Goal: Task Accomplishment & Management: Manage account settings

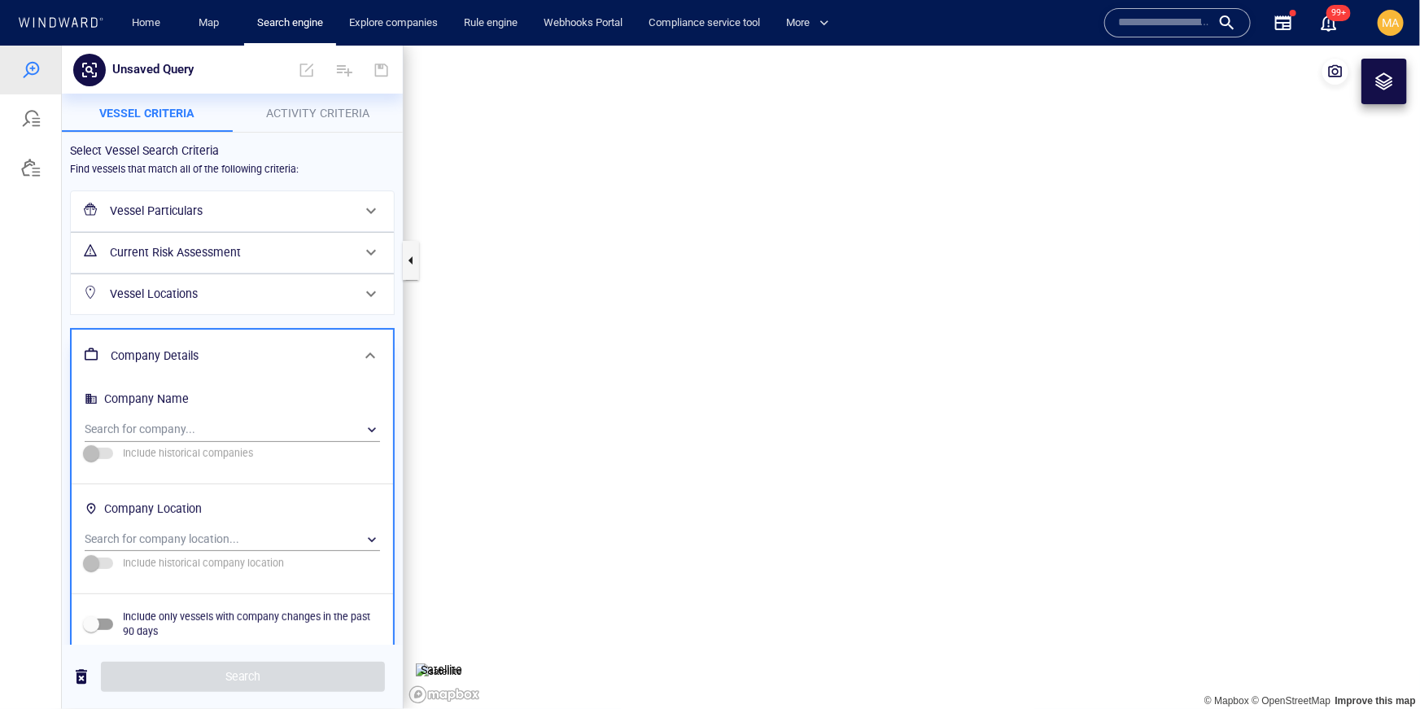
scroll to position [72, 0]
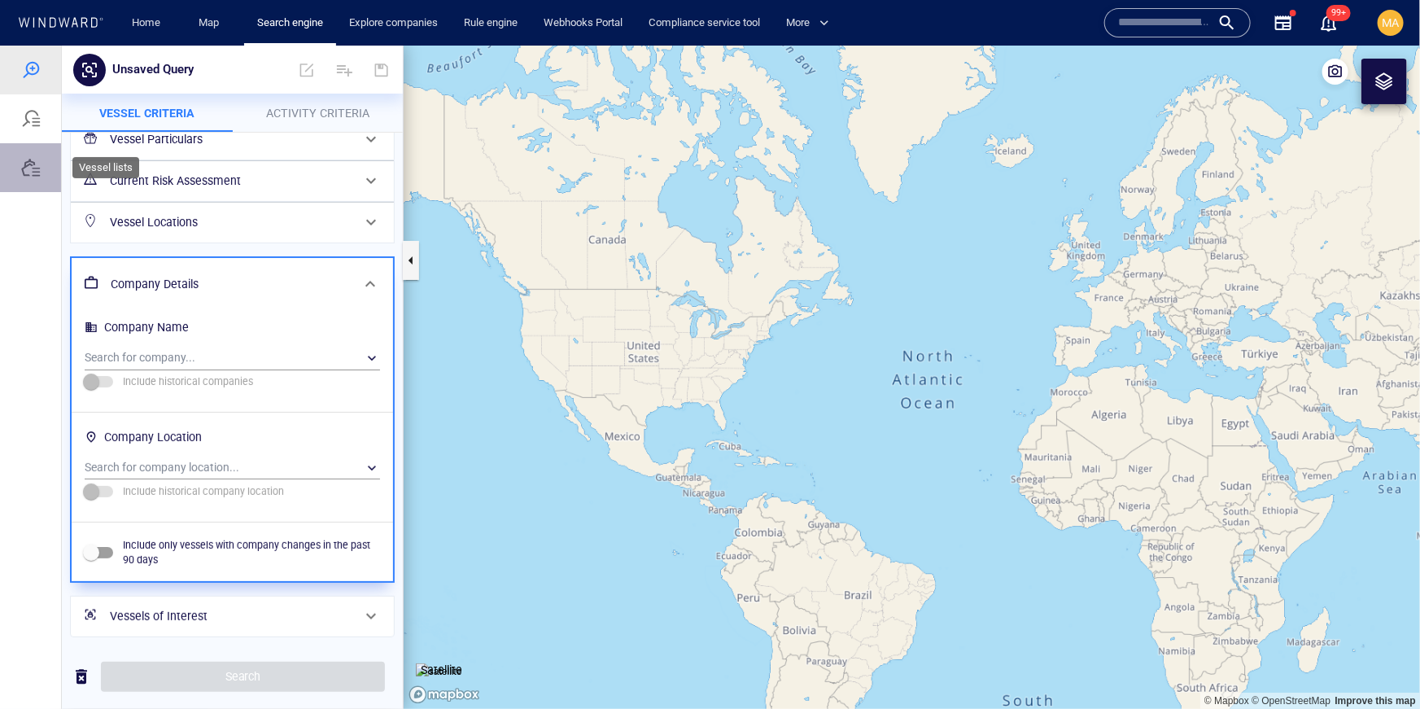
click at [36, 177] on div at bounding box center [30, 166] width 61 height 49
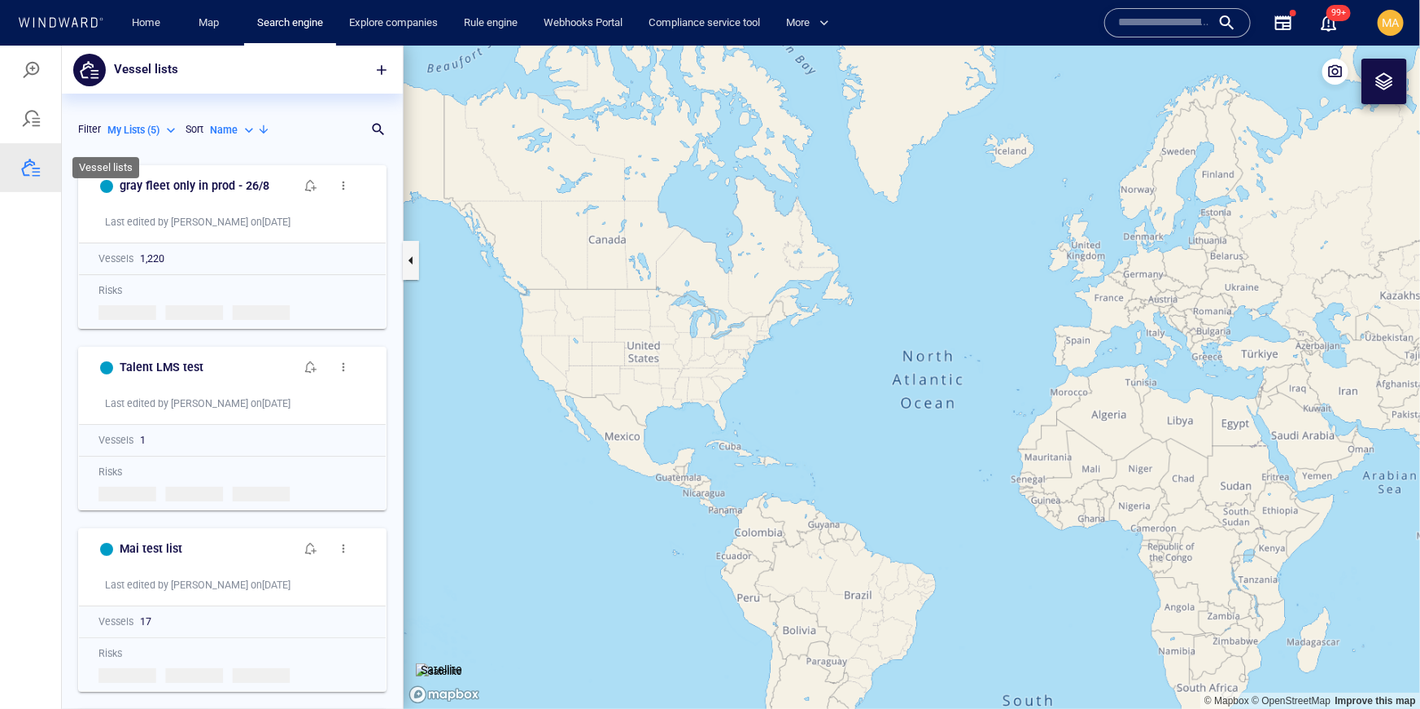
scroll to position [552, 341]
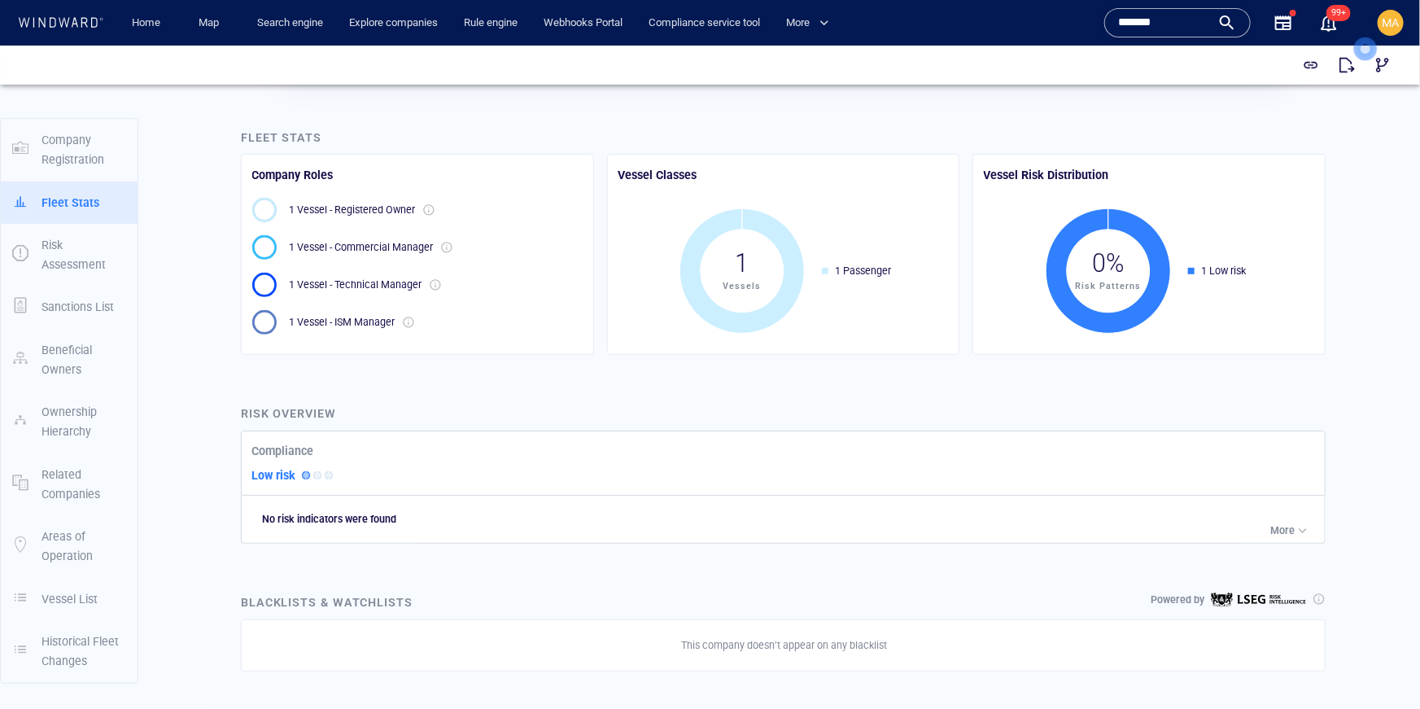
scroll to position [293, 0]
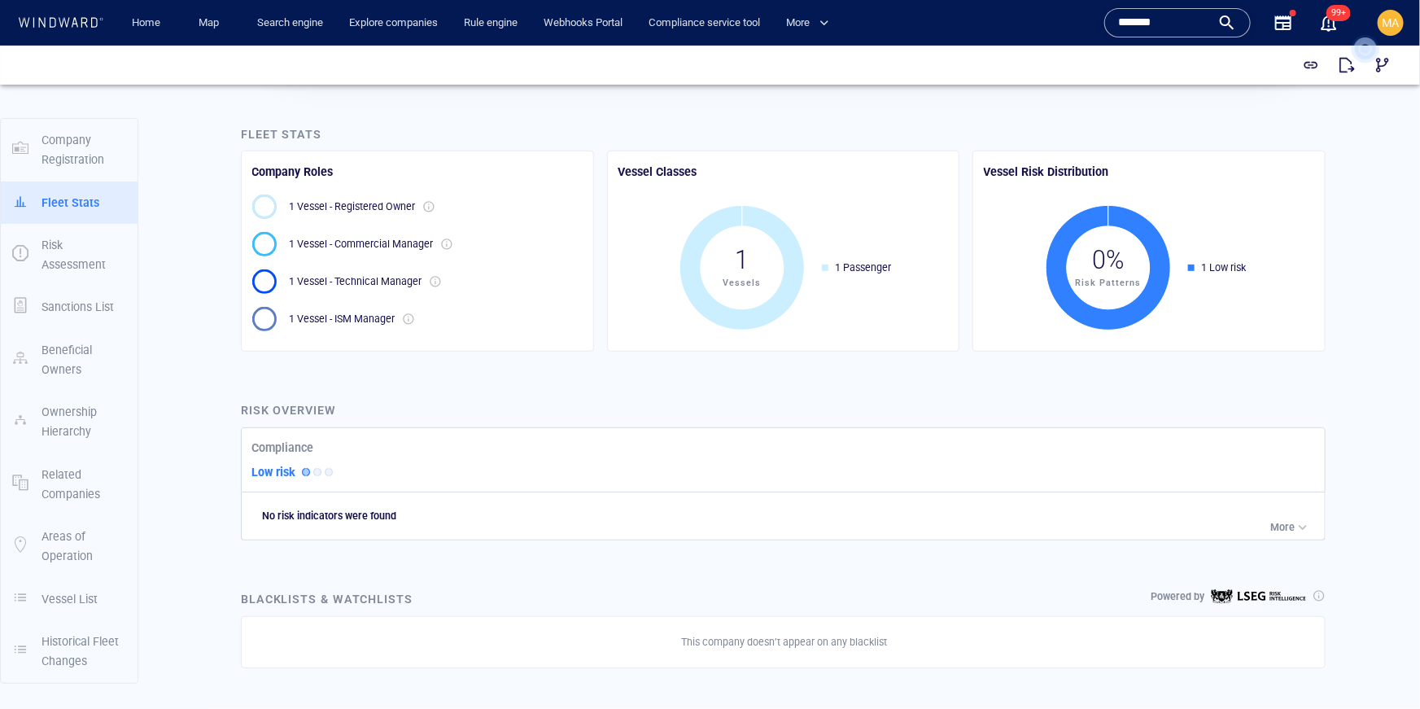
click at [1396, 16] on span "MA" at bounding box center [1391, 22] width 17 height 13
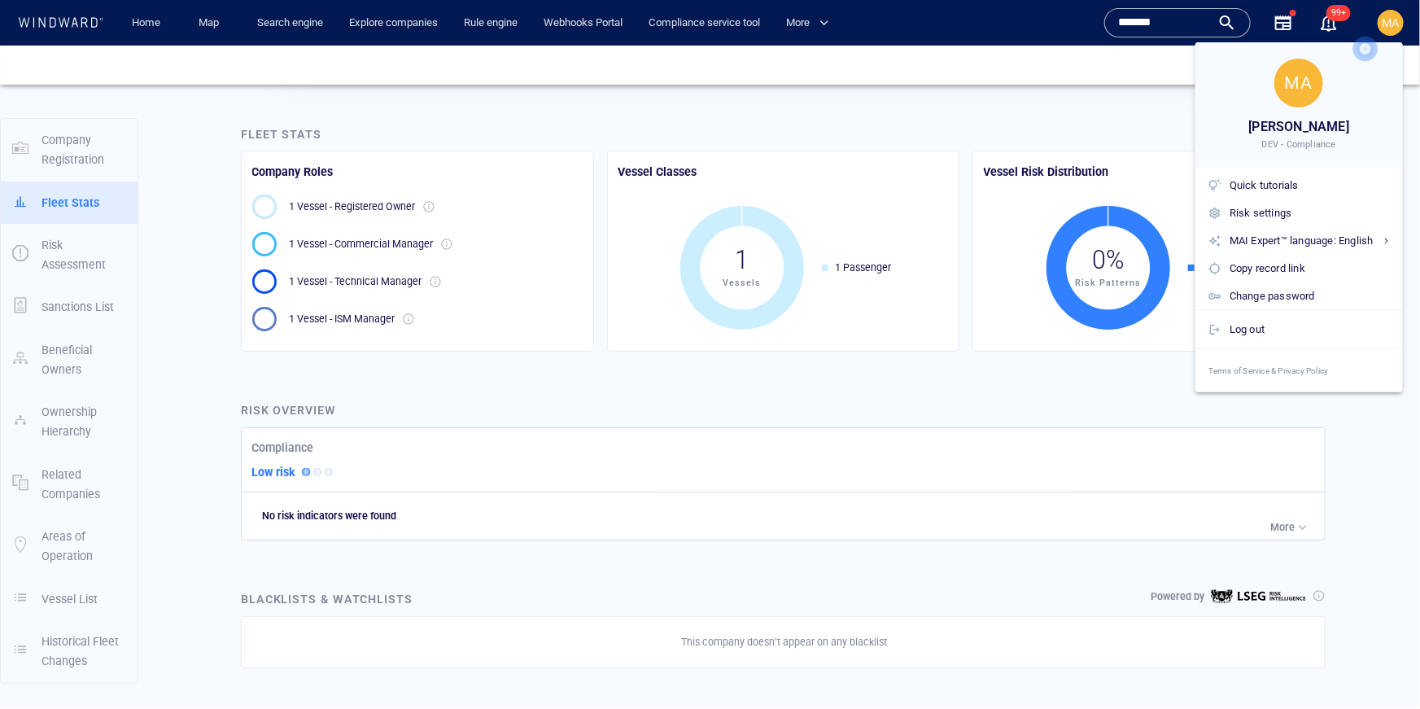
click at [284, 30] on div at bounding box center [710, 354] width 1420 height 709
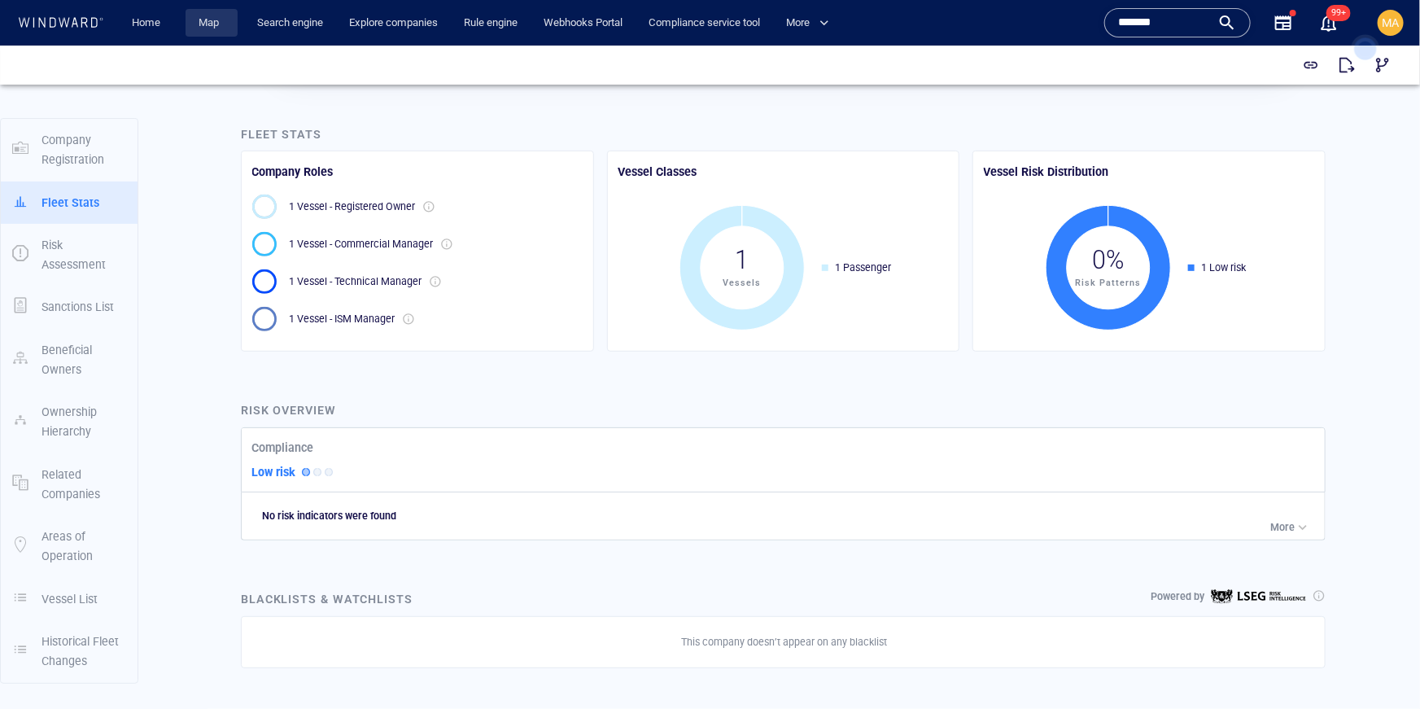
click at [195, 28] on link "Map" at bounding box center [211, 23] width 39 height 28
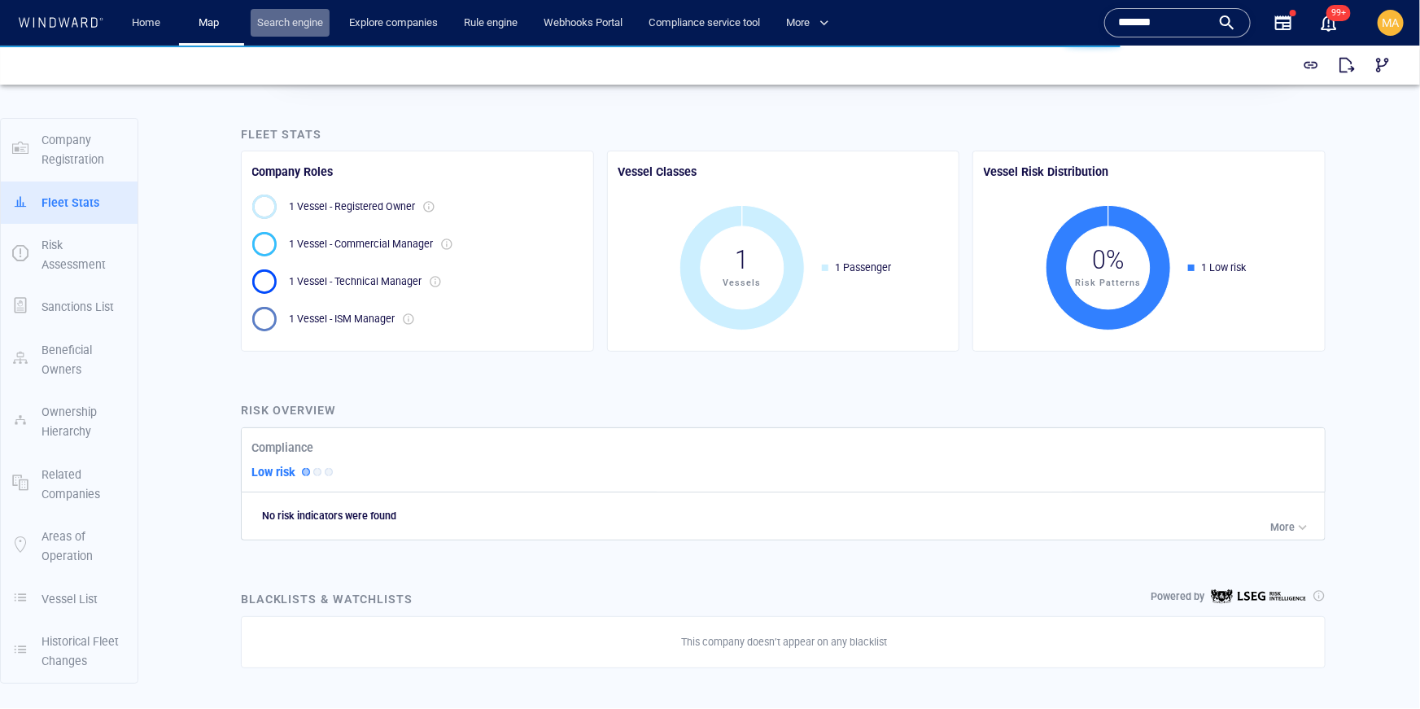
click at [290, 28] on link "Search engine" at bounding box center [290, 23] width 79 height 28
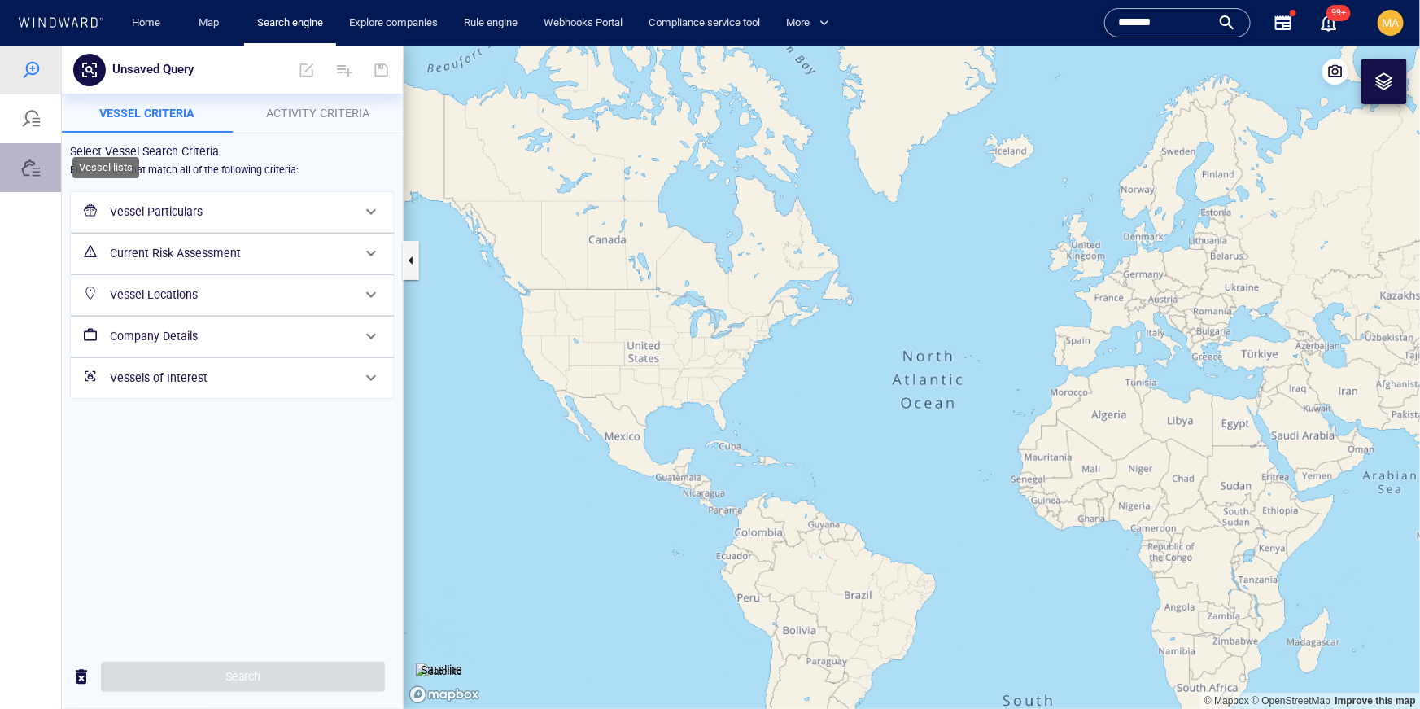
click at [24, 179] on div at bounding box center [30, 166] width 61 height 49
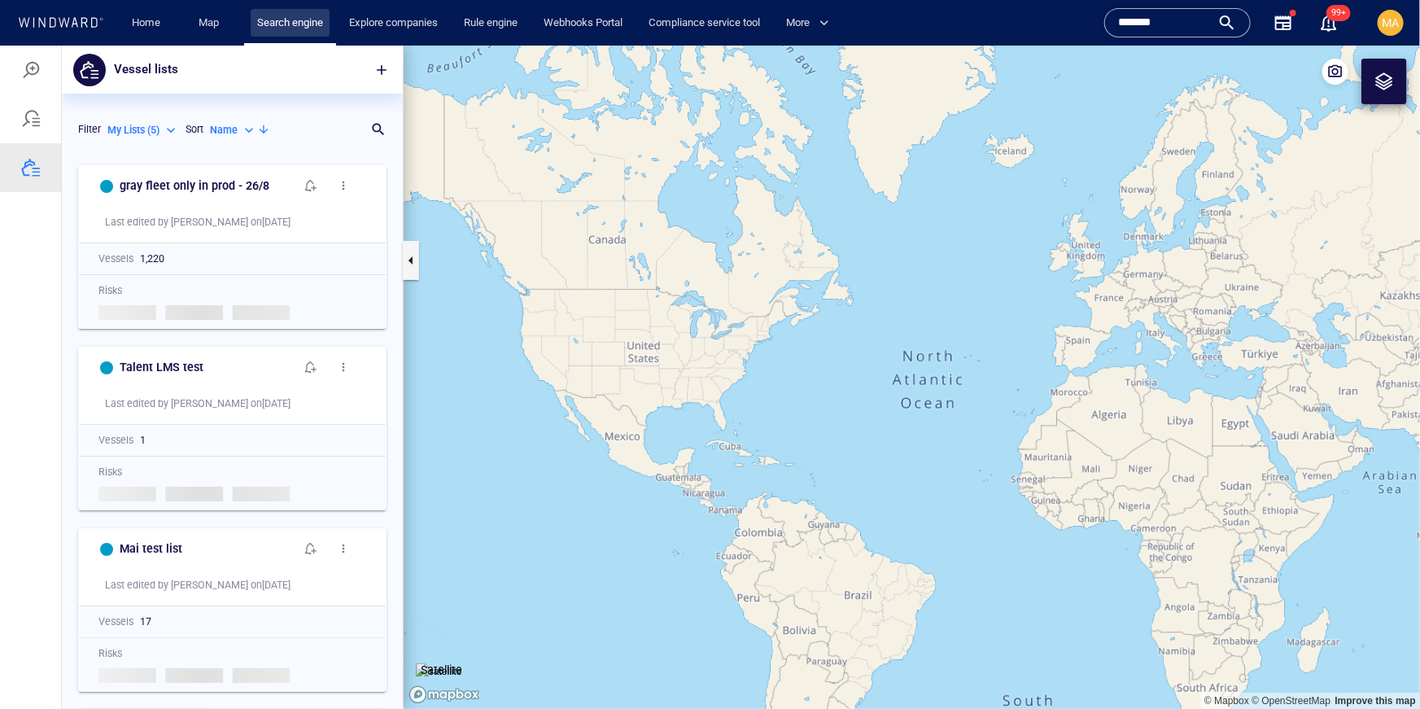
scroll to position [552, 341]
click at [387, 68] on span "button" at bounding box center [382, 69] width 16 height 16
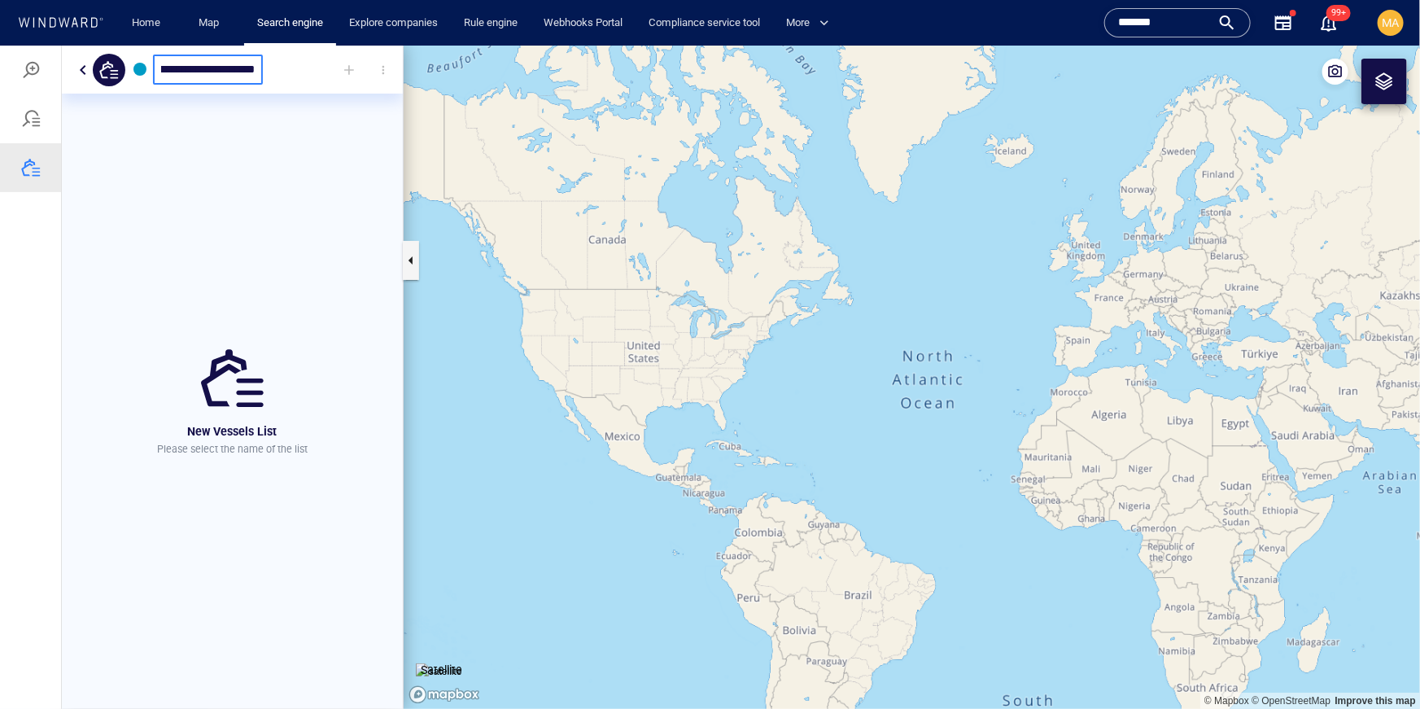
scroll to position [0, 41]
type input "**********"
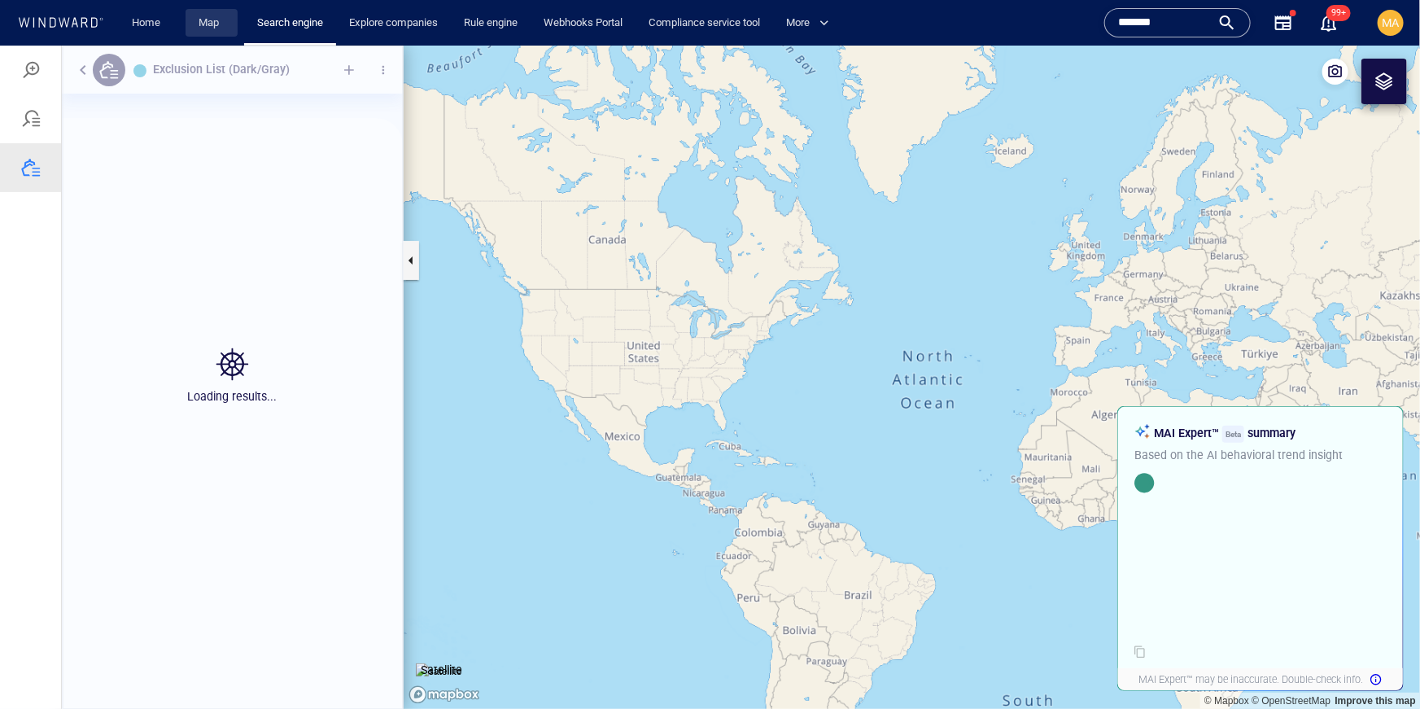
scroll to position [552, 341]
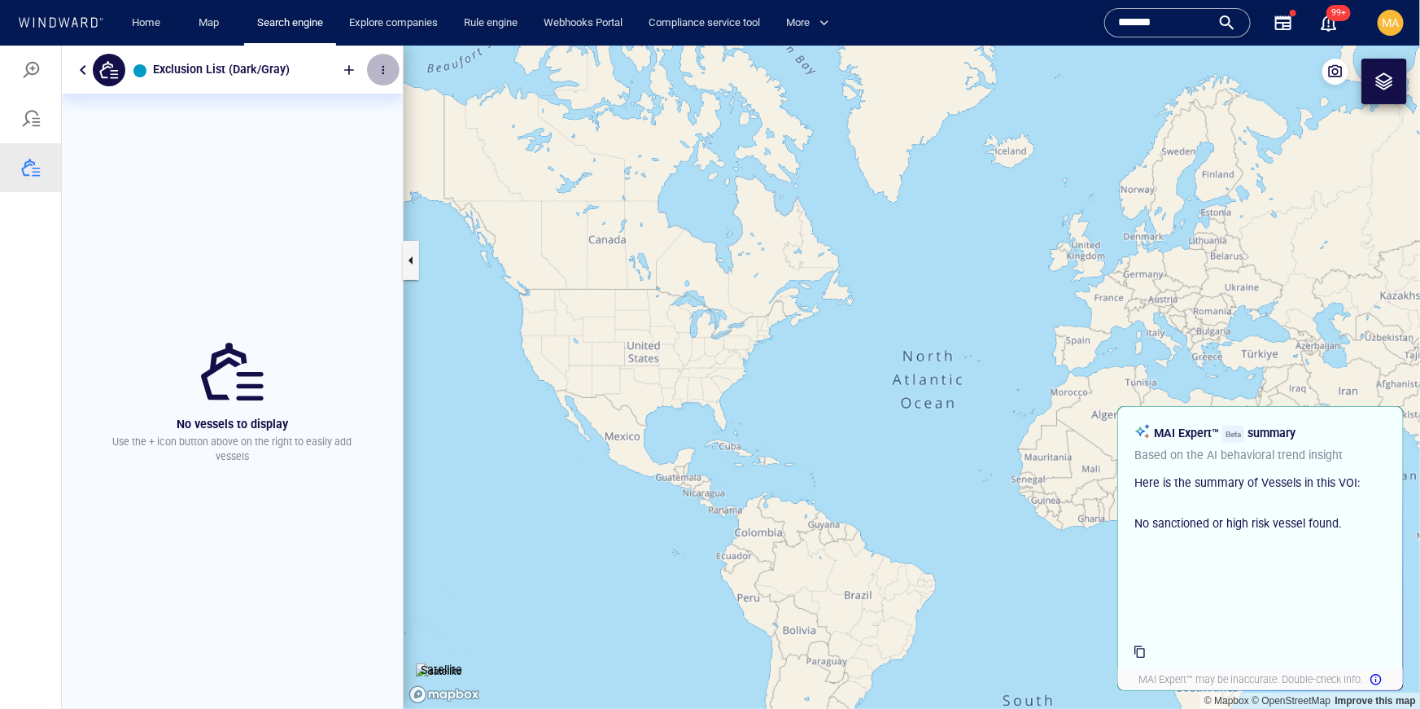
click at [385, 71] on span "button" at bounding box center [383, 69] width 13 height 13
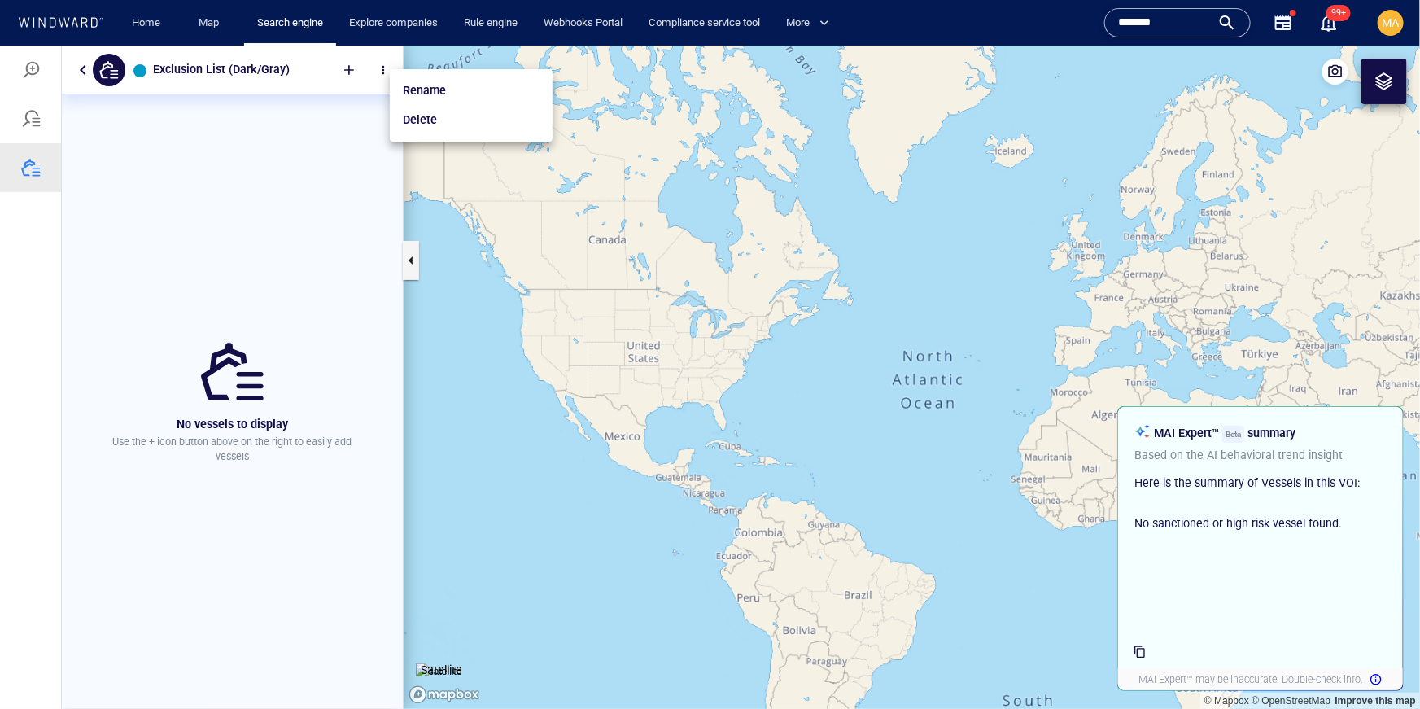
click at [445, 116] on li "Delete" at bounding box center [471, 118] width 163 height 29
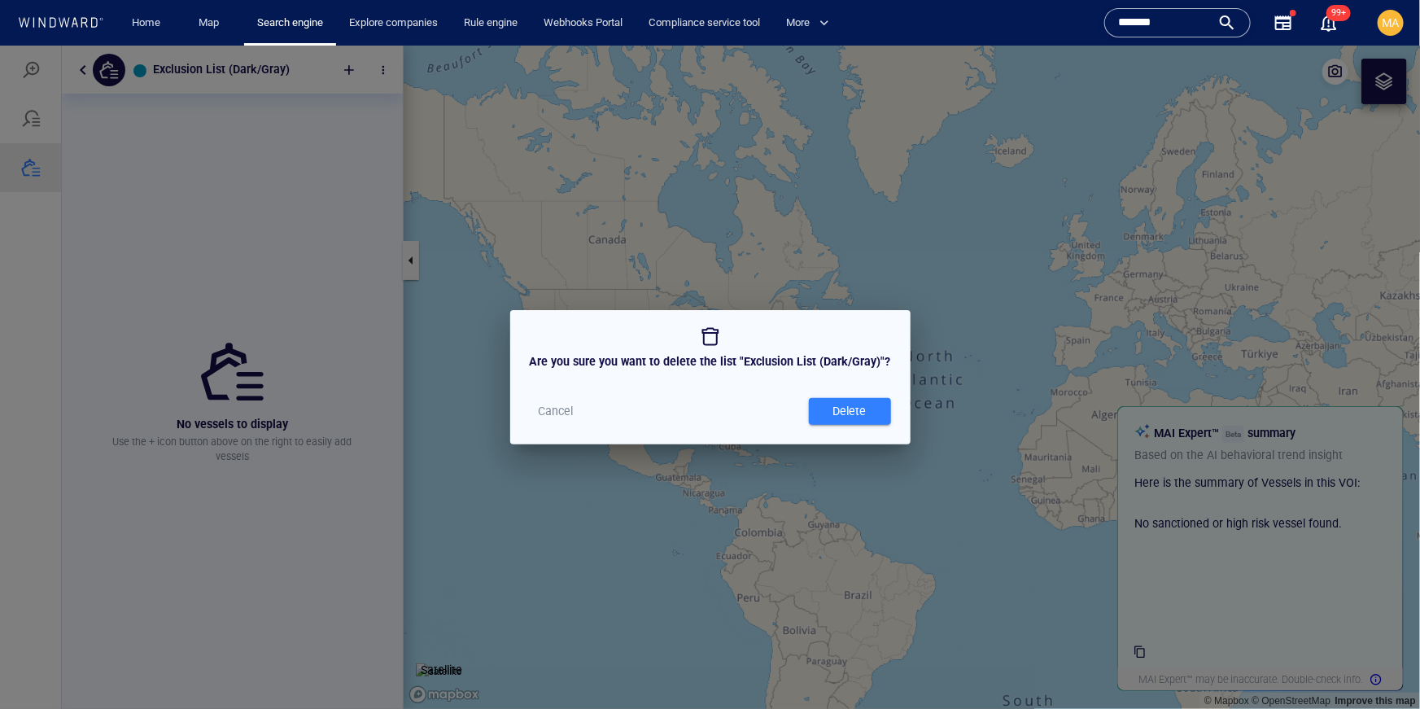
click at [872, 413] on span "Delete" at bounding box center [850, 410] width 66 height 20
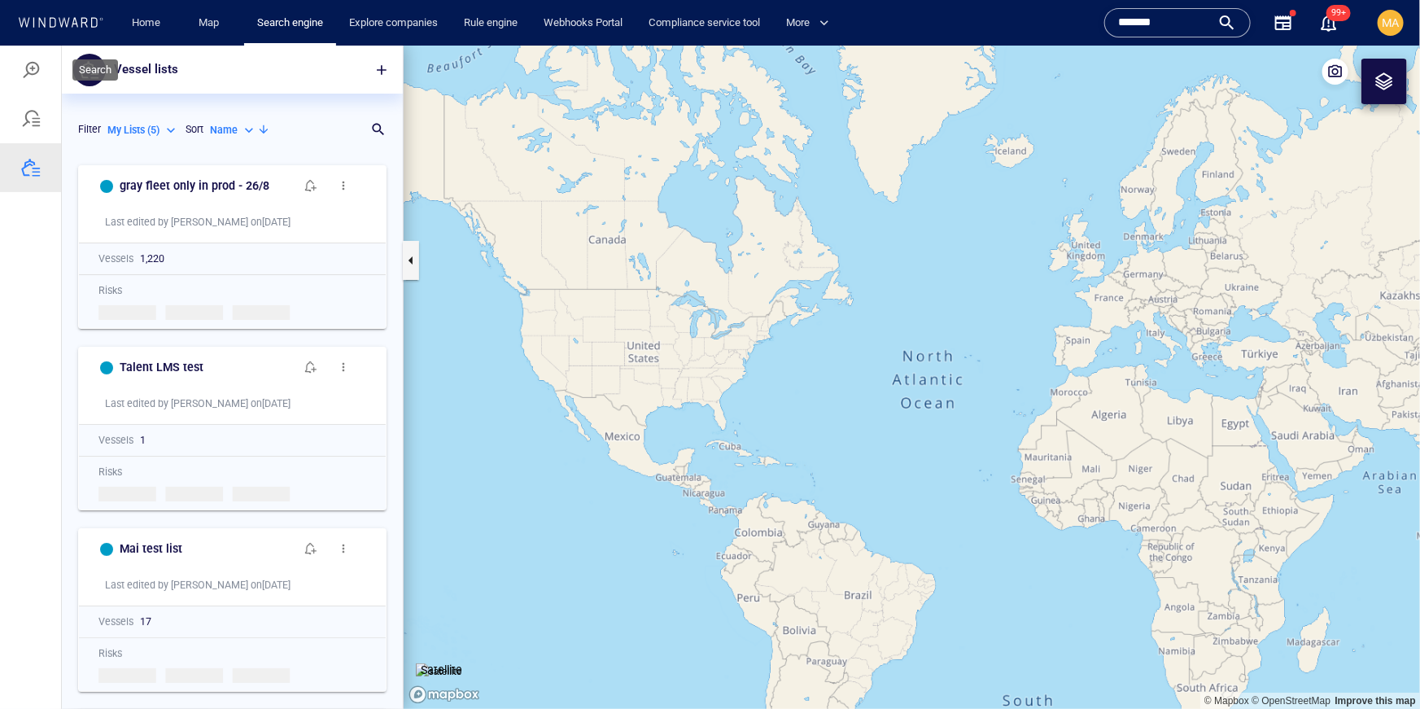
click at [29, 65] on div at bounding box center [31, 69] width 20 height 20
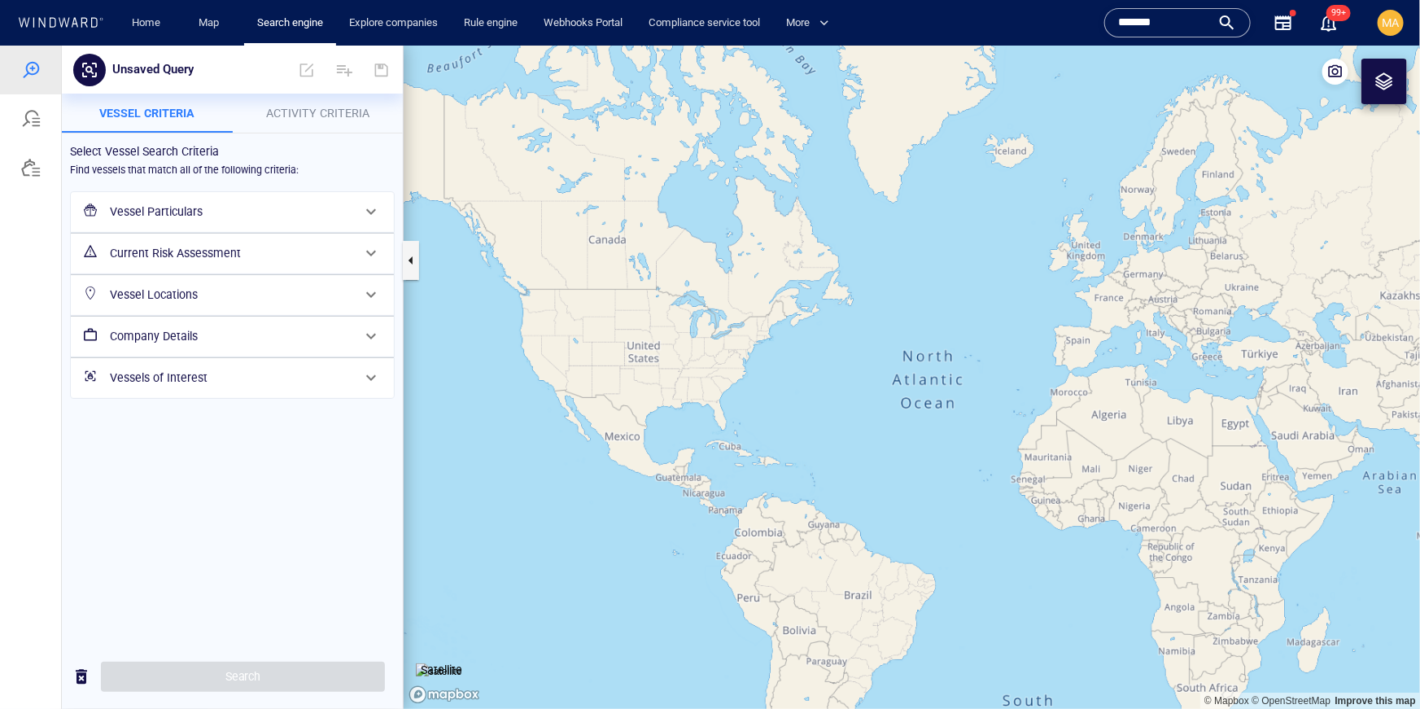
click at [280, 390] on div "Vessels of Interest" at bounding box center [230, 376] width 255 height 33
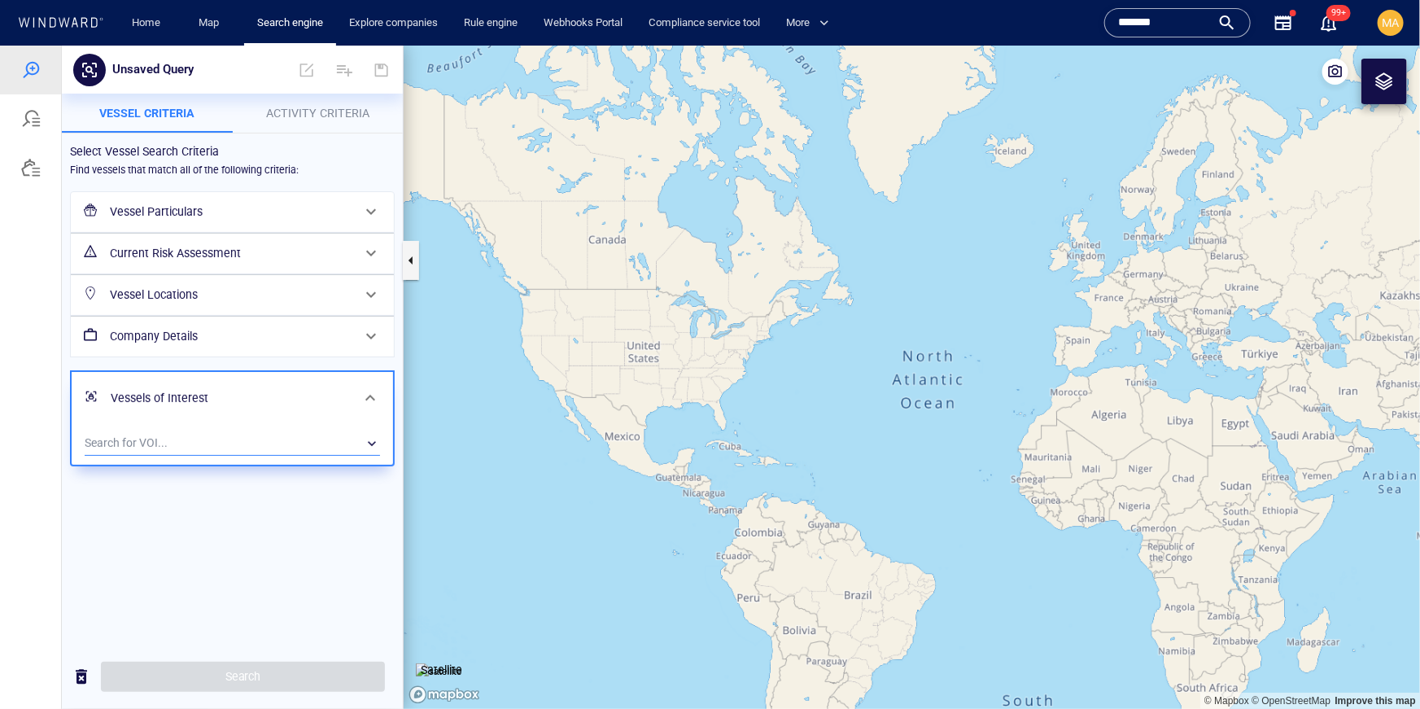
click at [256, 448] on div "​" at bounding box center [232, 442] width 295 height 24
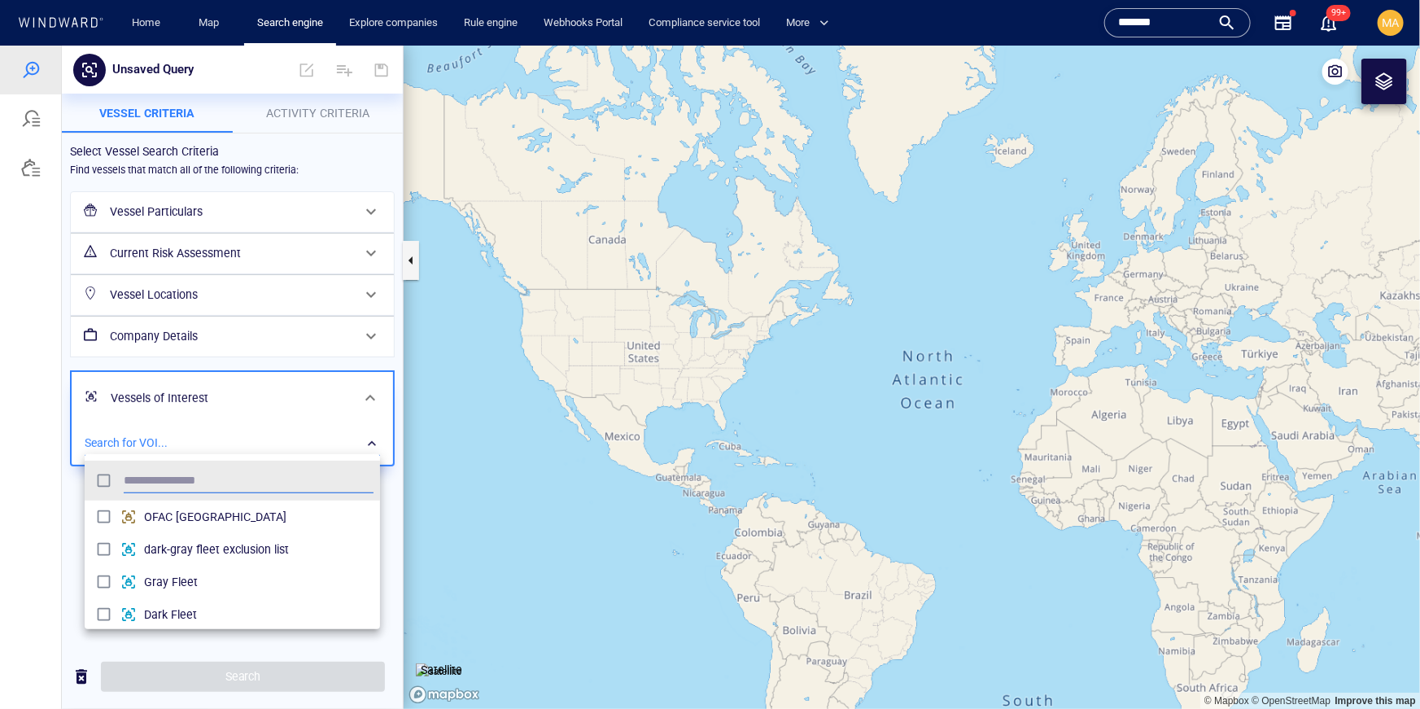
scroll to position [163, 295]
type input "**"
click at [224, 525] on span "dark-gray fleet exclusion list" at bounding box center [258, 516] width 229 height 20
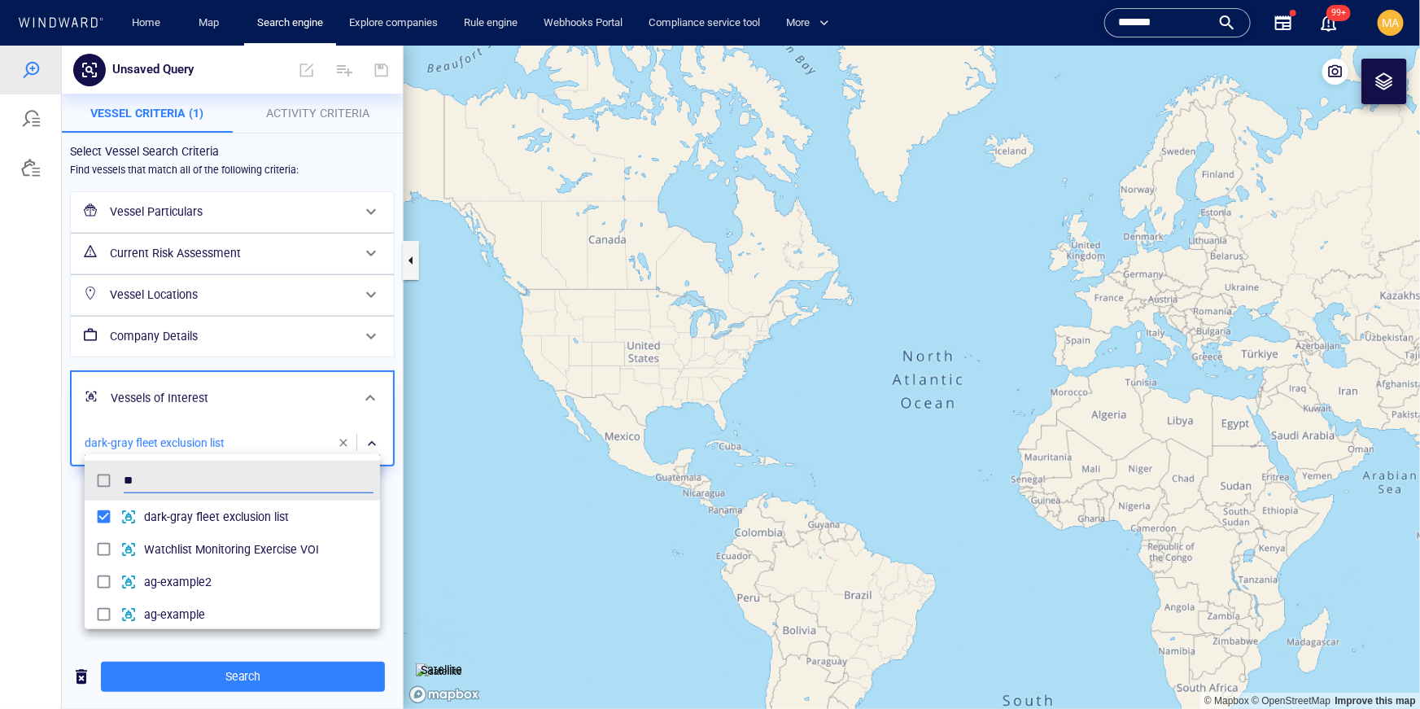
click at [195, 689] on div at bounding box center [710, 376] width 1420 height 663
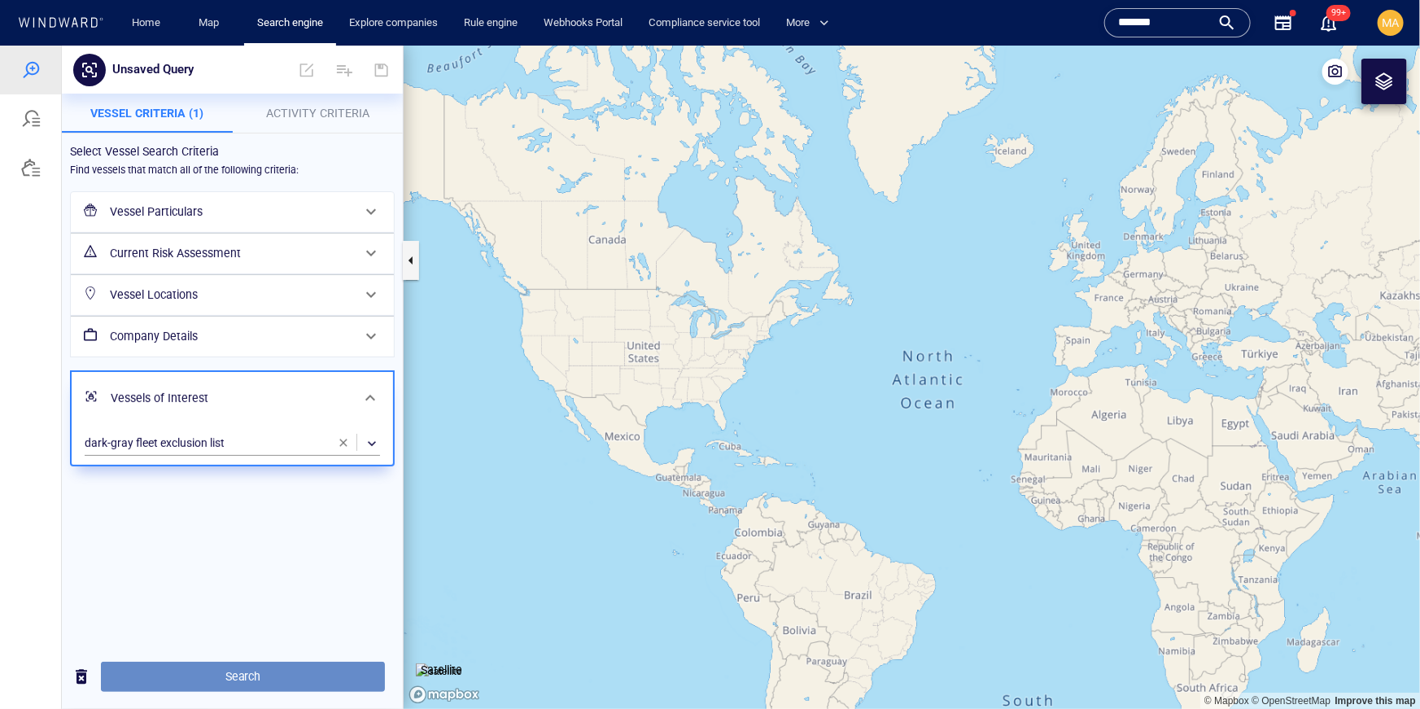
click at [234, 684] on span "Search" at bounding box center [243, 676] width 258 height 20
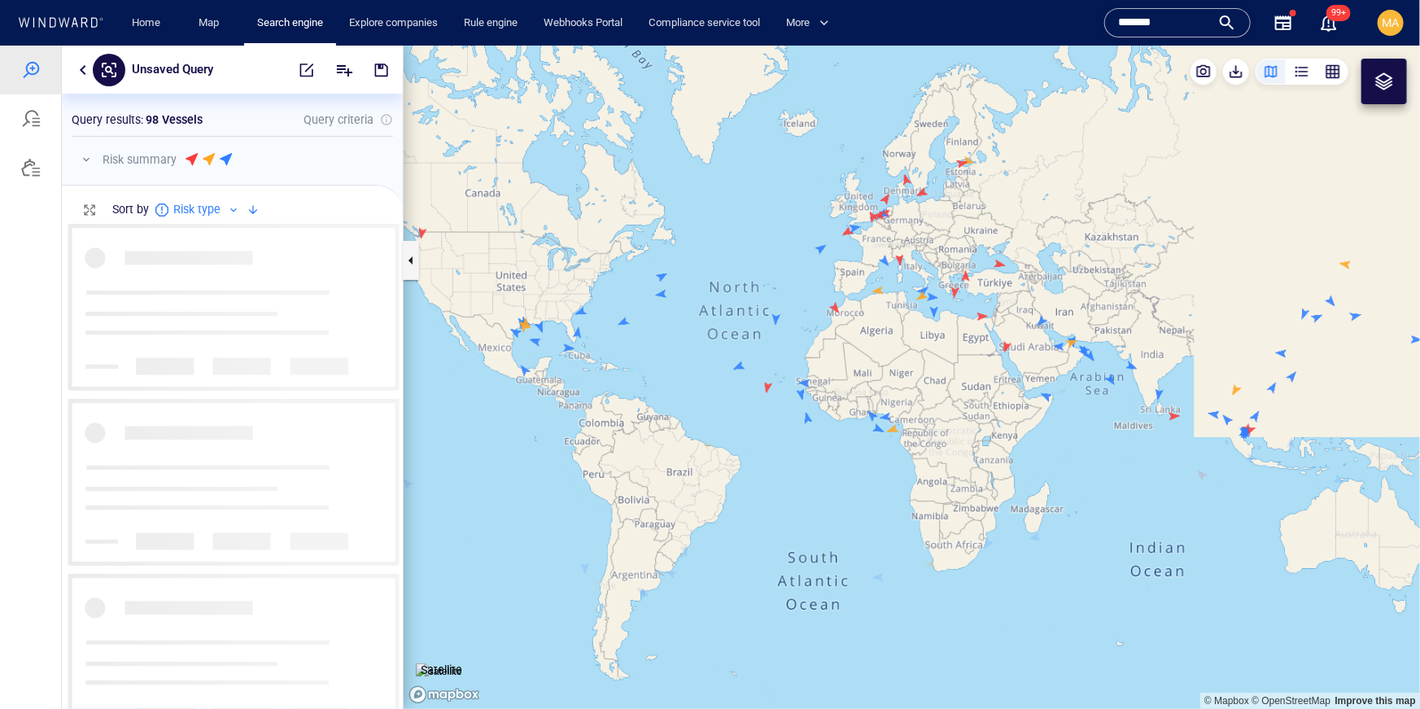
scroll to position [484, 341]
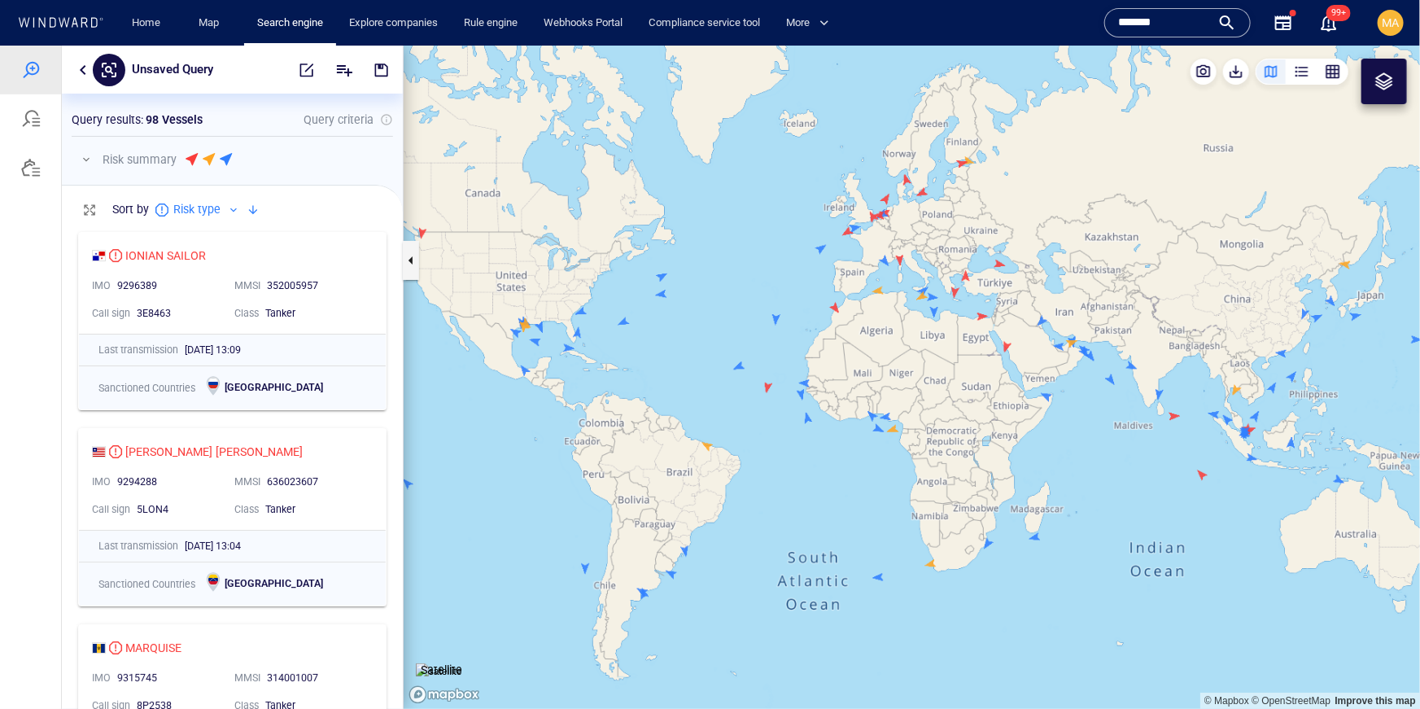
click at [169, 107] on div "Query results : 98 Vessels Query criteria Risk summary 21 High risk vessels 10 …" at bounding box center [232, 138] width 341 height 91
click at [169, 111] on p "98 Vessels" at bounding box center [174, 119] width 57 height 20
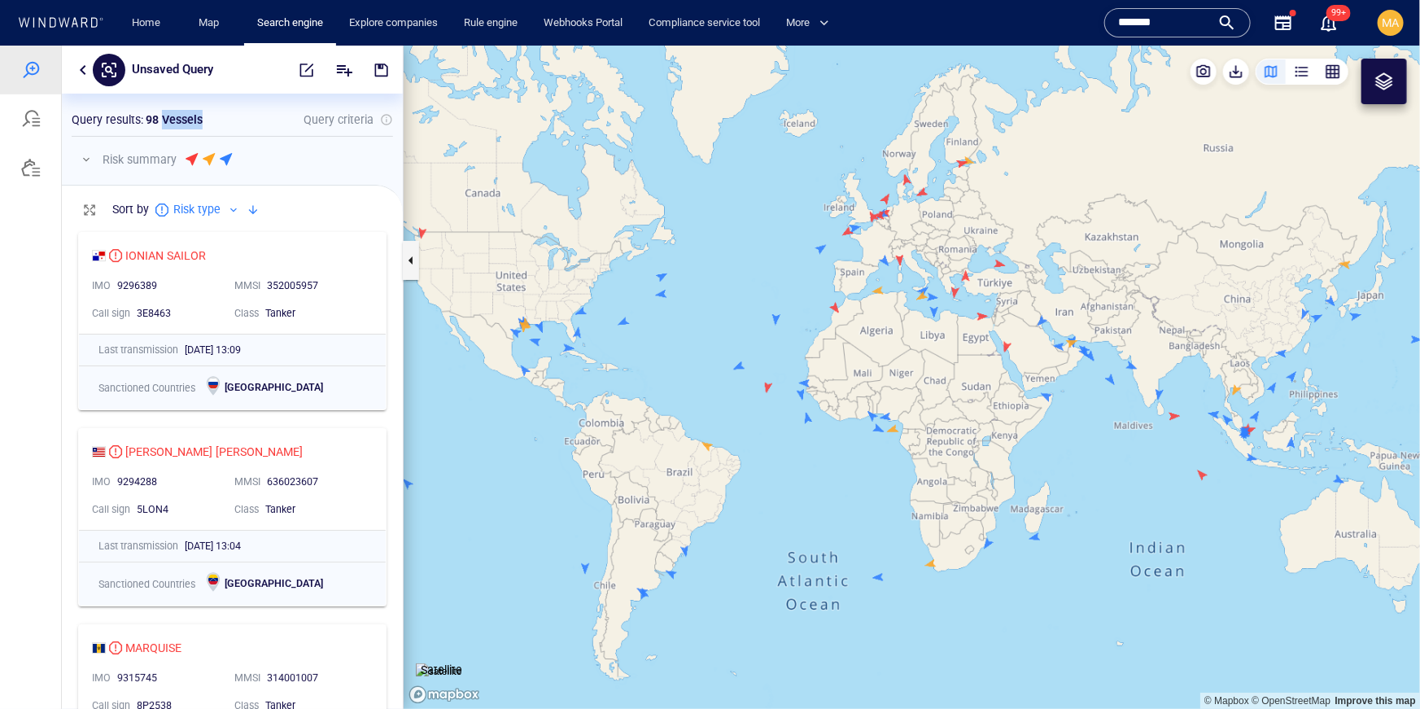
click at [169, 111] on p "98 Vessels" at bounding box center [174, 119] width 57 height 20
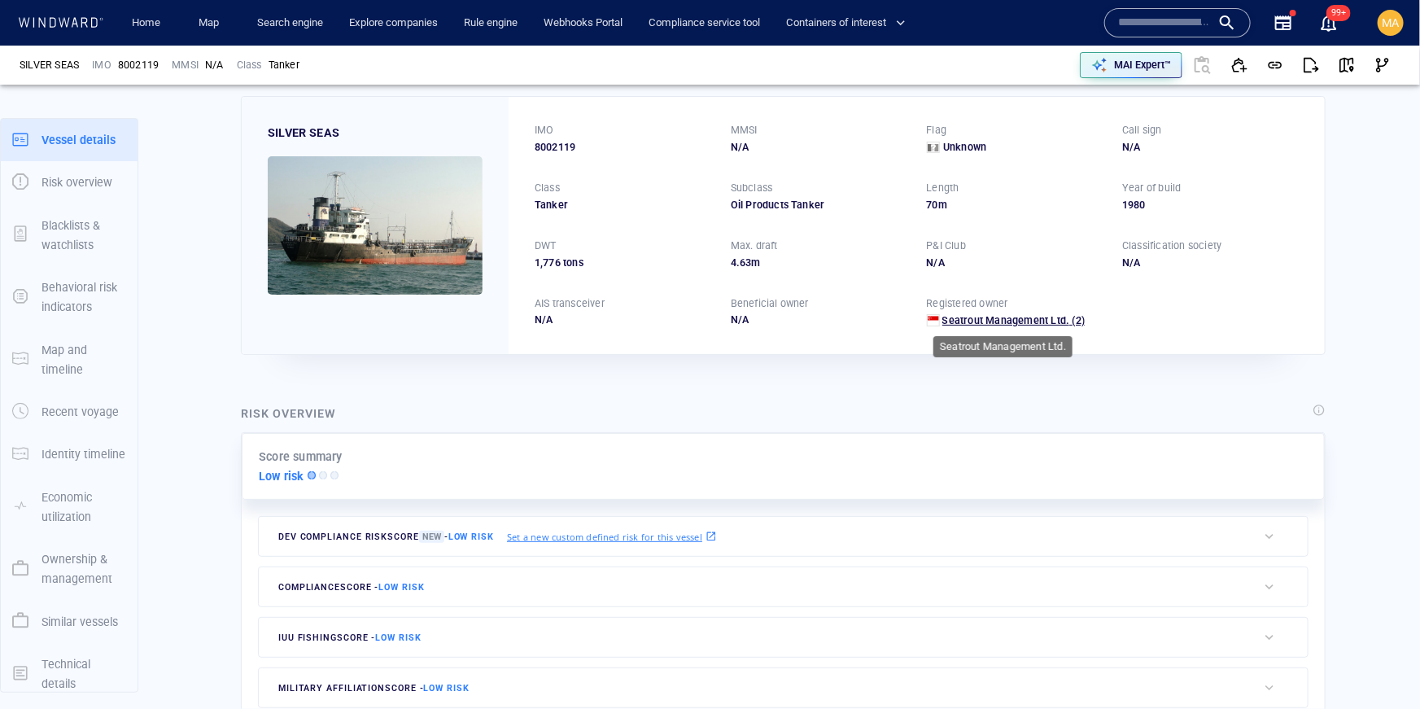
click at [976, 315] on span "Seatrout Management Ltd." at bounding box center [1006, 320] width 128 height 12
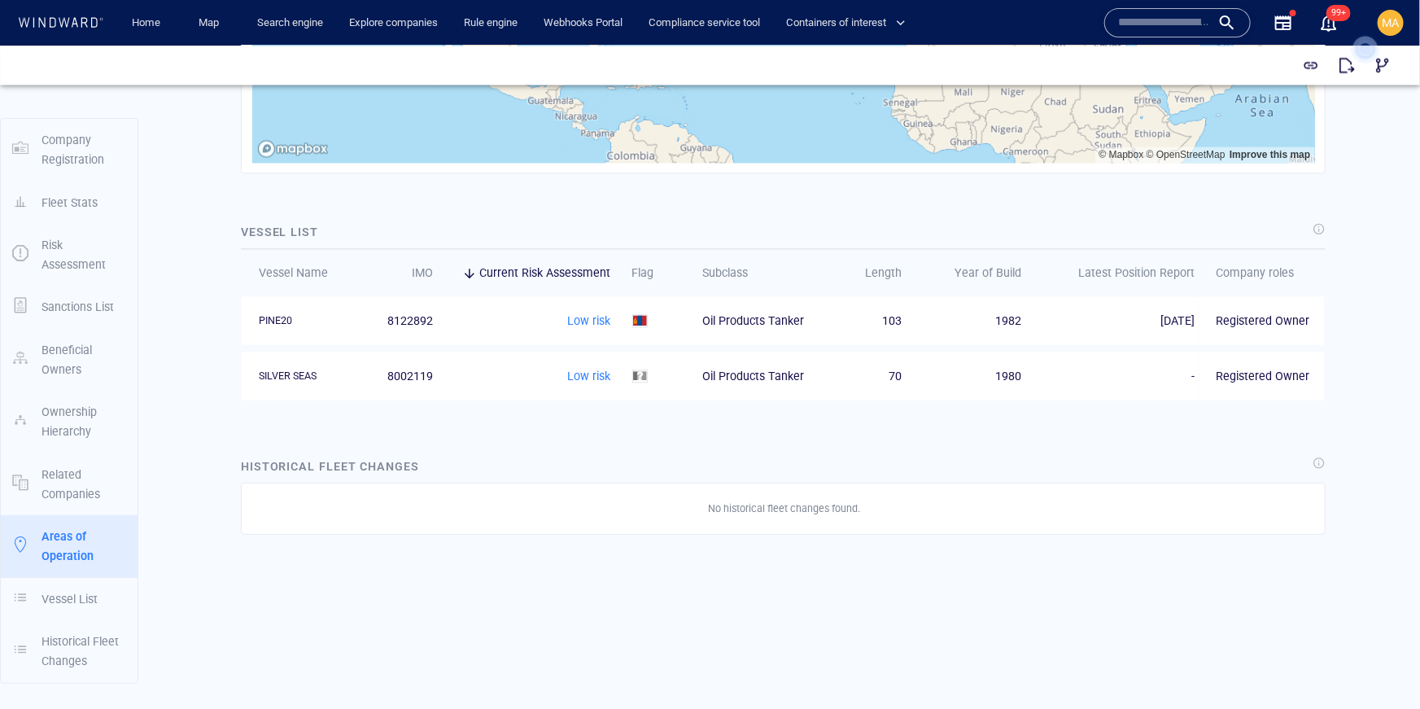
scroll to position [1792, 0]
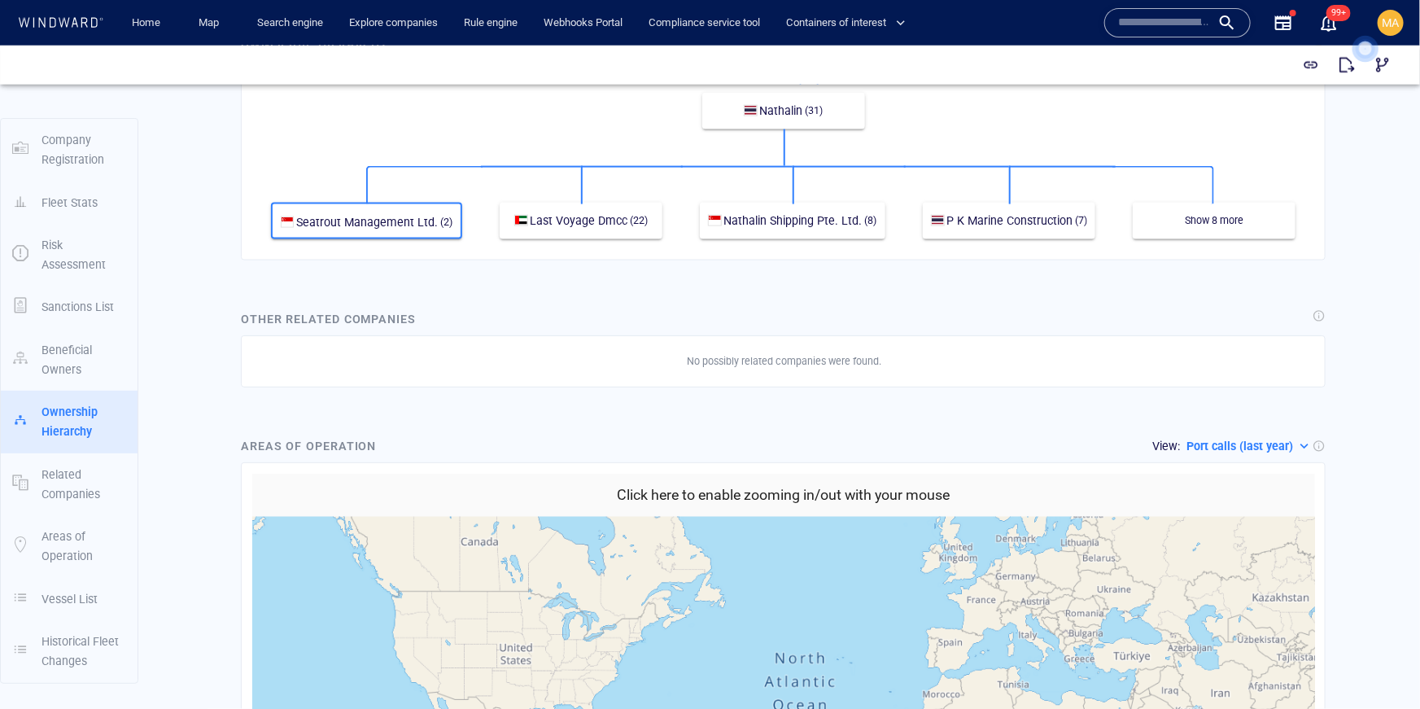
click at [47, 356] on p "Beneficial Owners" at bounding box center [84, 359] width 85 height 40
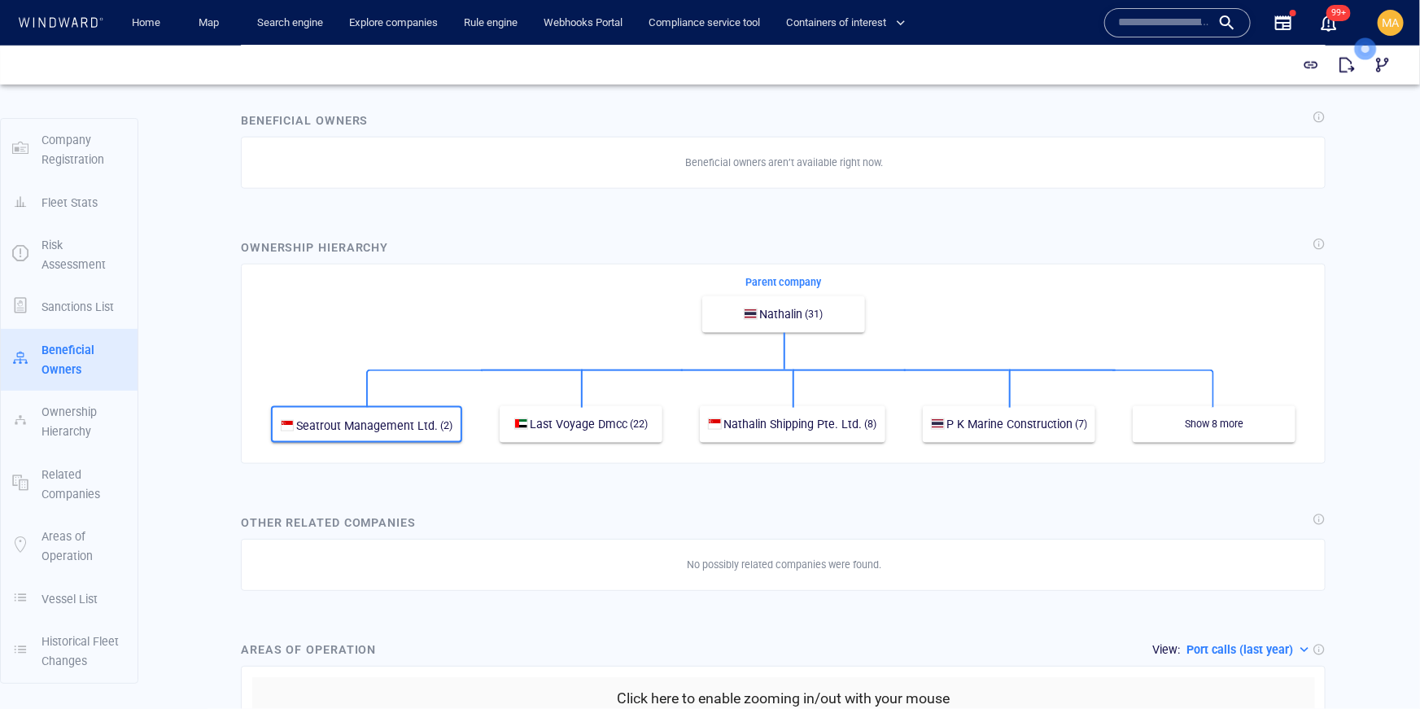
scroll to position [877, 0]
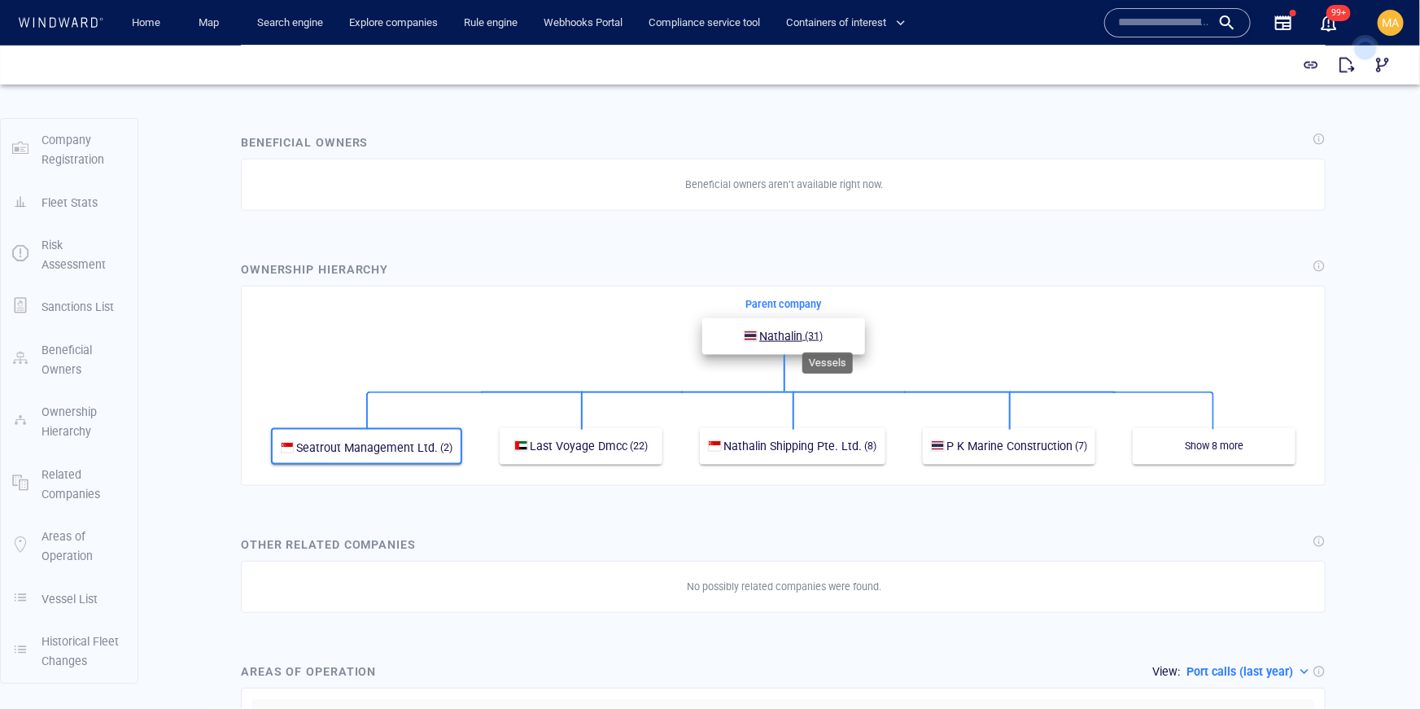
click at [813, 336] on span "(31)" at bounding box center [812, 335] width 20 height 15
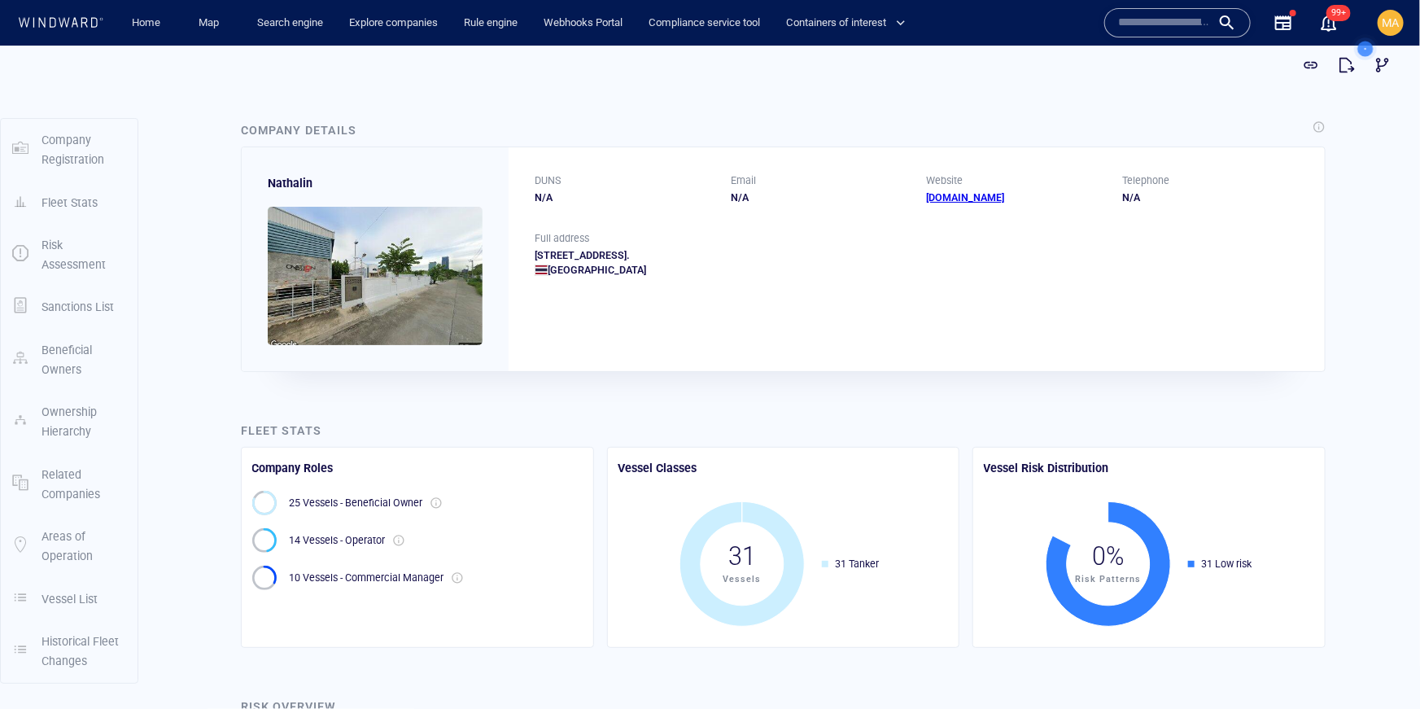
click at [42, 350] on p "Beneficial Owners" at bounding box center [84, 359] width 85 height 40
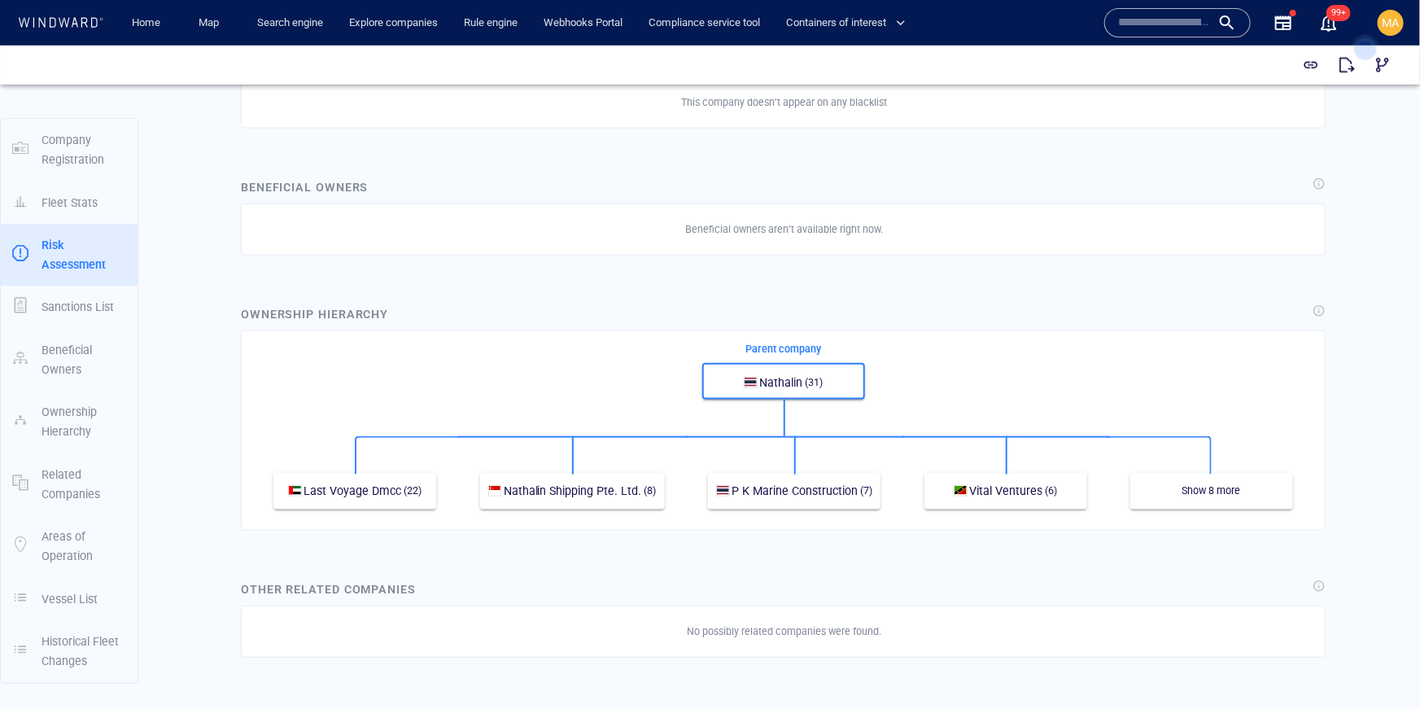
scroll to position [880, 0]
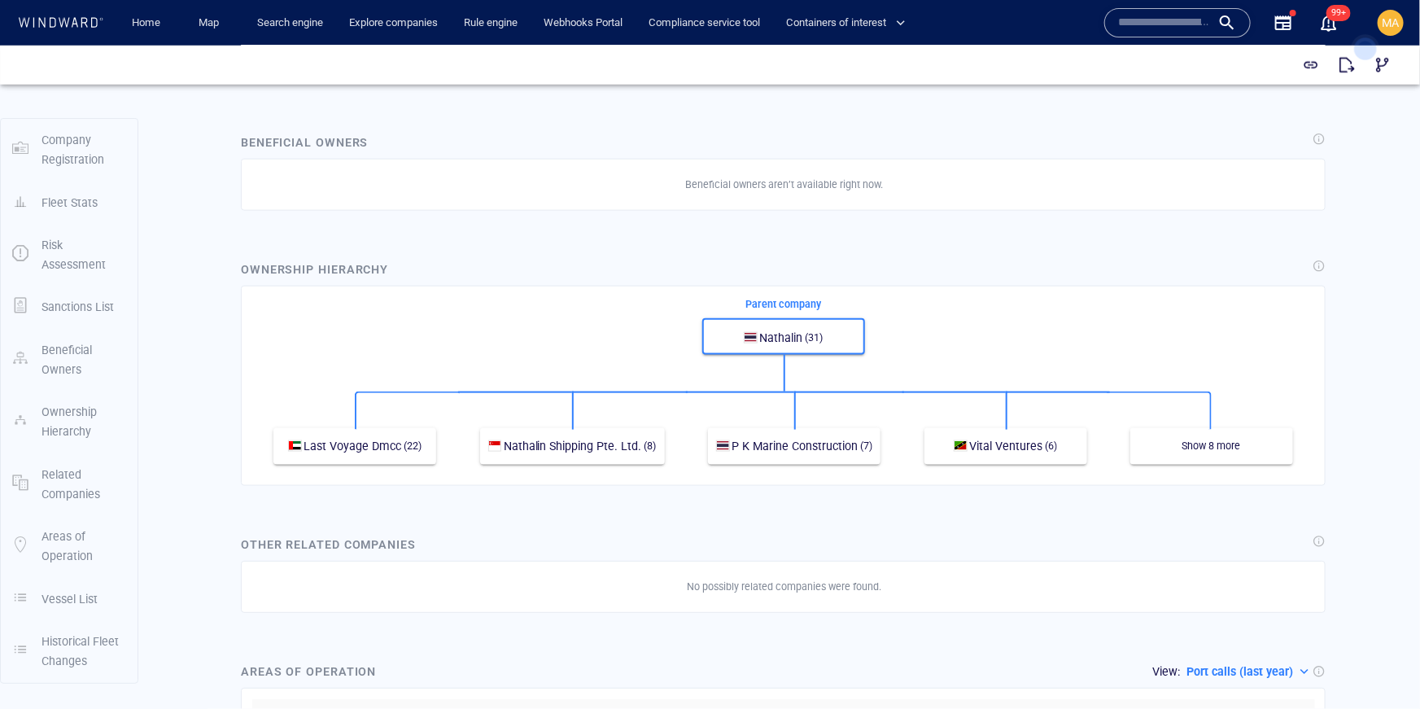
click at [800, 448] on span "P K Marine Construction" at bounding box center [795, 445] width 126 height 13
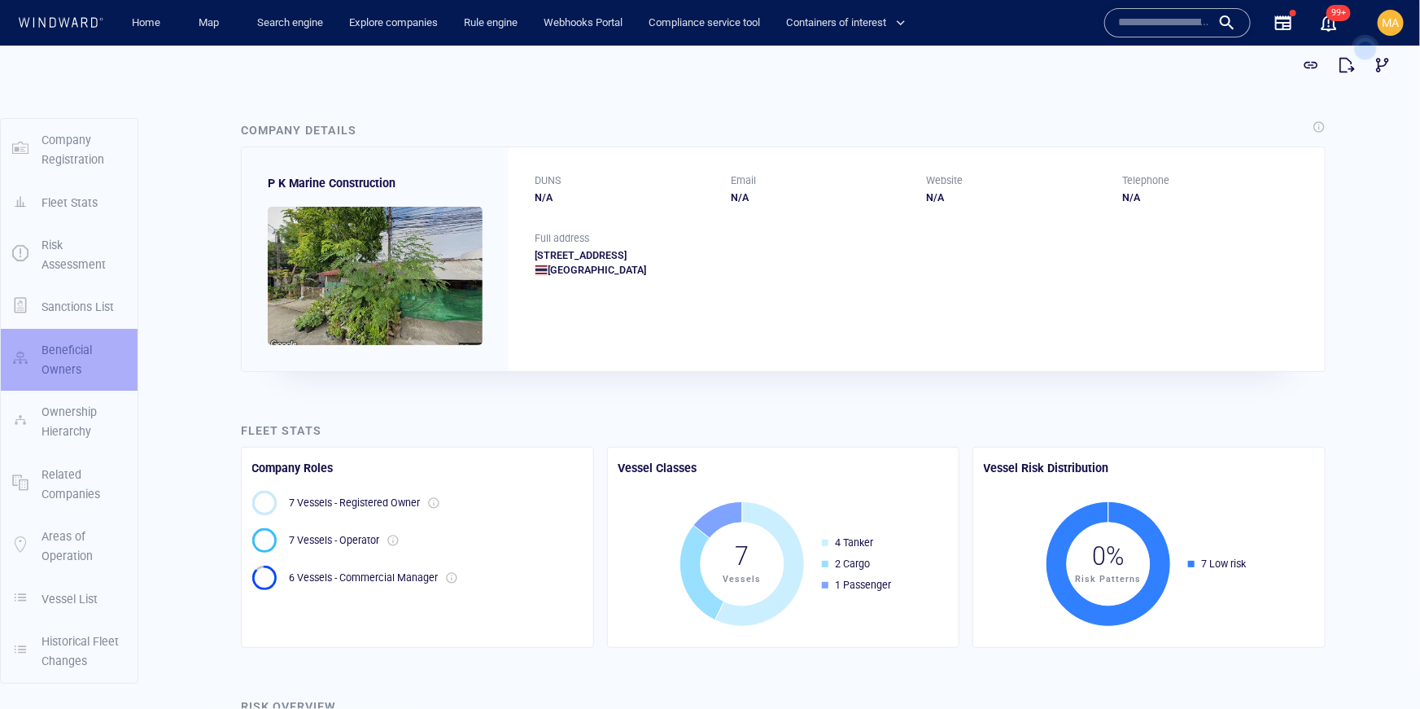
click at [63, 347] on p "Beneficial Owners" at bounding box center [84, 359] width 85 height 40
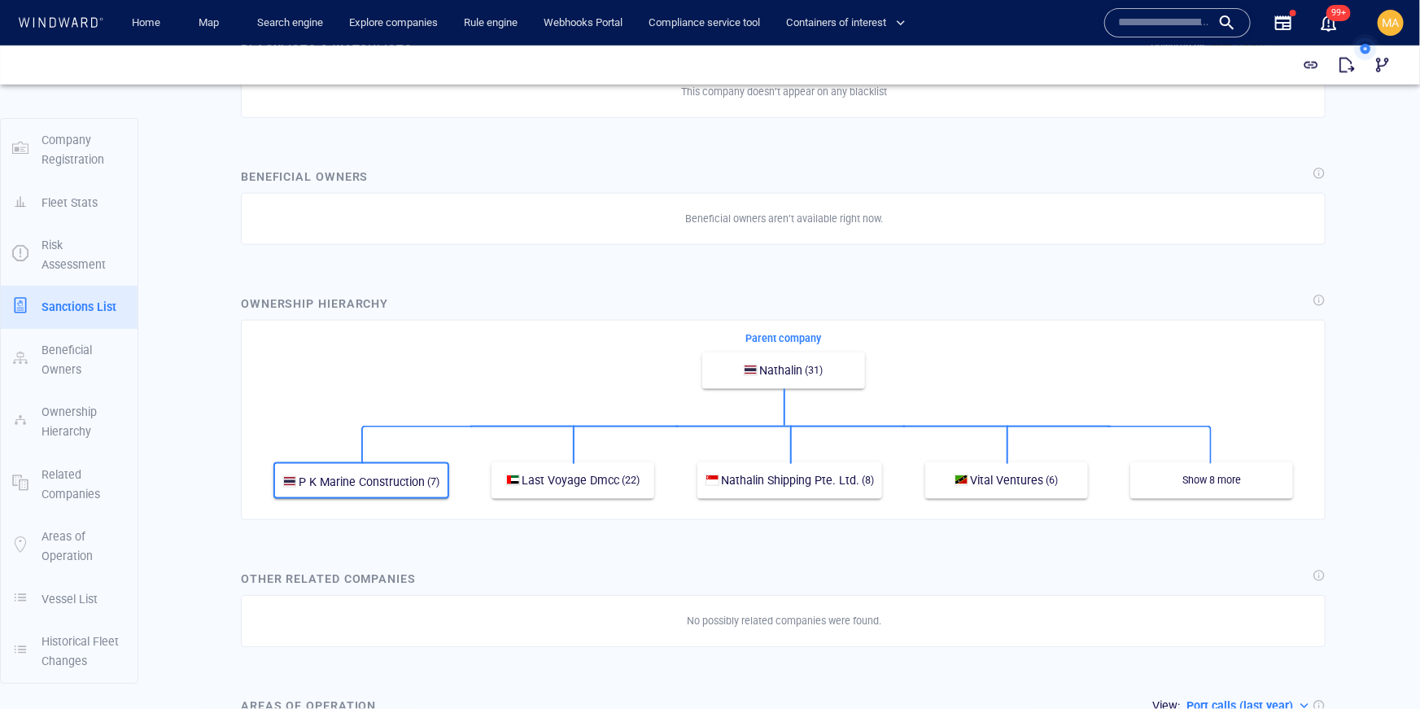
scroll to position [880, 0]
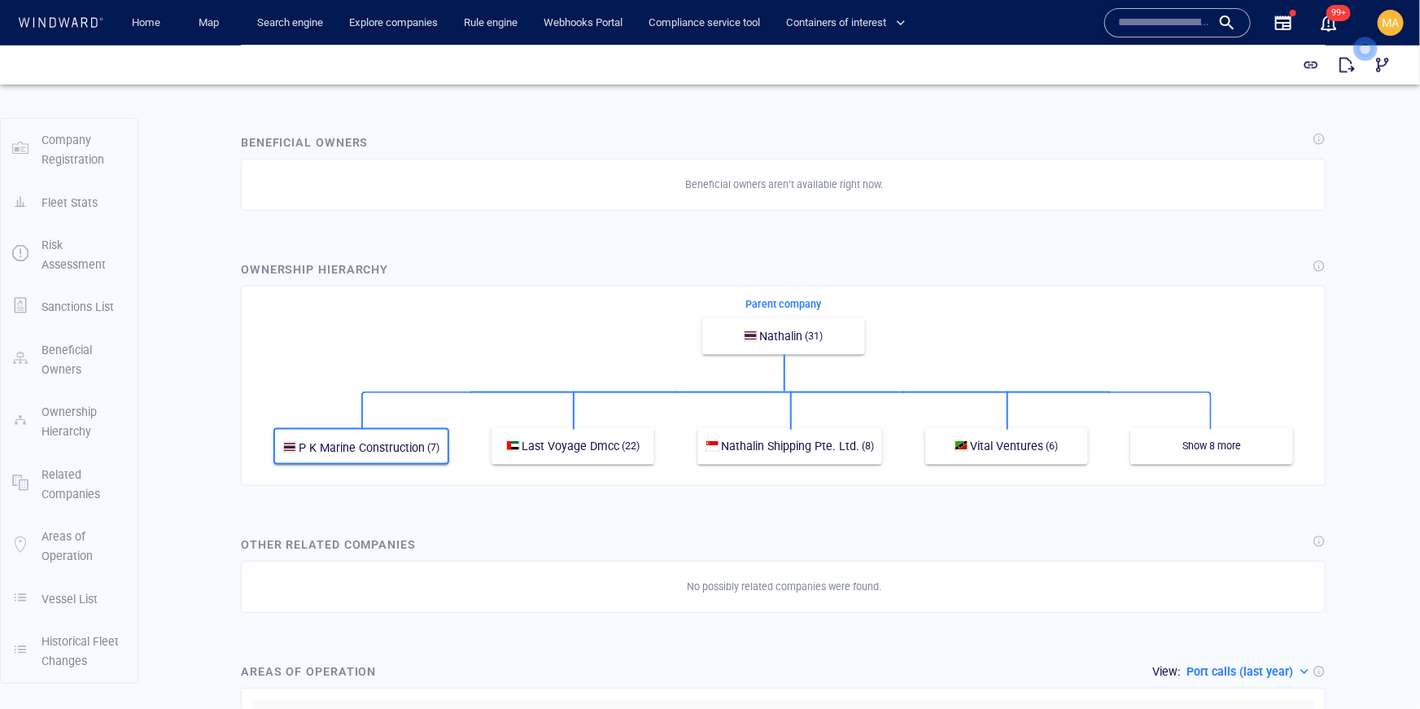
click at [1181, 33] on input "text" at bounding box center [1164, 23] width 93 height 24
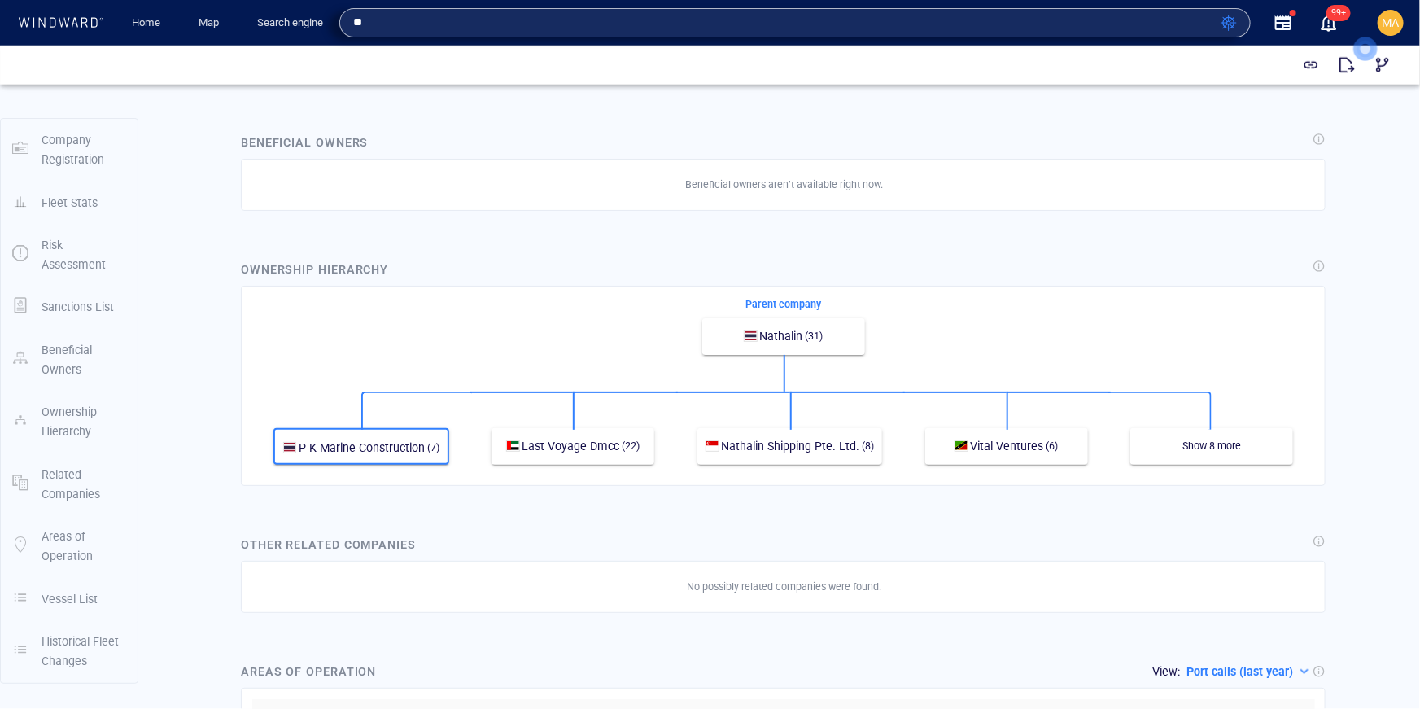
type input "*"
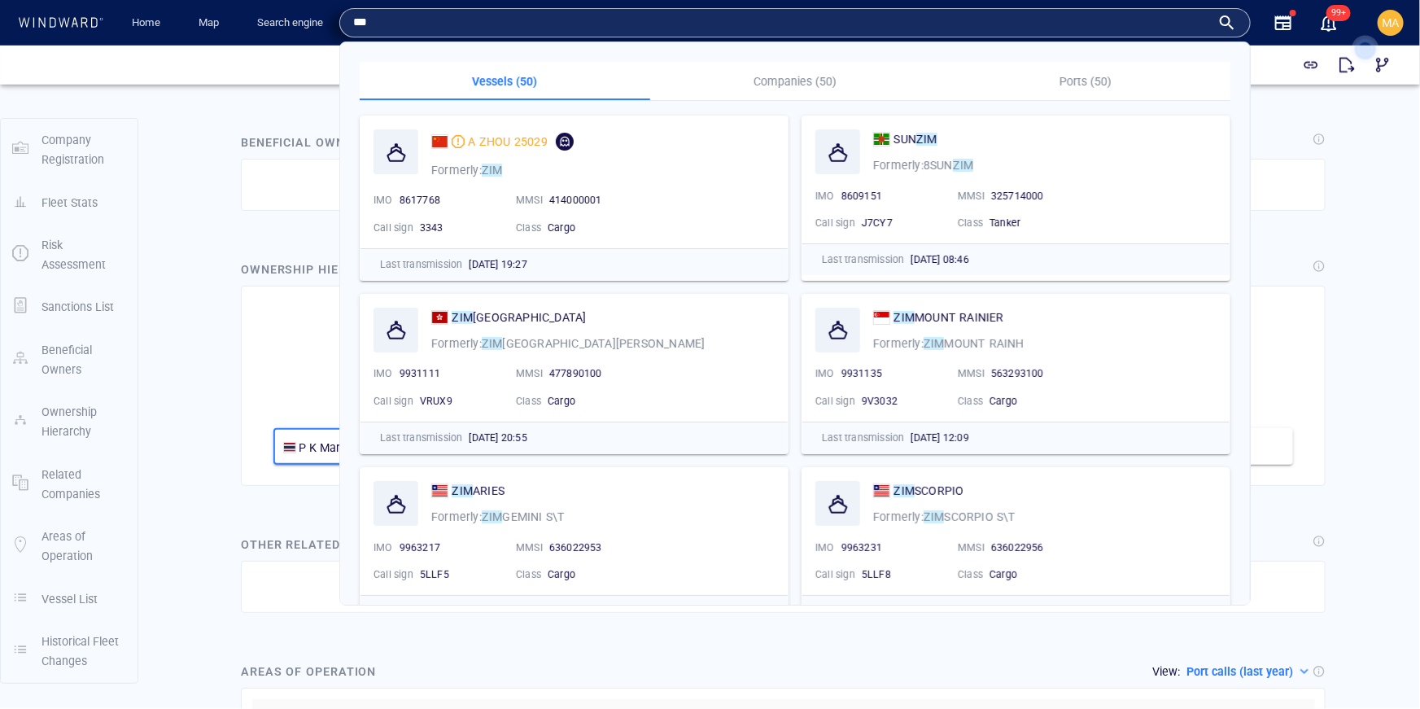
type input "***"
click at [810, 80] on p "Companies (50)" at bounding box center [795, 82] width 271 height 20
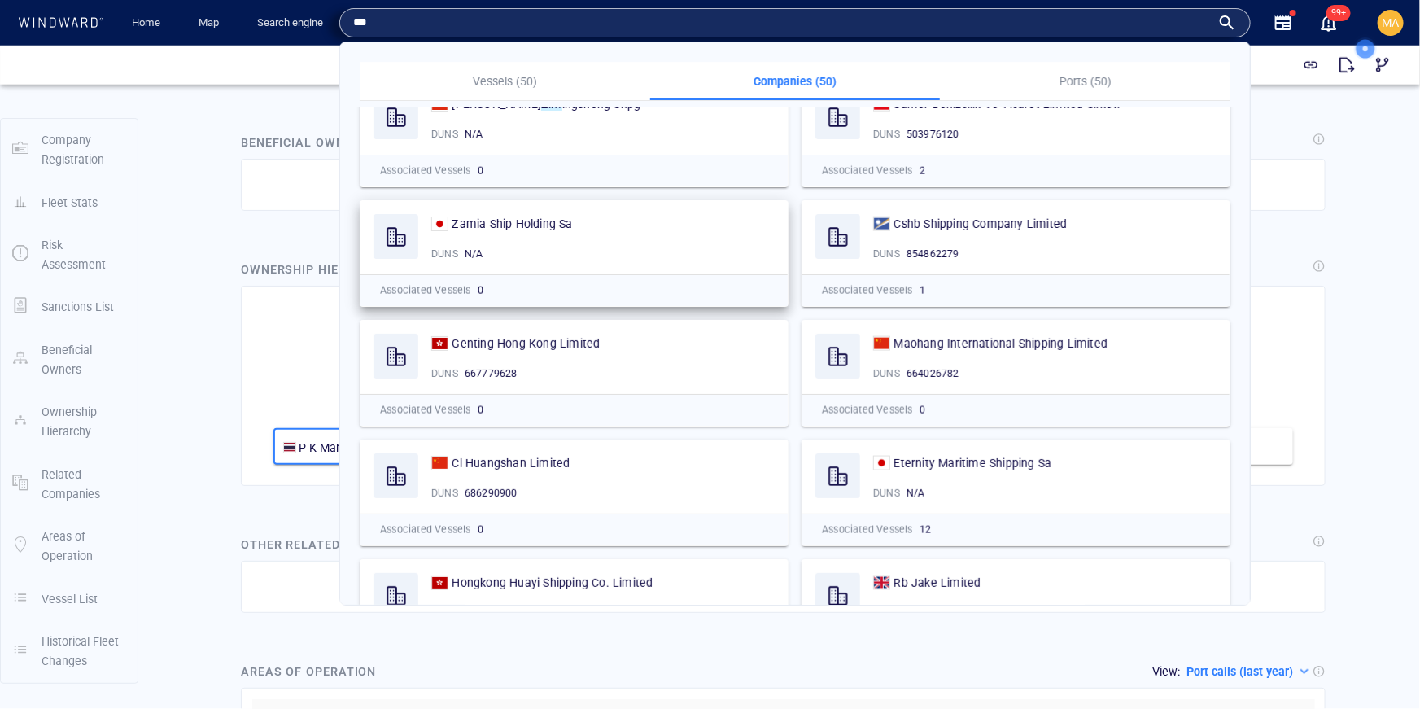
scroll to position [1117, 0]
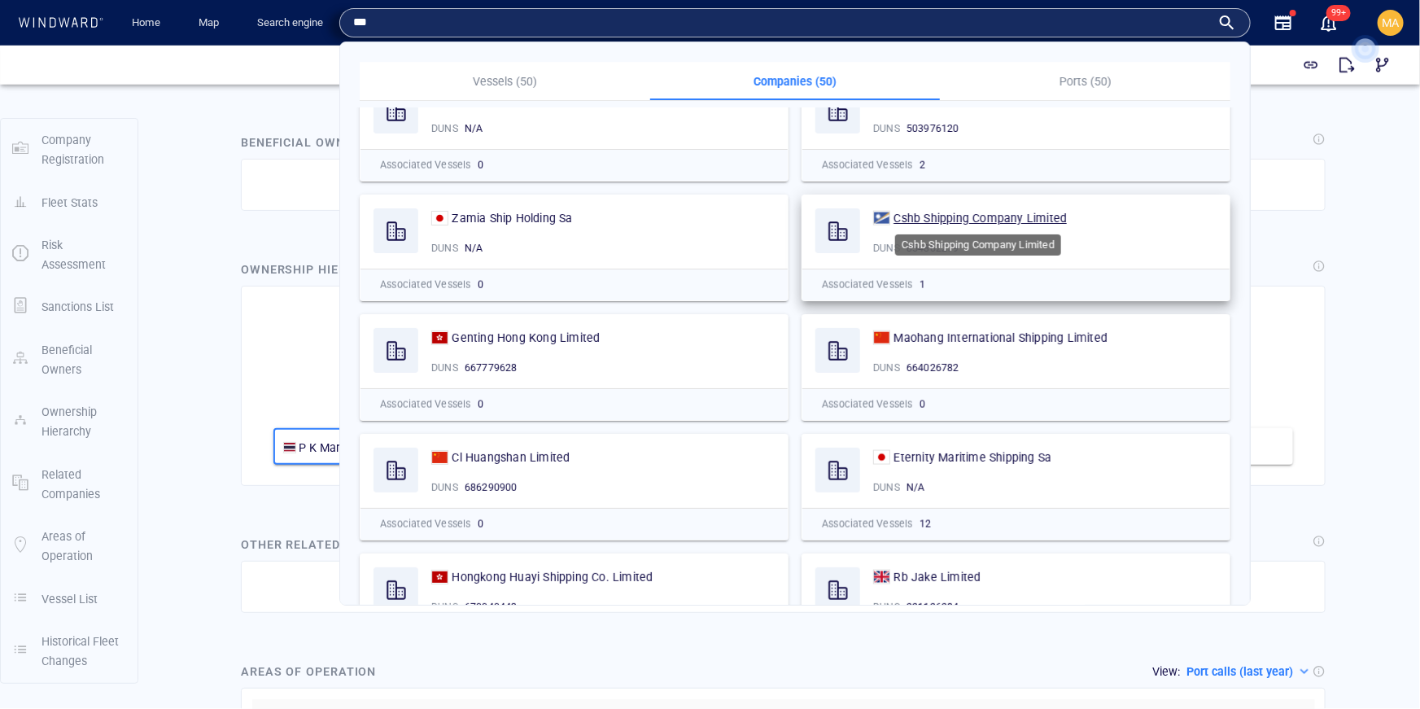
click at [962, 217] on span "Cshb Shipping Company Limited" at bounding box center [980, 218] width 173 height 13
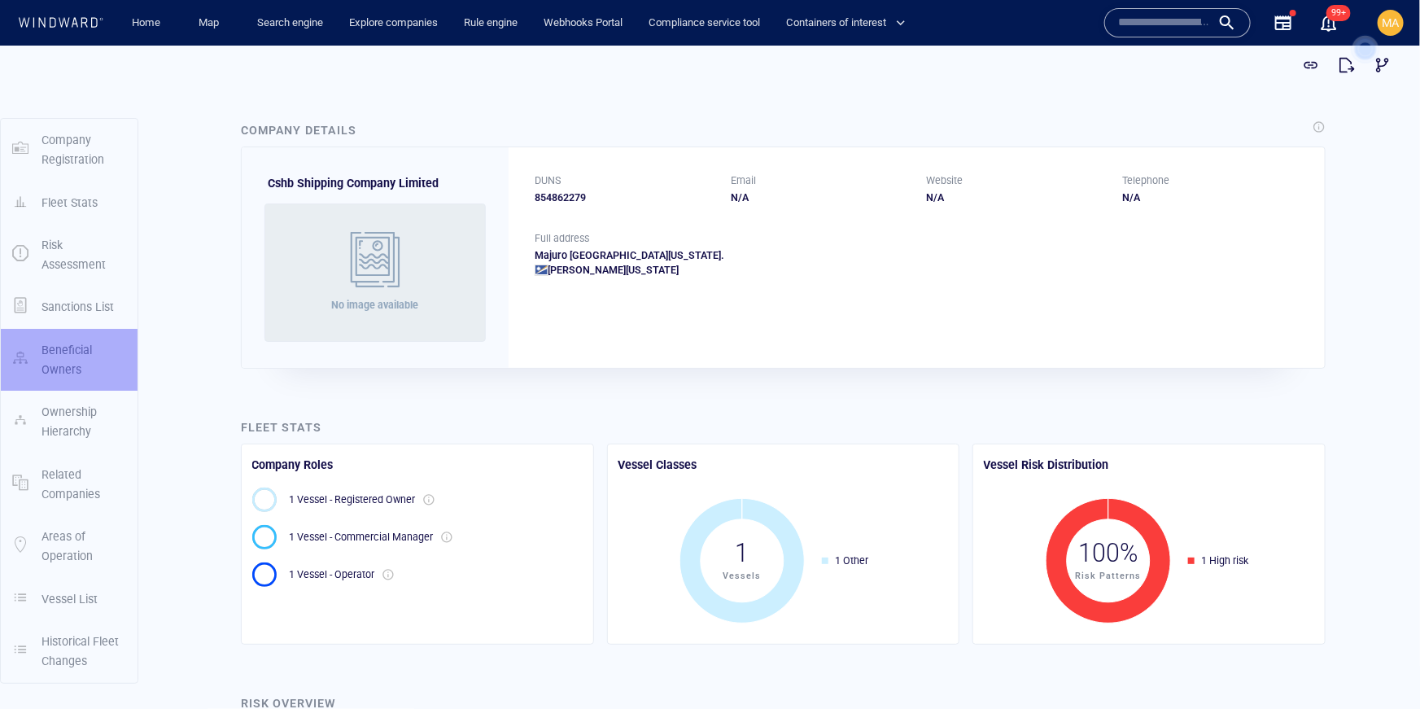
click at [71, 365] on p "Beneficial Owners" at bounding box center [84, 359] width 85 height 40
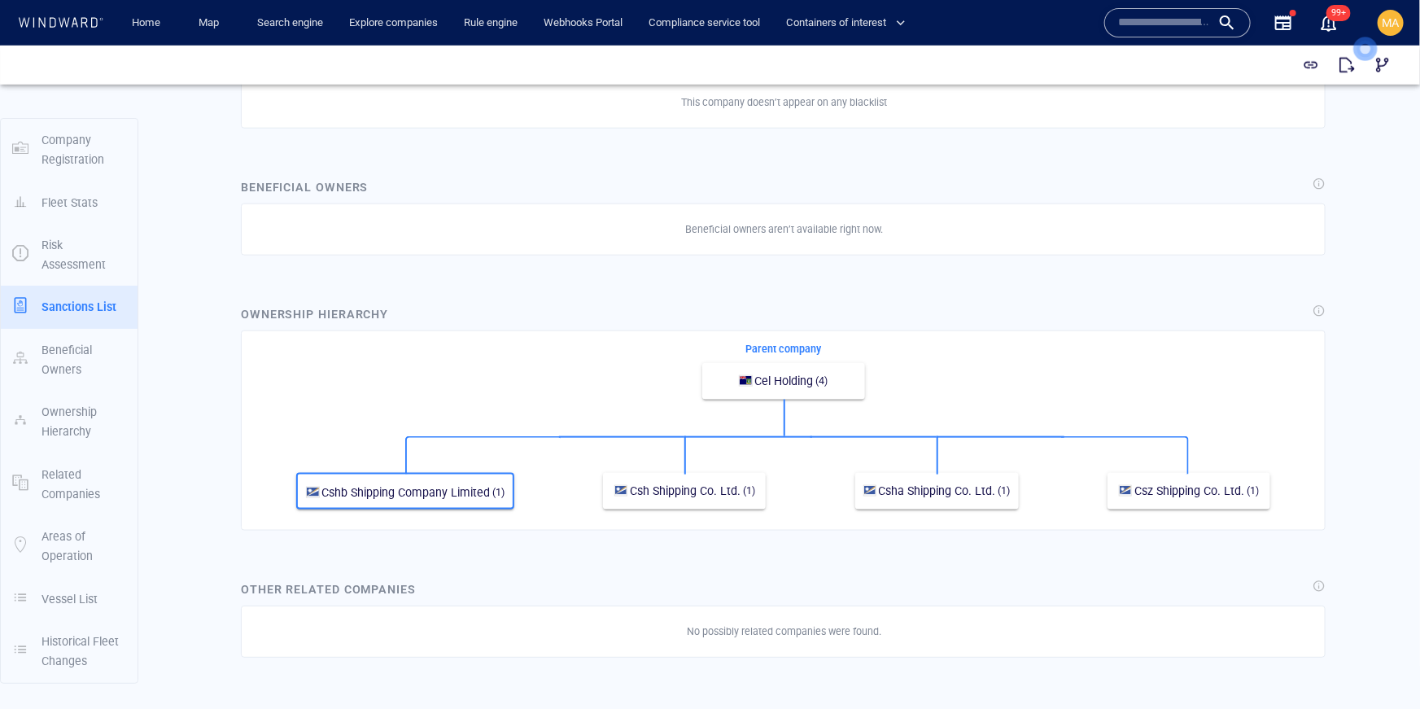
scroll to position [877, 0]
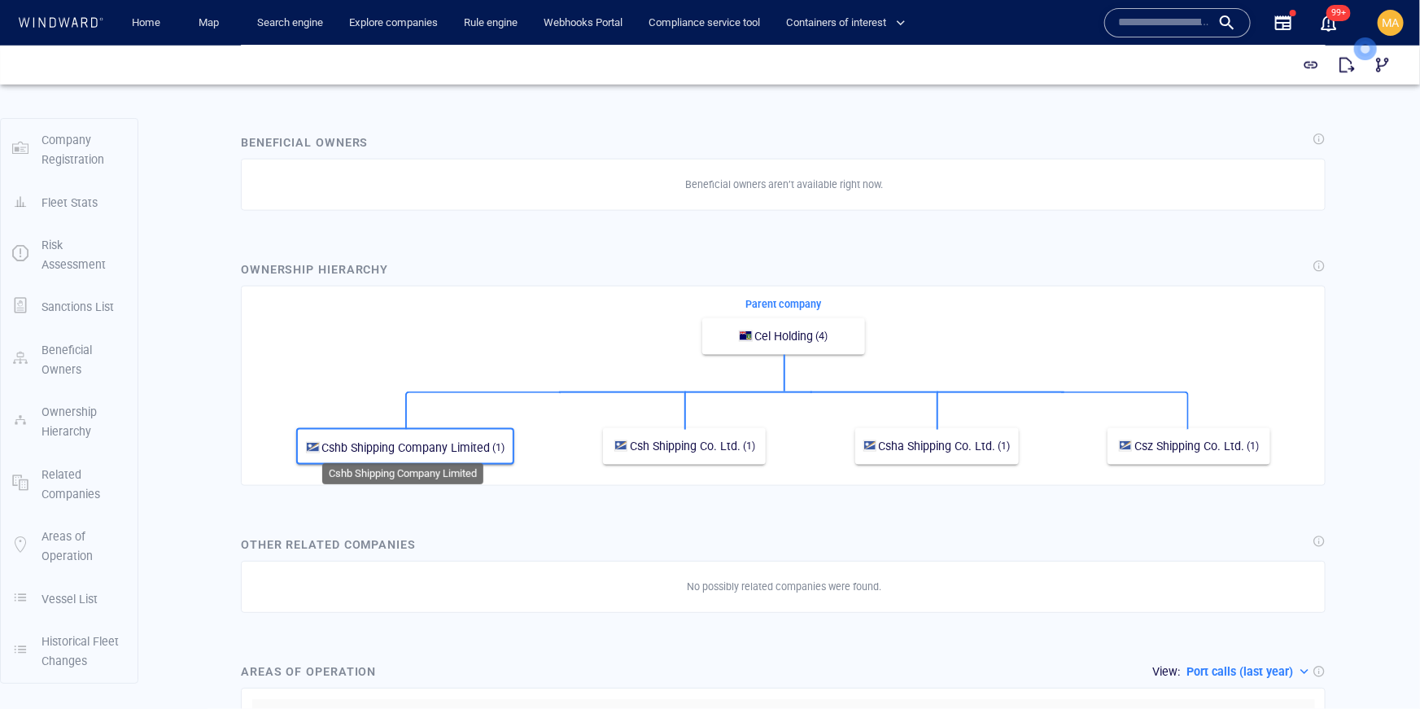
click at [452, 445] on span "Cshb Shipping Company Limited" at bounding box center [405, 446] width 168 height 13
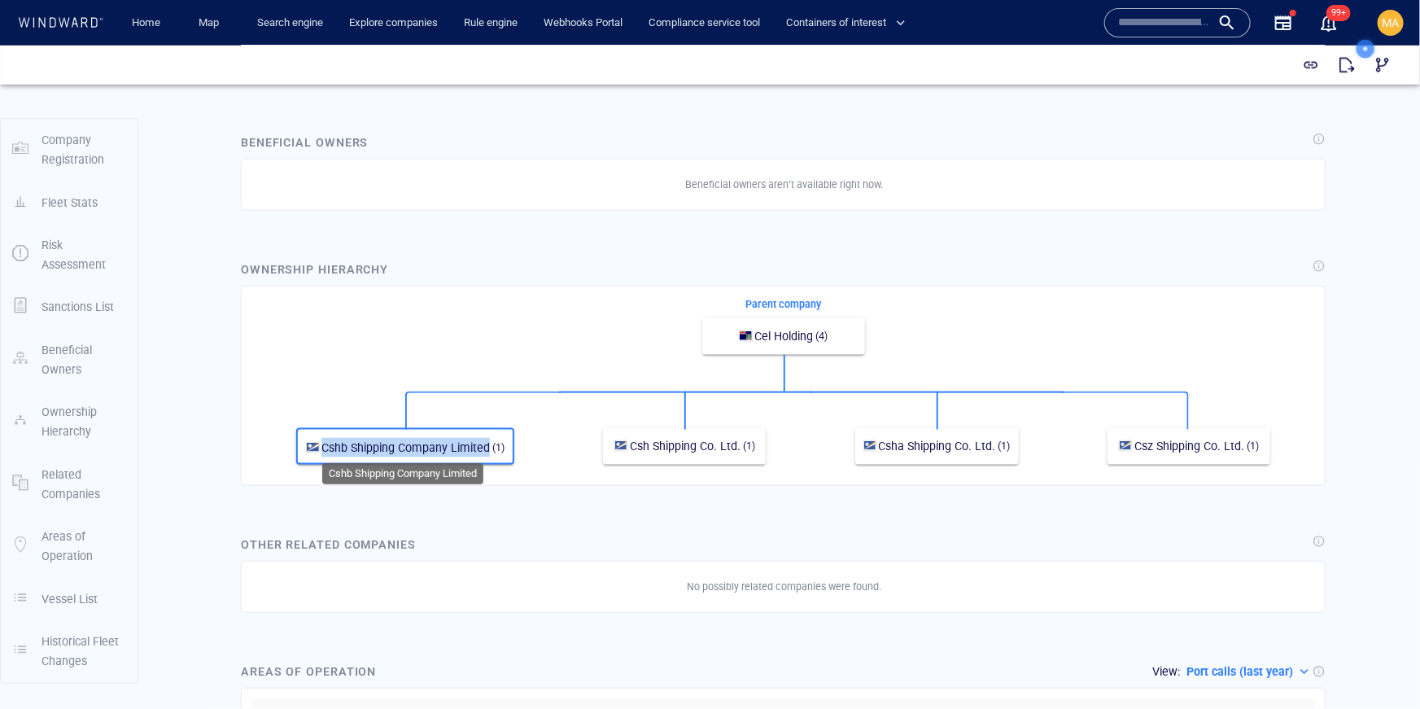
click at [445, 444] on span "Cshb Shipping Company Limited" at bounding box center [405, 446] width 168 height 13
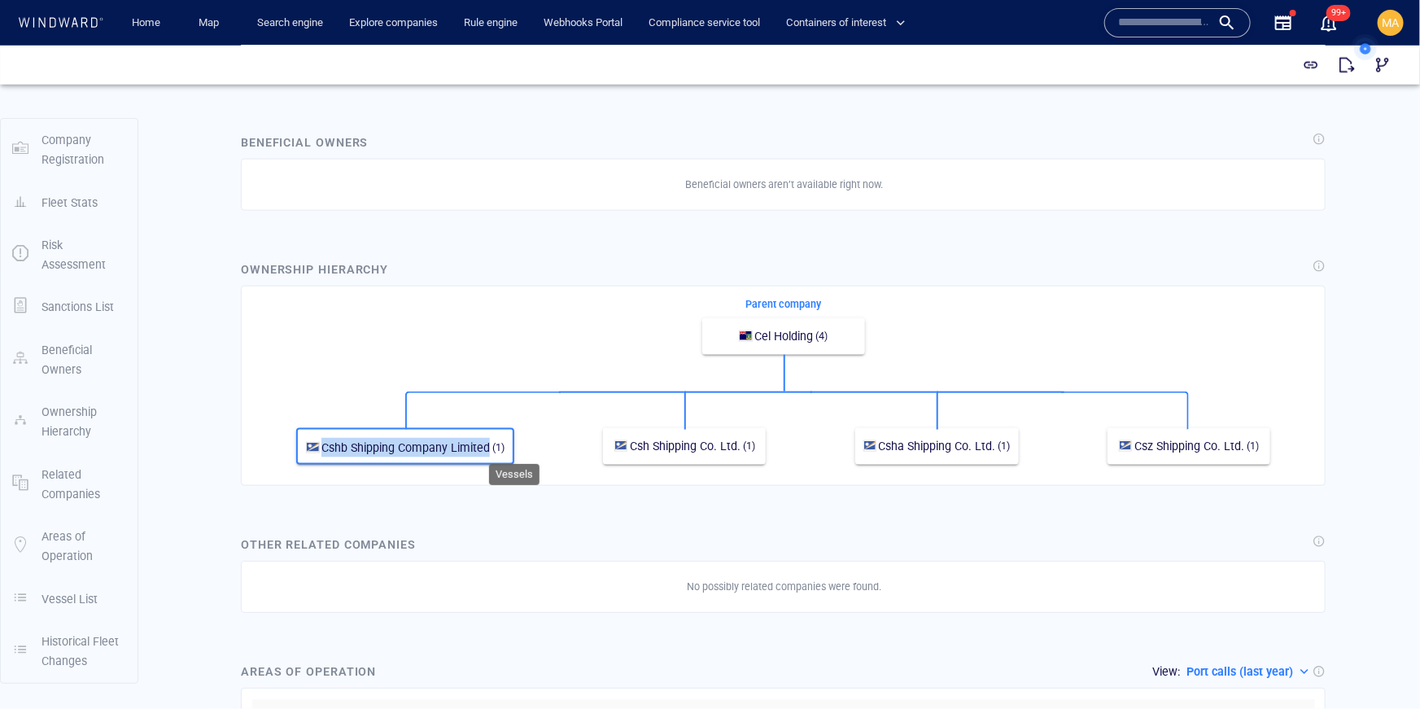
click at [490, 439] on span "(1)" at bounding box center [497, 446] width 15 height 15
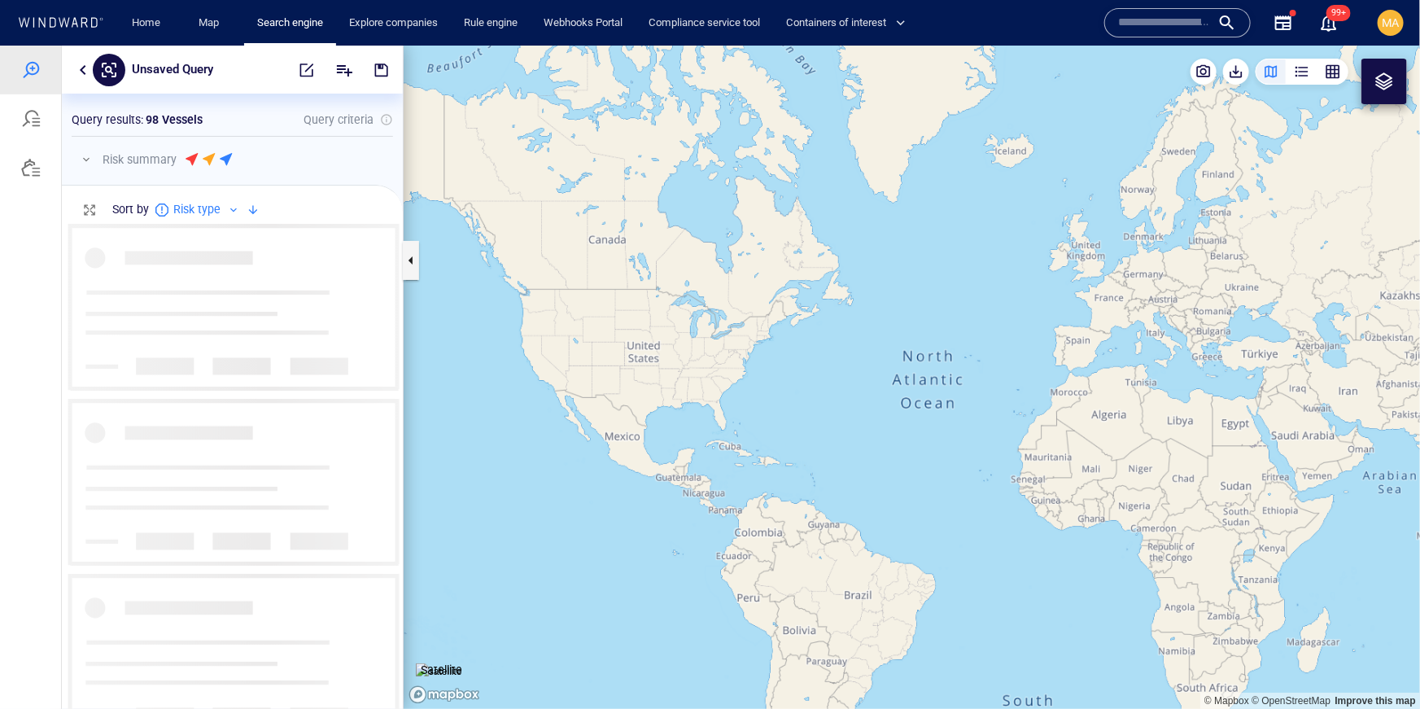
scroll to position [484, 341]
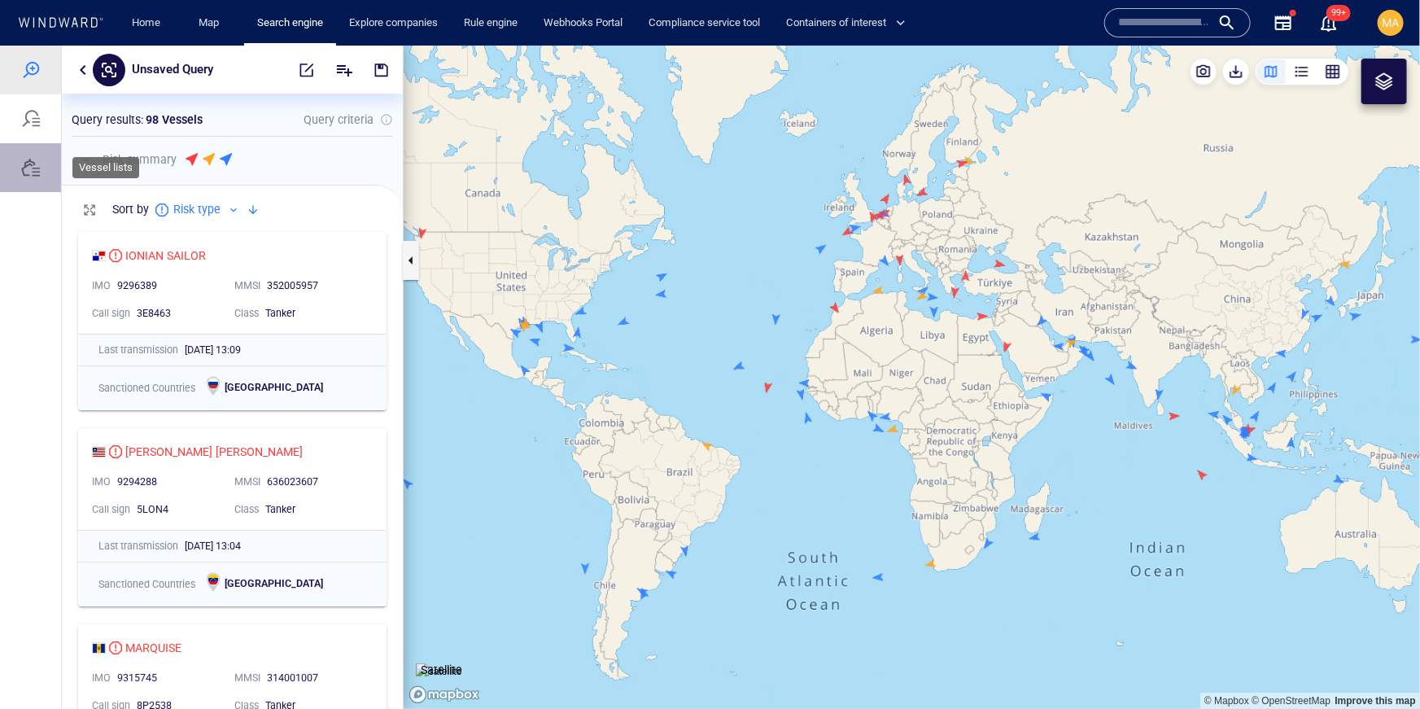
click at [29, 172] on div at bounding box center [31, 167] width 20 height 20
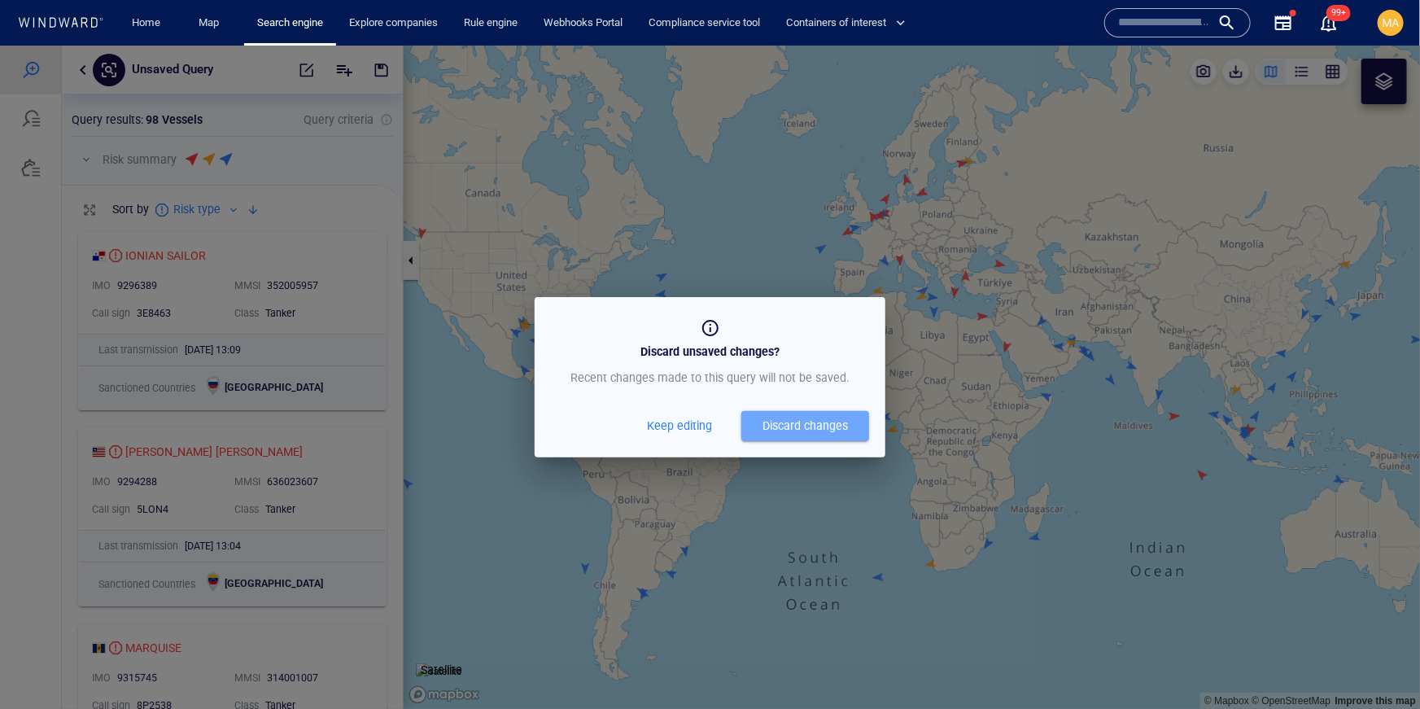
click at [802, 422] on div "Discard changes" at bounding box center [804, 425] width 85 height 20
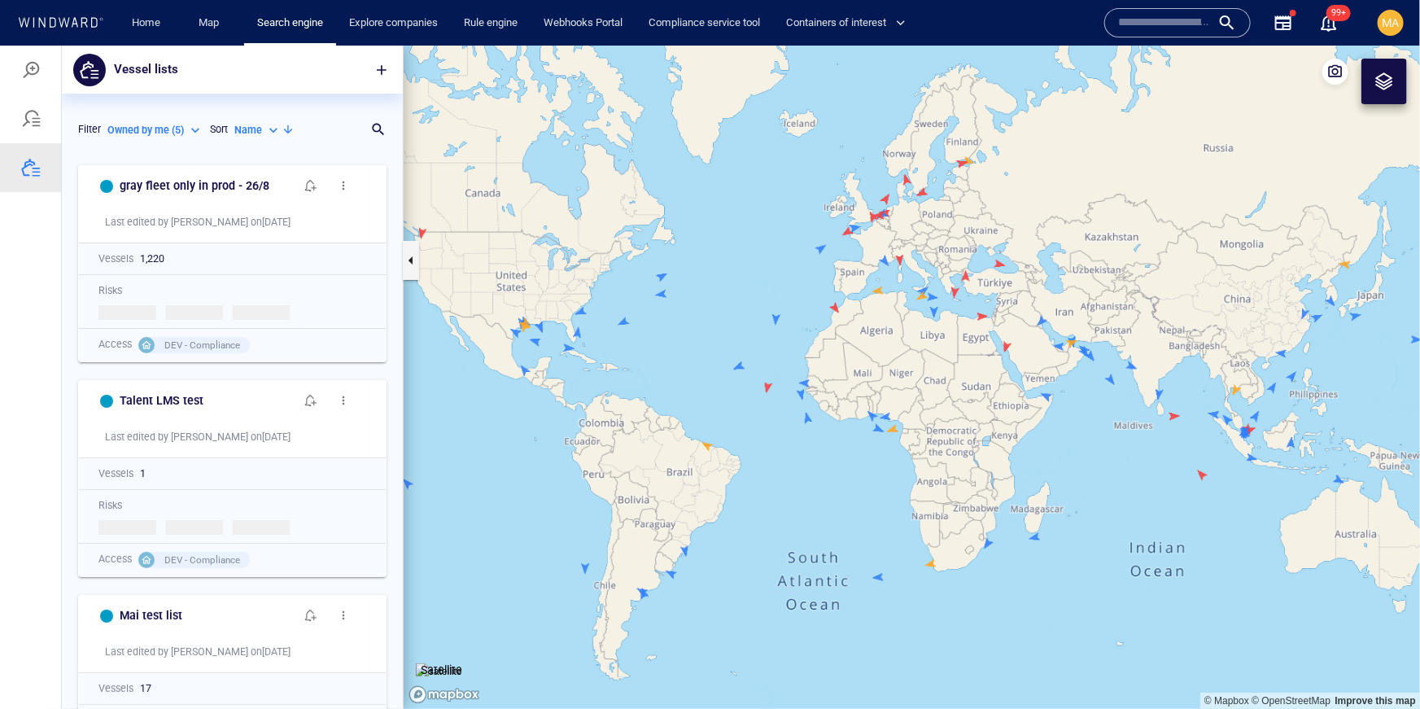
scroll to position [552, 341]
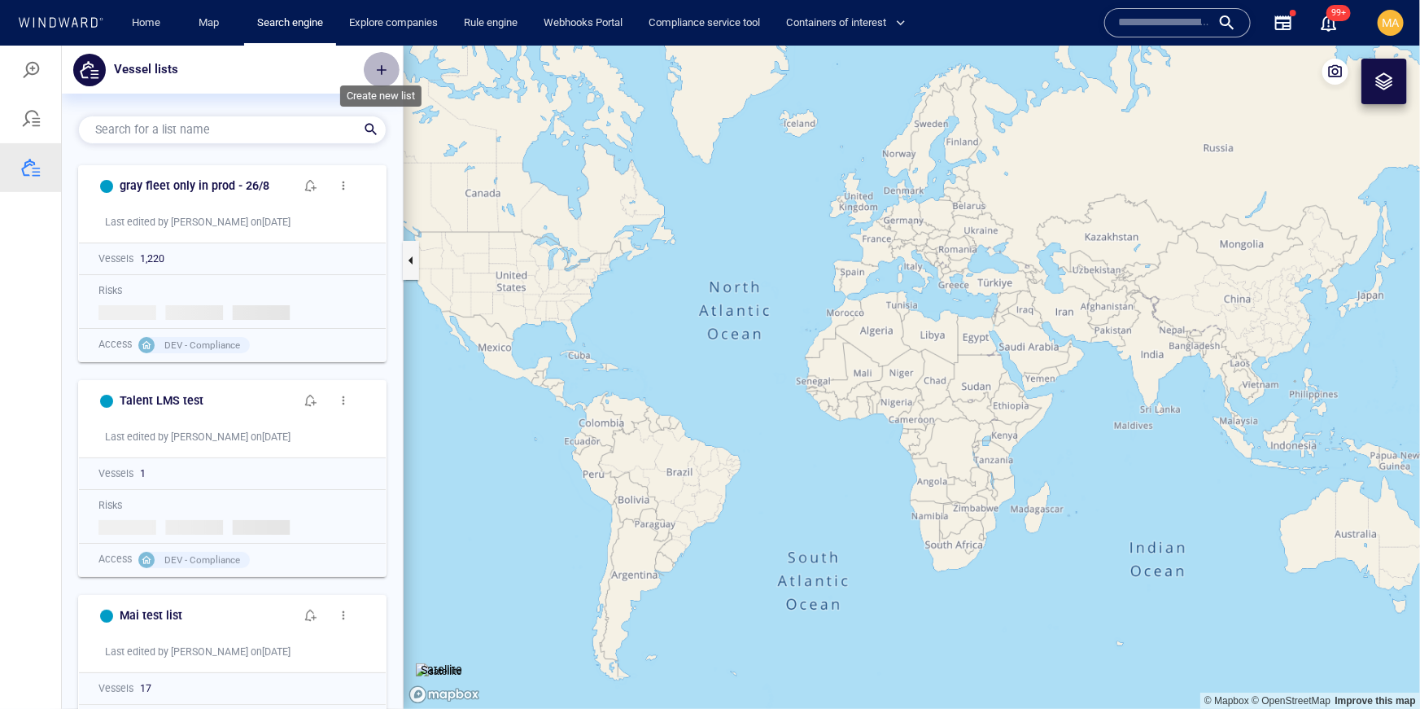
click at [383, 63] on span "button" at bounding box center [382, 69] width 16 height 16
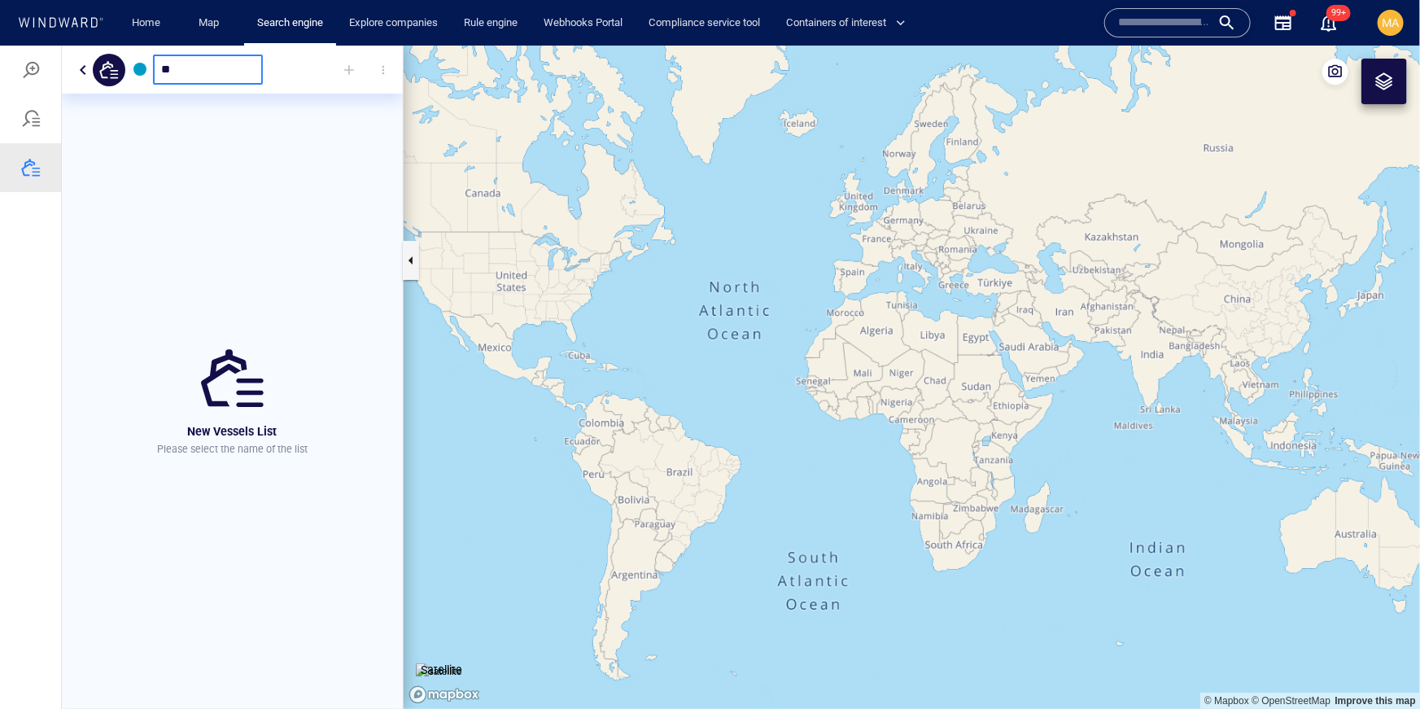
type input "*"
type input "**********"
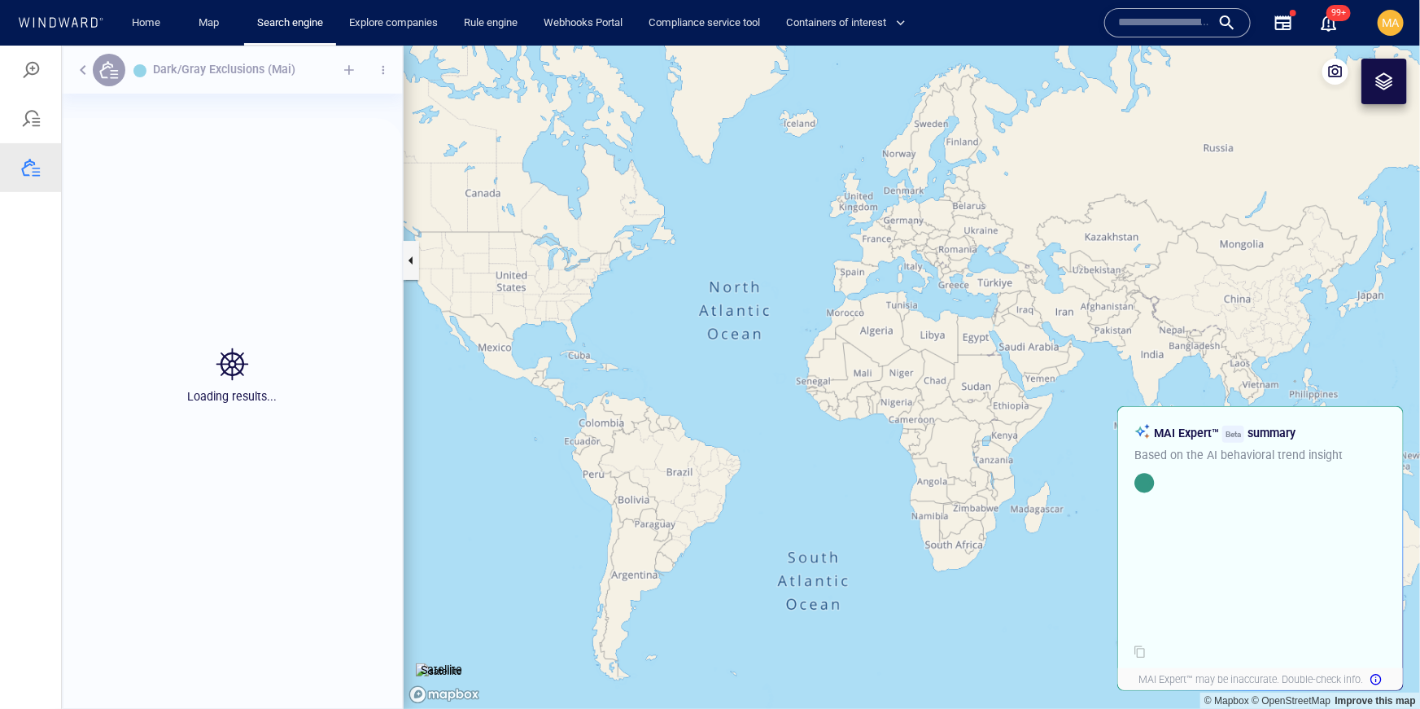
scroll to position [552, 341]
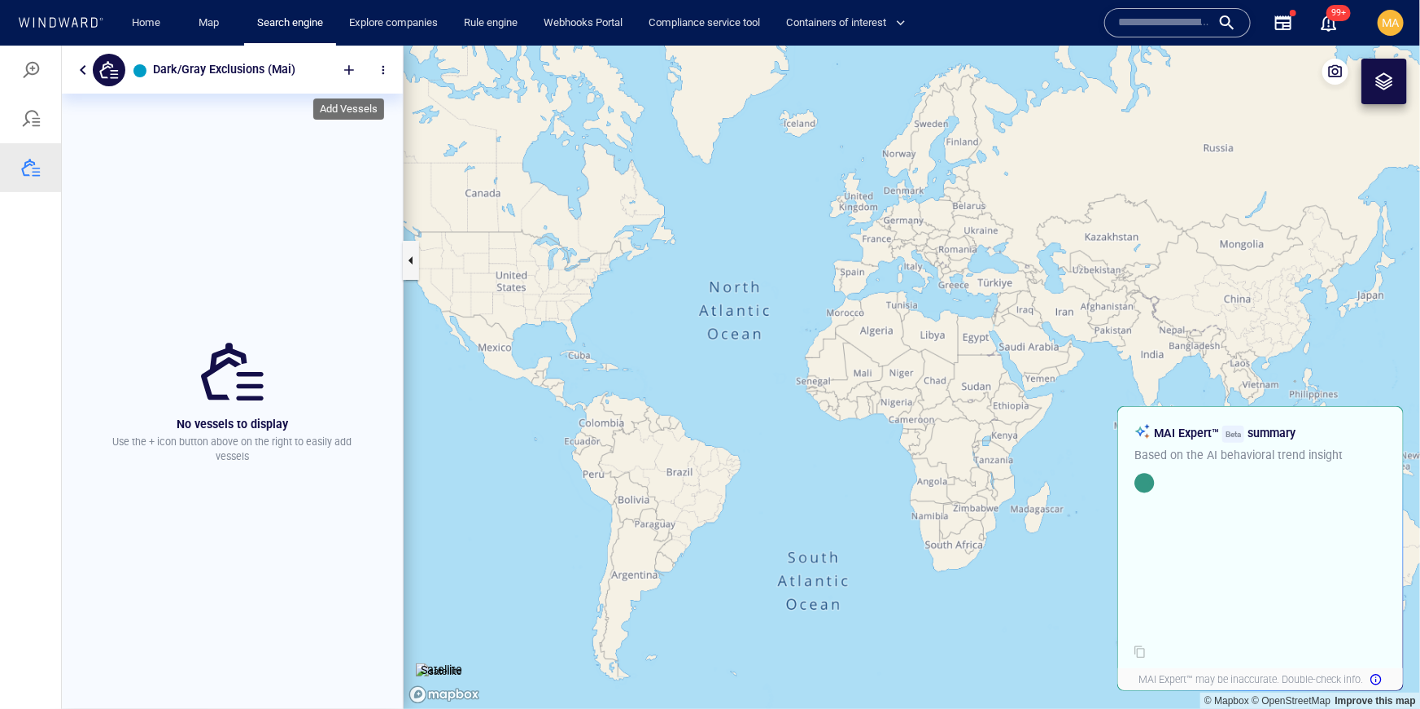
click at [354, 75] on div at bounding box center [349, 69] width 36 height 36
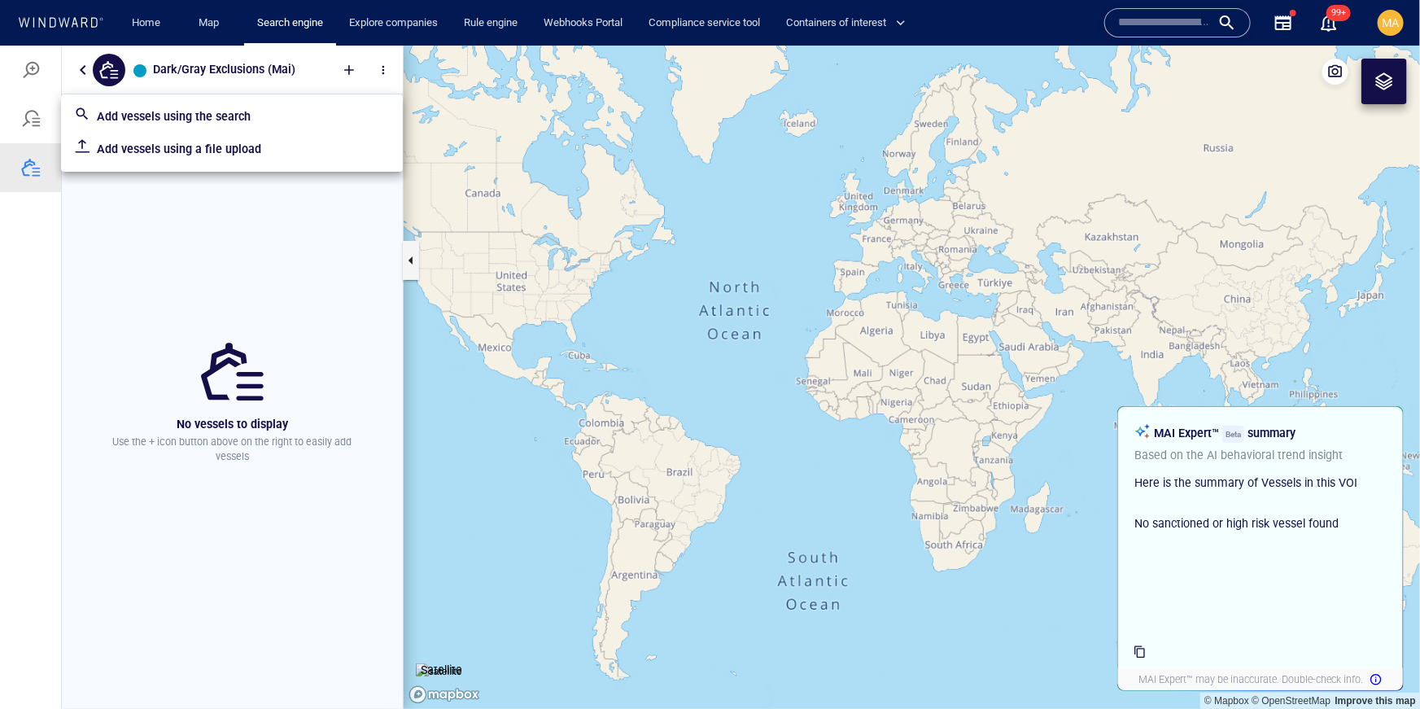
click at [260, 151] on p "Add vessels using a file upload" at bounding box center [243, 148] width 293 height 20
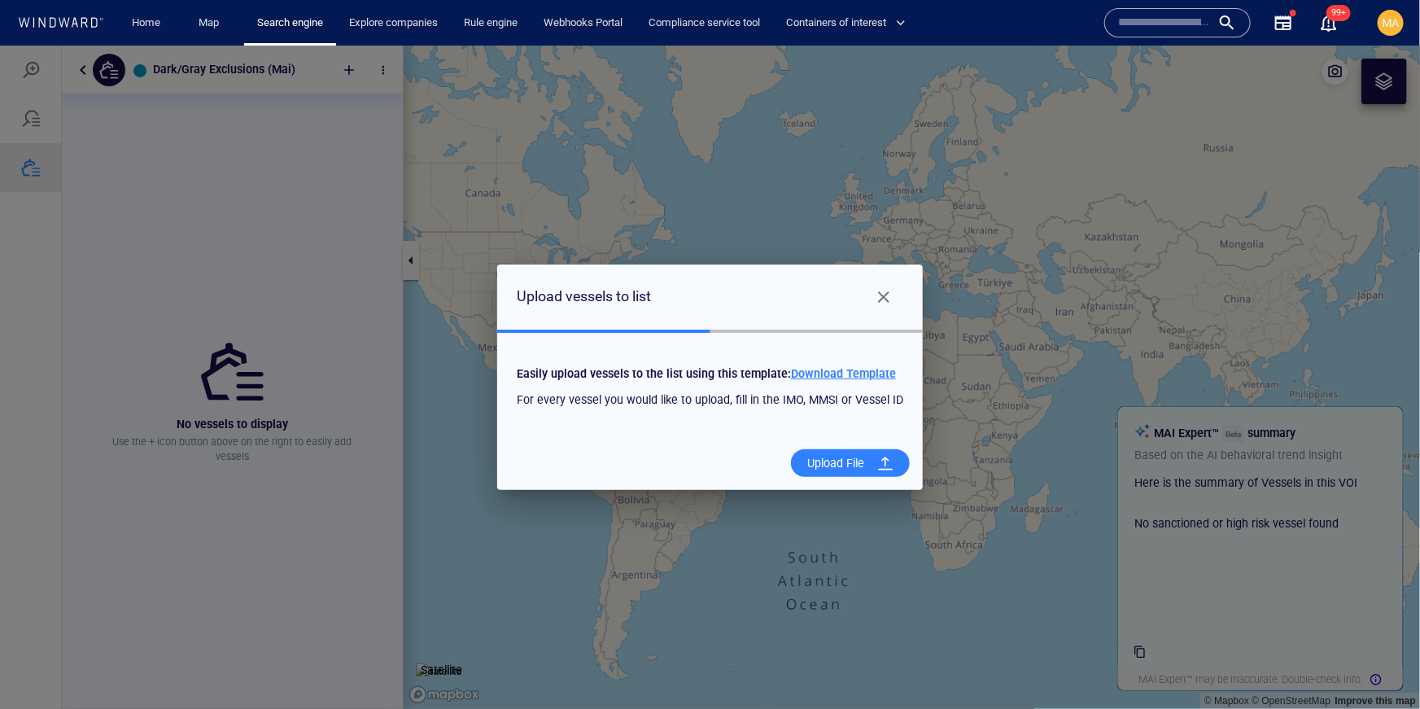
click at [860, 373] on span "Download Template" at bounding box center [843, 372] width 105 height 13
click at [824, 455] on div "Upload File" at bounding box center [836, 462] width 70 height 33
click at [0, 45] on input "Upload File" at bounding box center [0, 45] width 0 height 0
click at [860, 467] on div "Upload File" at bounding box center [836, 462] width 70 height 33
click at [0, 45] on input "Upload File" at bounding box center [0, 45] width 0 height 0
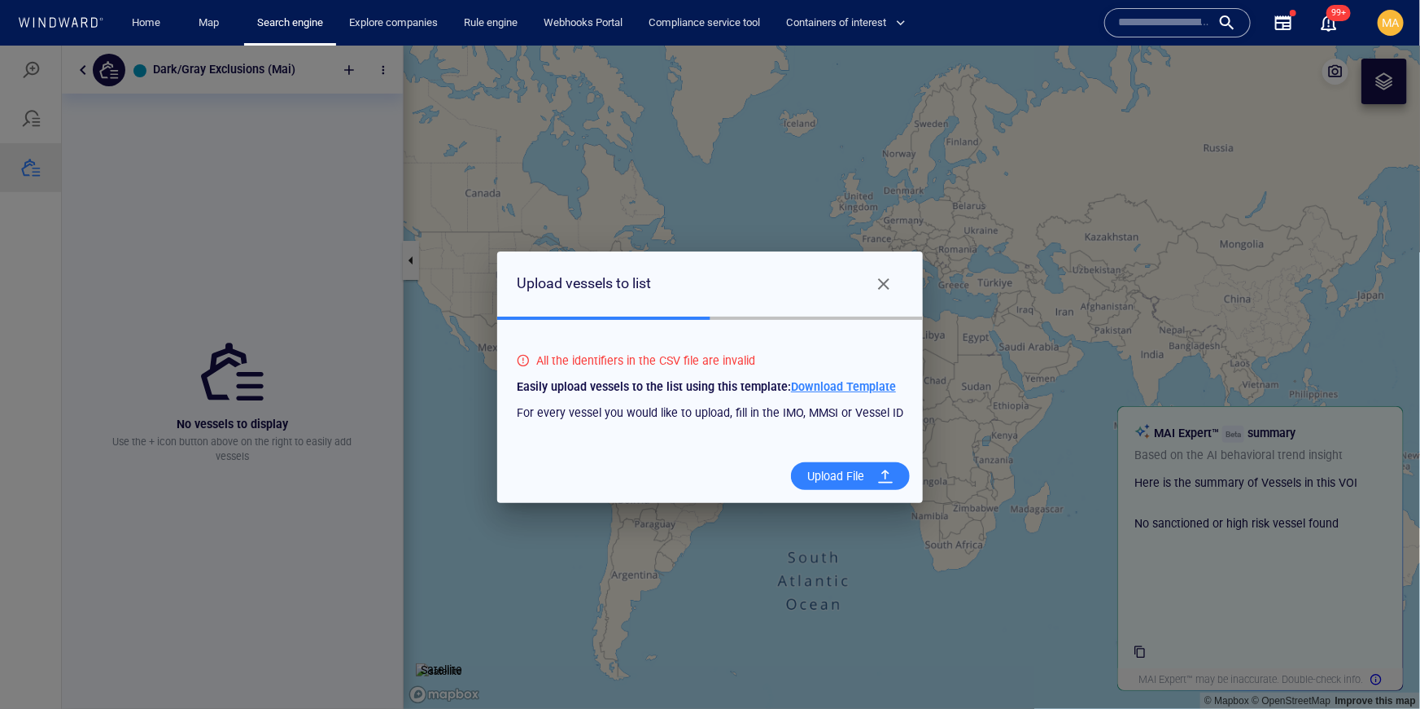
click at [866, 473] on div "Upload File" at bounding box center [836, 475] width 70 height 33
click at [0, 45] on input "Upload File" at bounding box center [0, 45] width 0 height 0
click at [884, 277] on span "Close" at bounding box center [884, 283] width 20 height 20
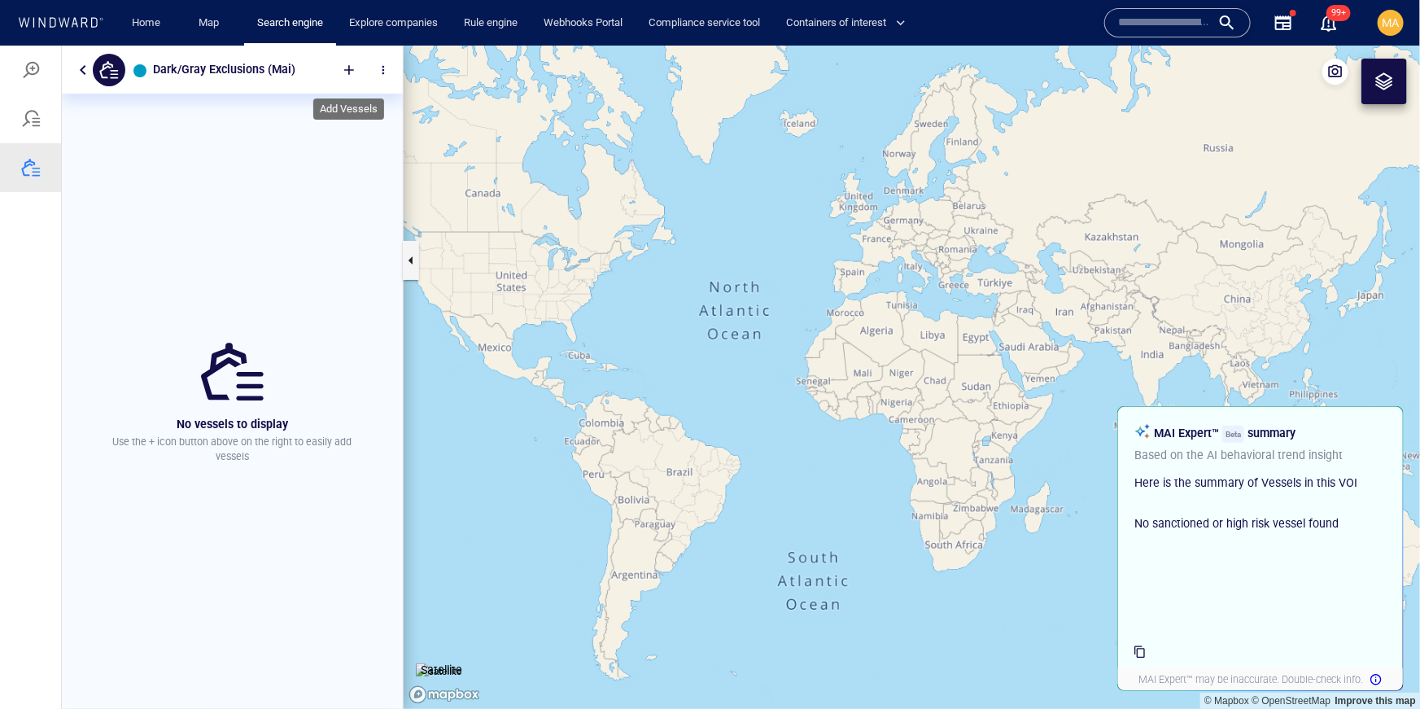
click at [352, 74] on div at bounding box center [349, 69] width 36 height 36
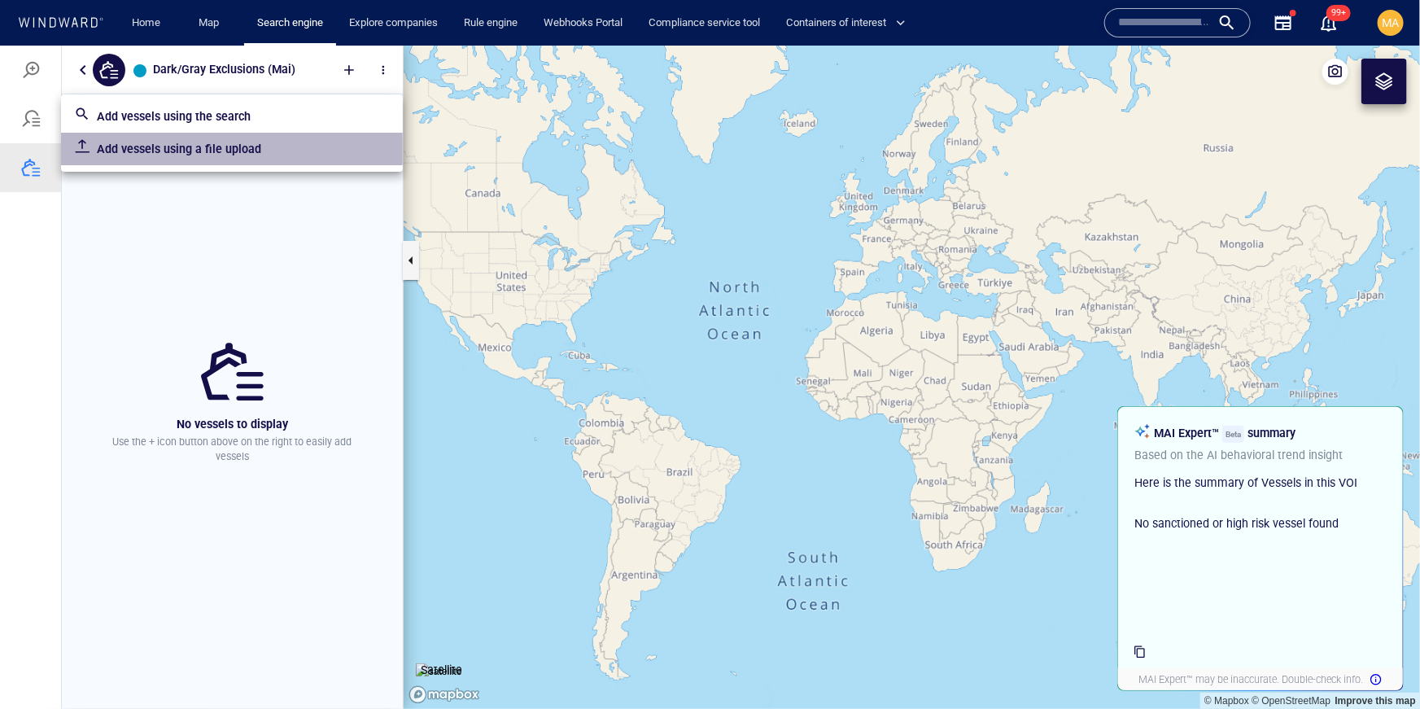
click at [278, 146] on p "Add vessels using a file upload" at bounding box center [243, 148] width 293 height 20
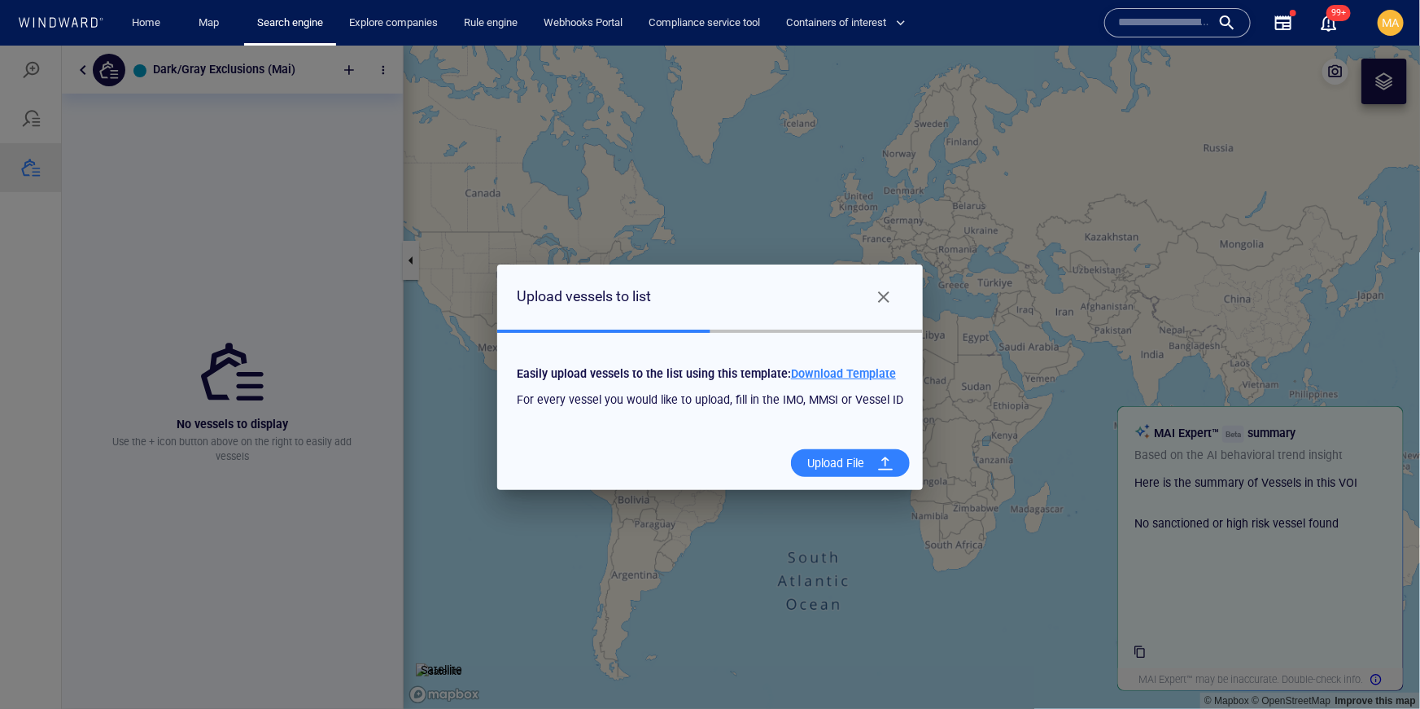
click at [842, 458] on div "Upload File" at bounding box center [836, 462] width 70 height 33
click at [0, 45] on input "Upload File" at bounding box center [0, 45] width 0 height 0
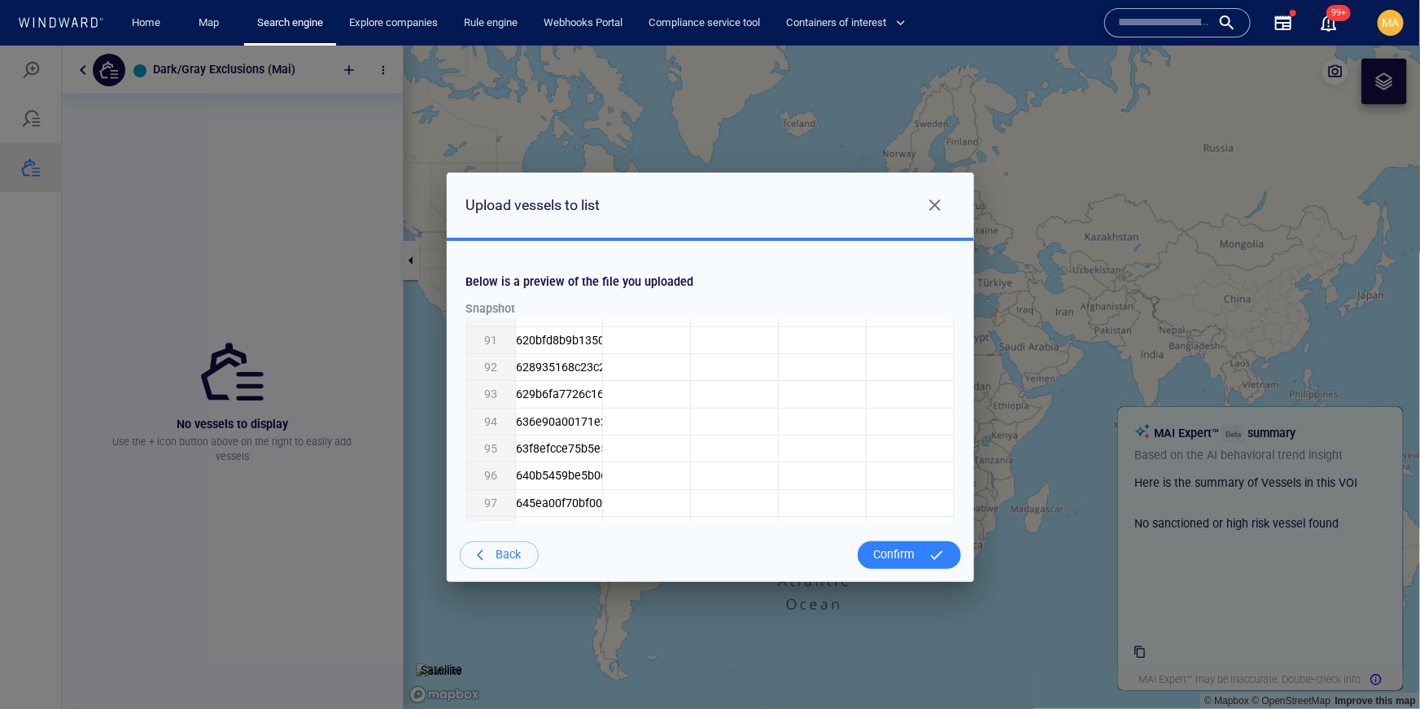
scroll to position [2666, 0]
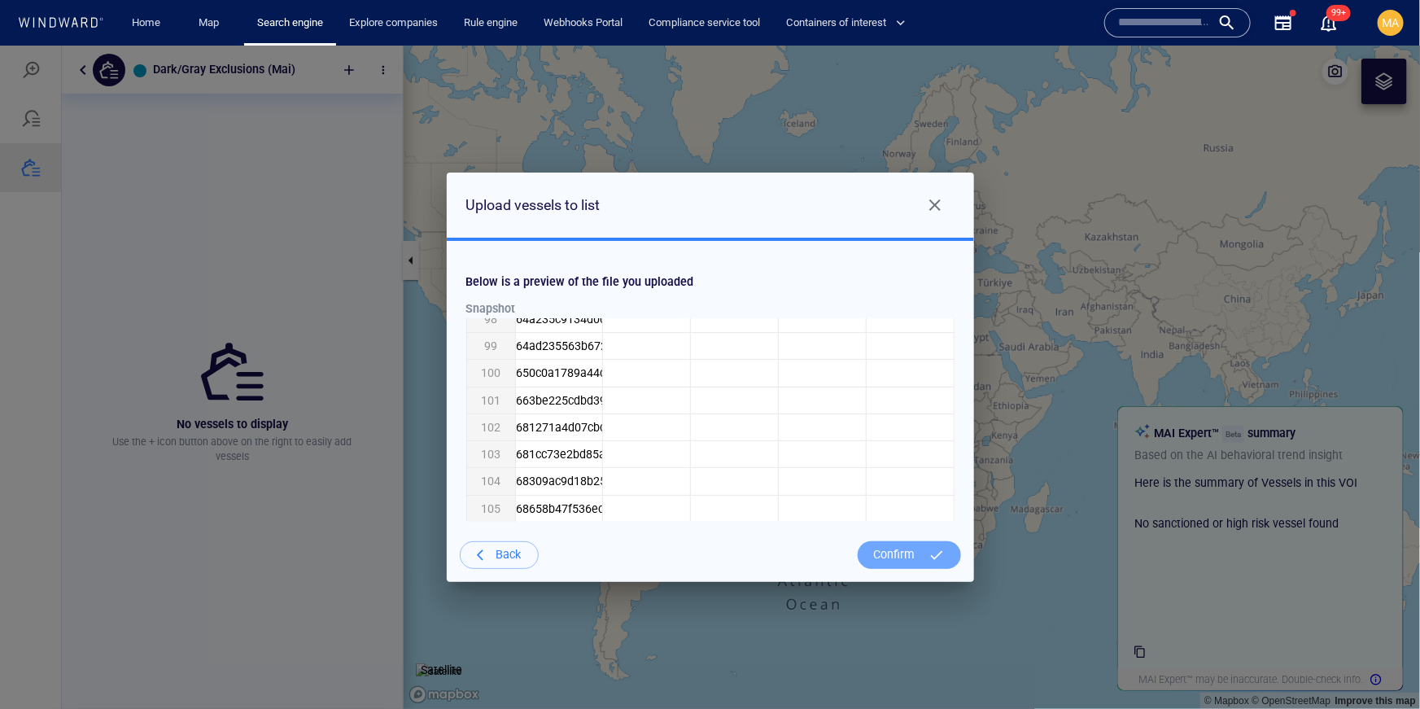
click at [914, 560] on div "Confirm" at bounding box center [894, 553] width 55 height 33
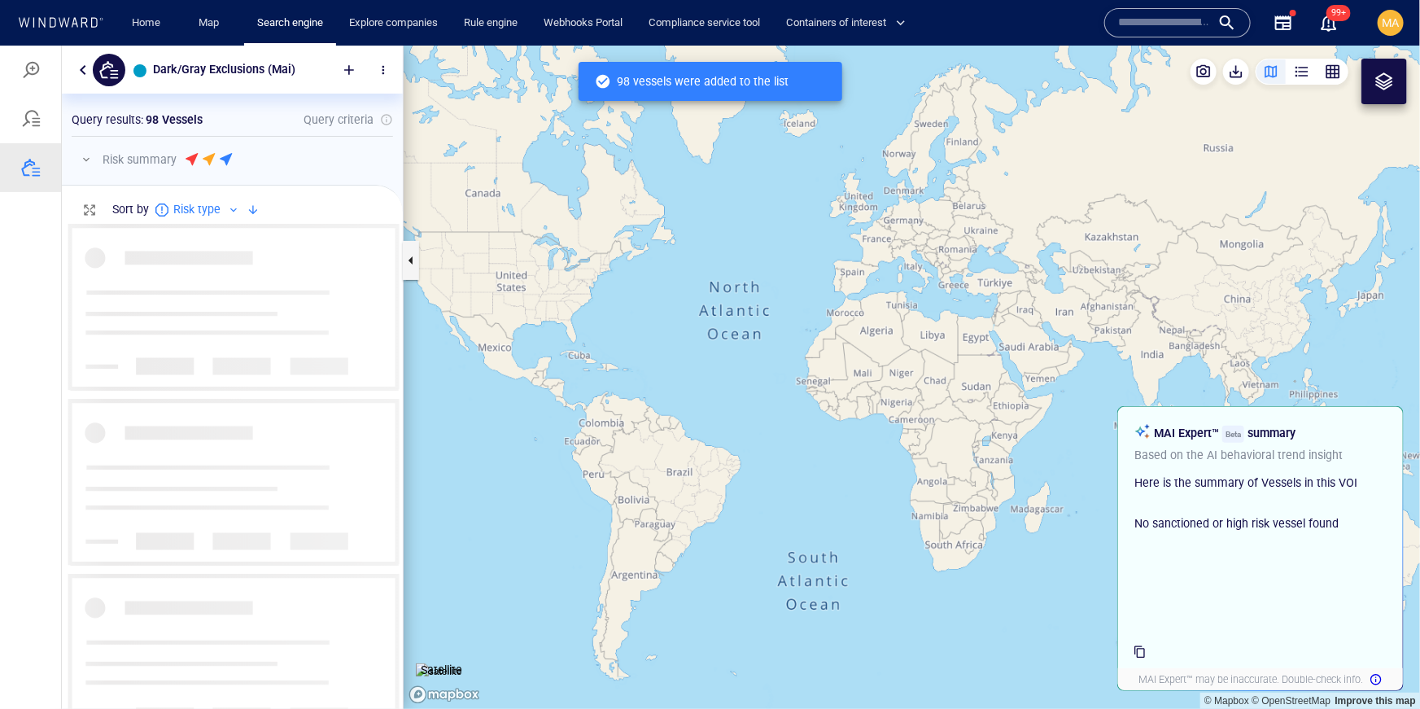
scroll to position [484, 341]
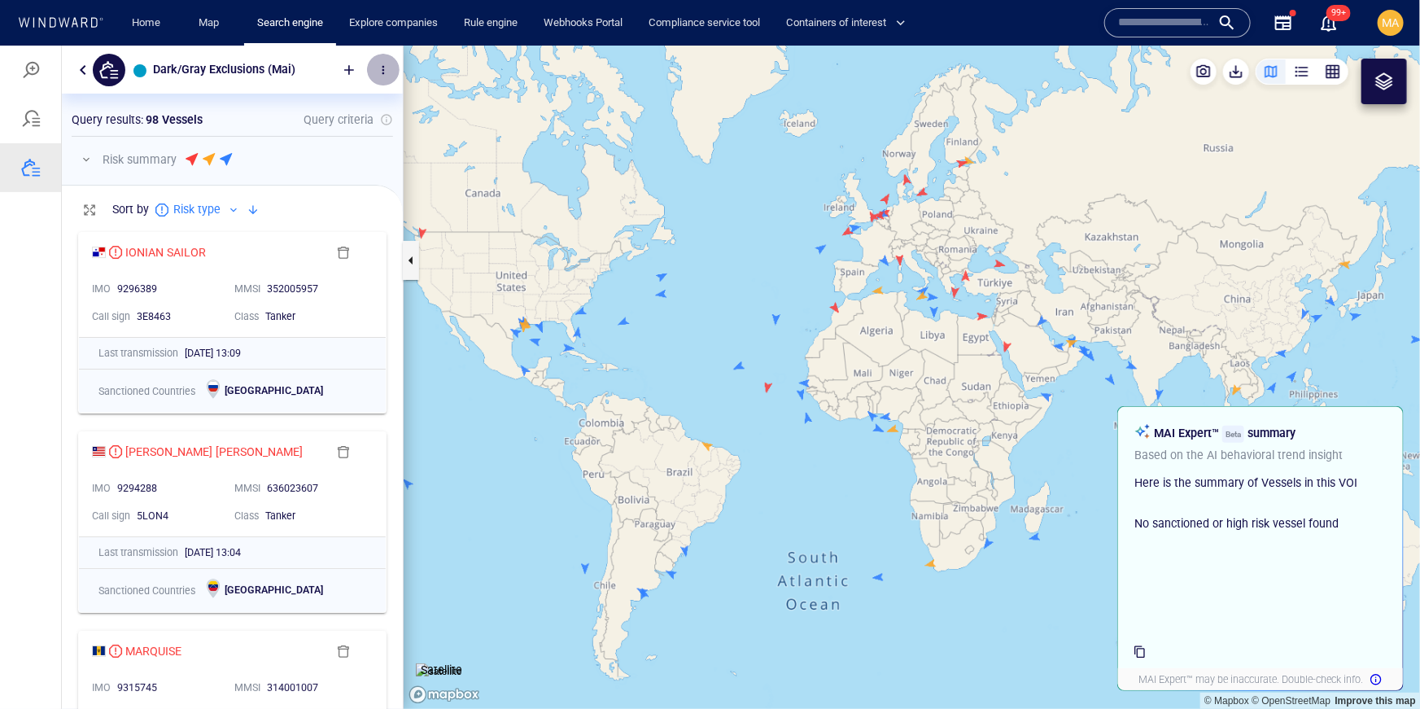
click at [382, 76] on button "button" at bounding box center [383, 69] width 33 height 33
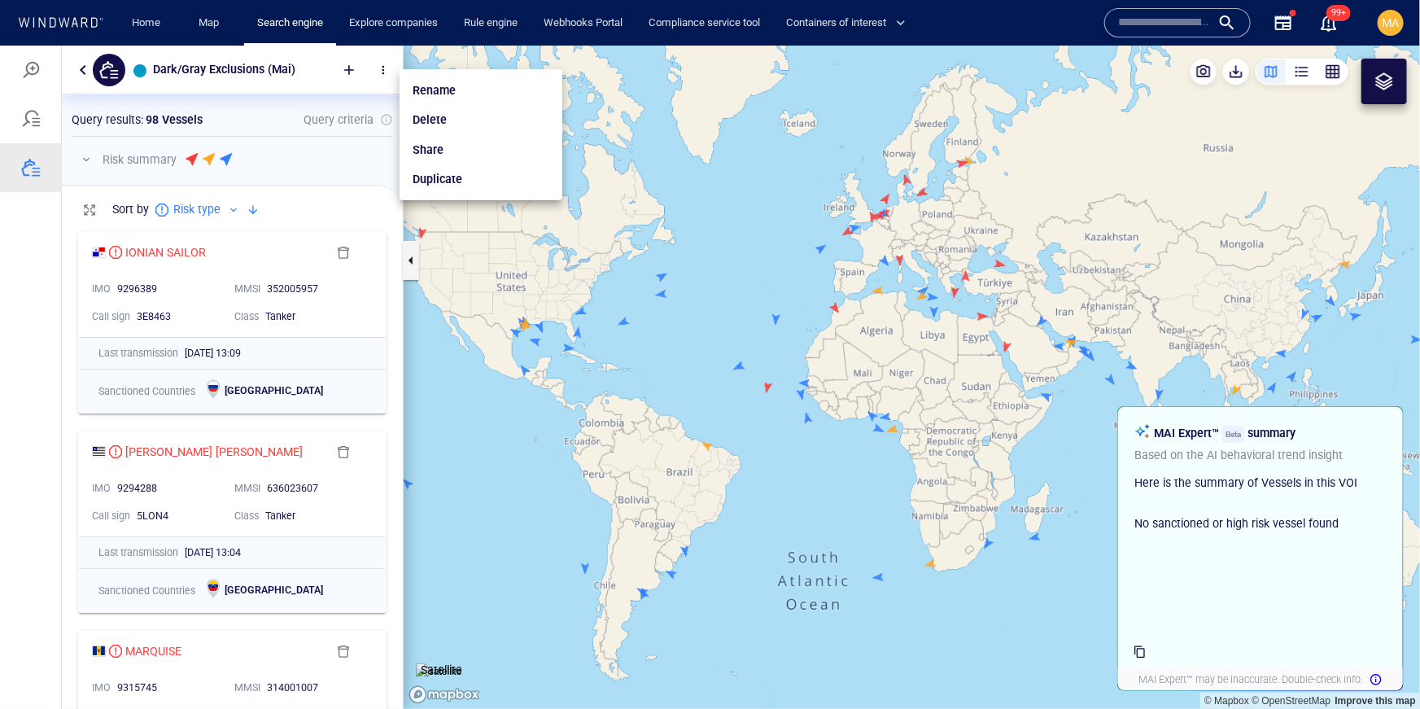
click at [433, 144] on p "Share" at bounding box center [428, 149] width 31 height 20
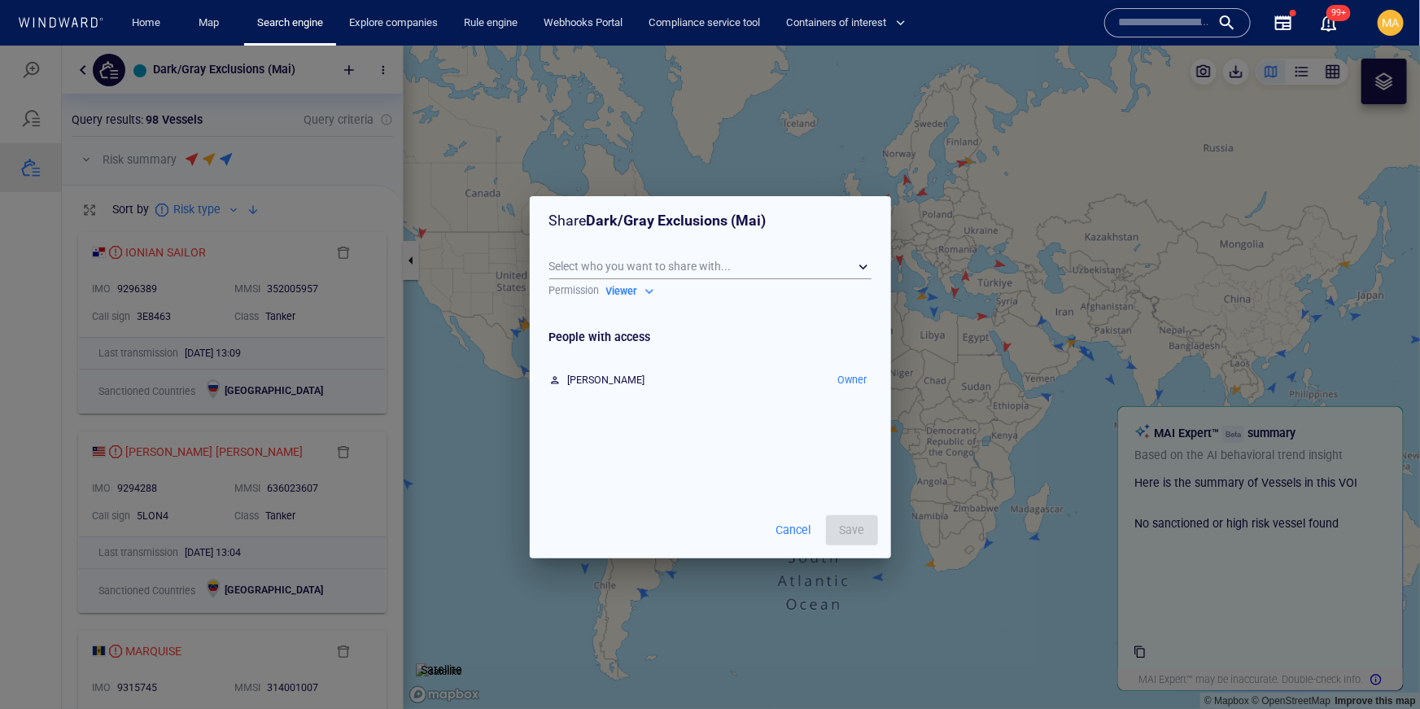
click at [797, 529] on span "Cancel" at bounding box center [793, 529] width 39 height 20
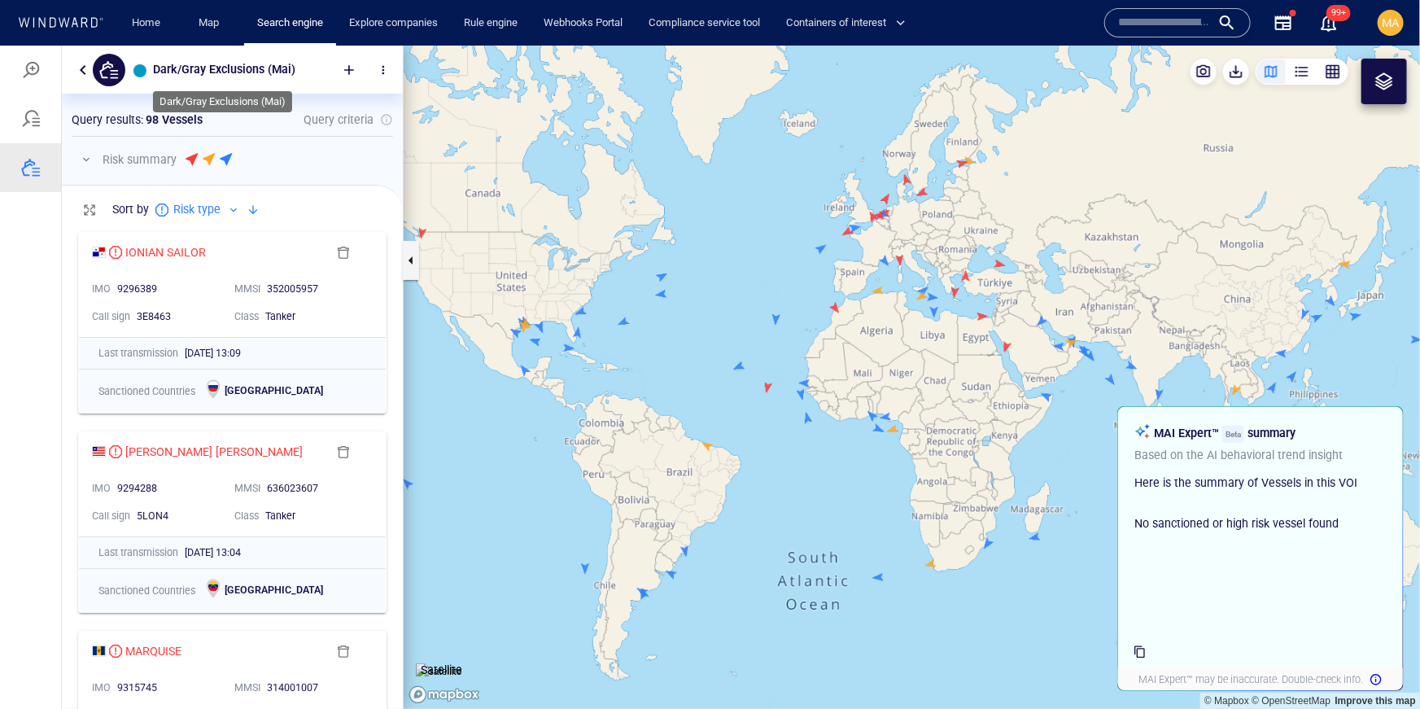
click at [200, 71] on h6 "Dark/Gray Exclusions (Mai)" at bounding box center [224, 69] width 142 height 20
copy div "Dark/Gray Exclusions (Mai) Something went wrong An error occurred while searchi…"
click at [351, 68] on div at bounding box center [349, 69] width 36 height 36
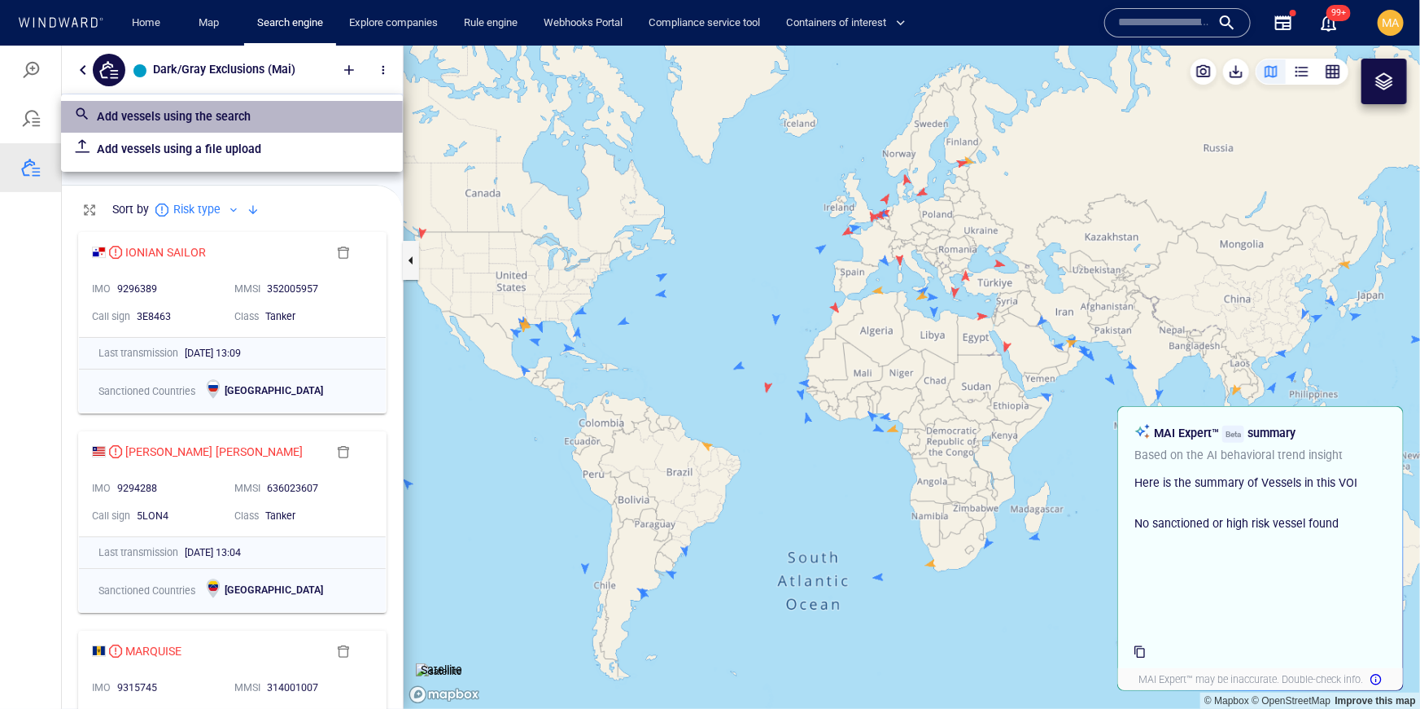
click at [247, 123] on p "Add vessels using the search" at bounding box center [243, 116] width 293 height 20
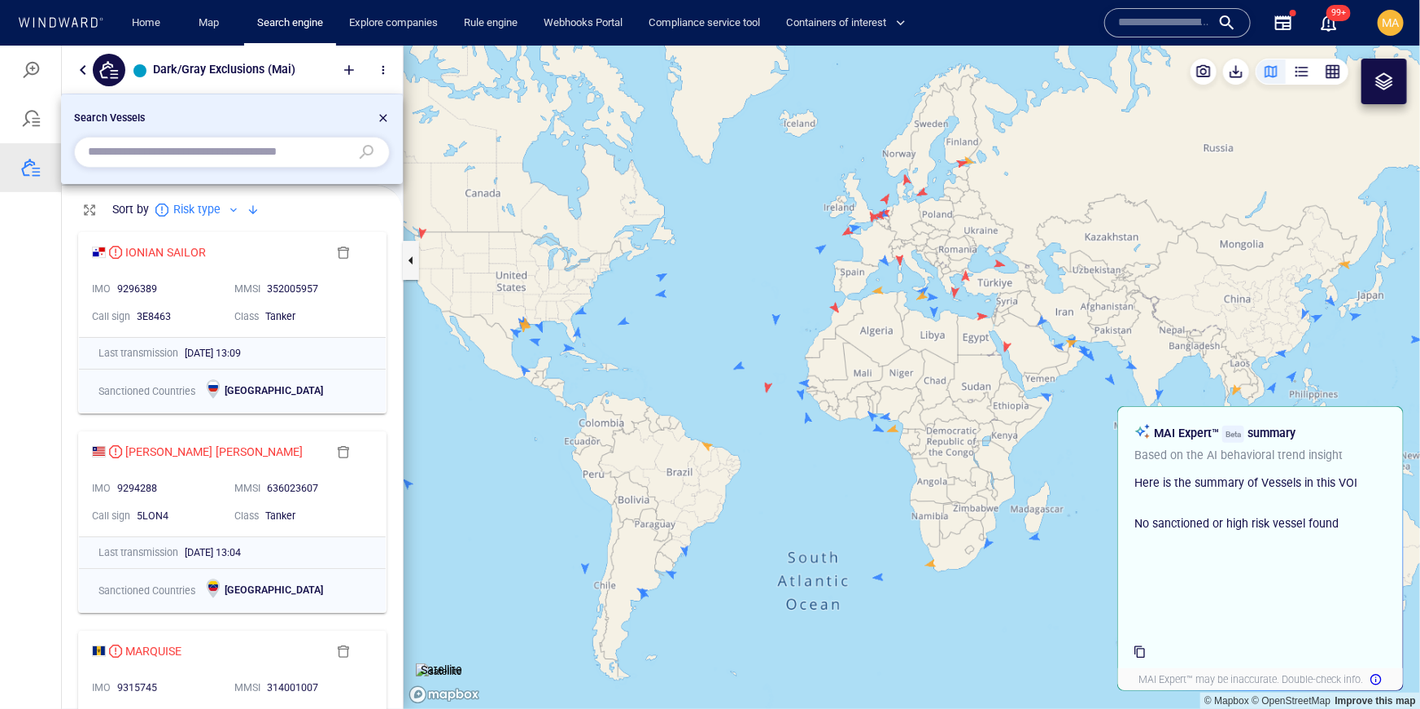
click at [251, 160] on input "text" at bounding box center [219, 151] width 262 height 24
paste input "*******"
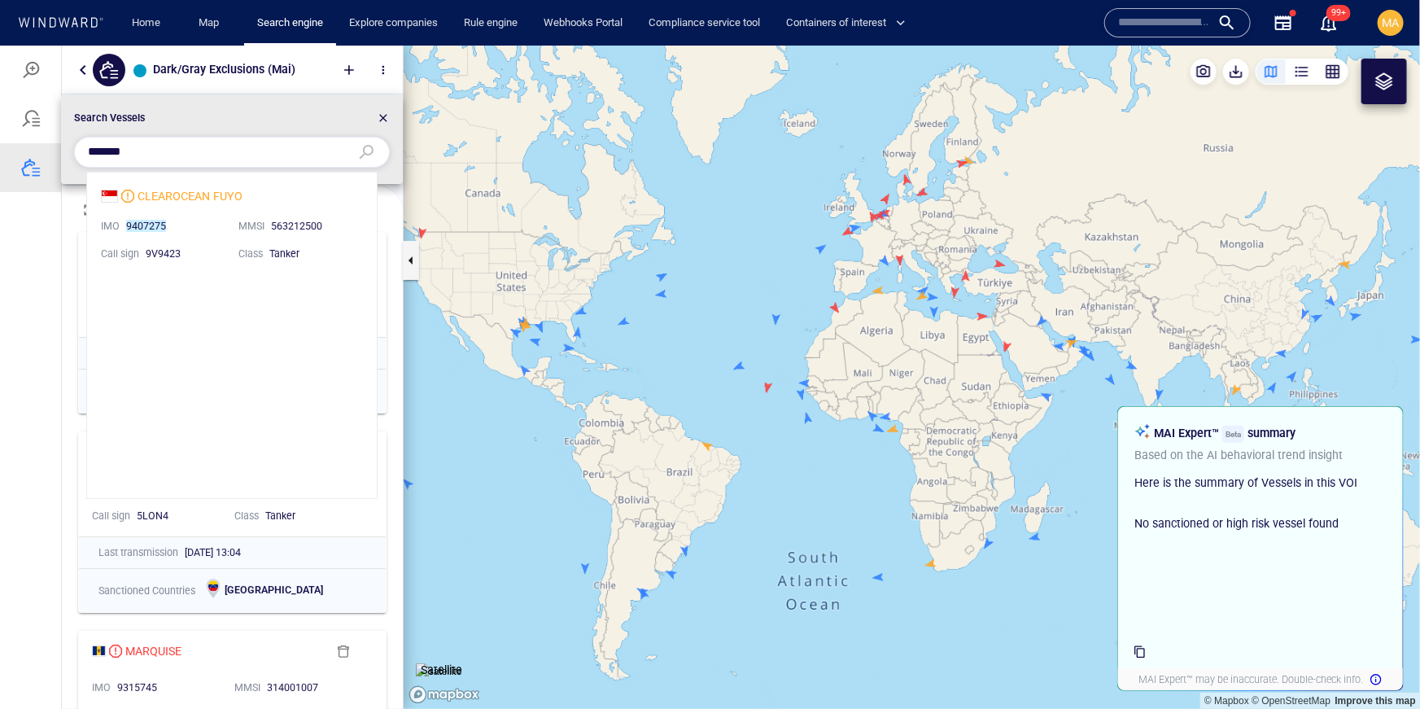
scroll to position [326, 289]
type input "*******"
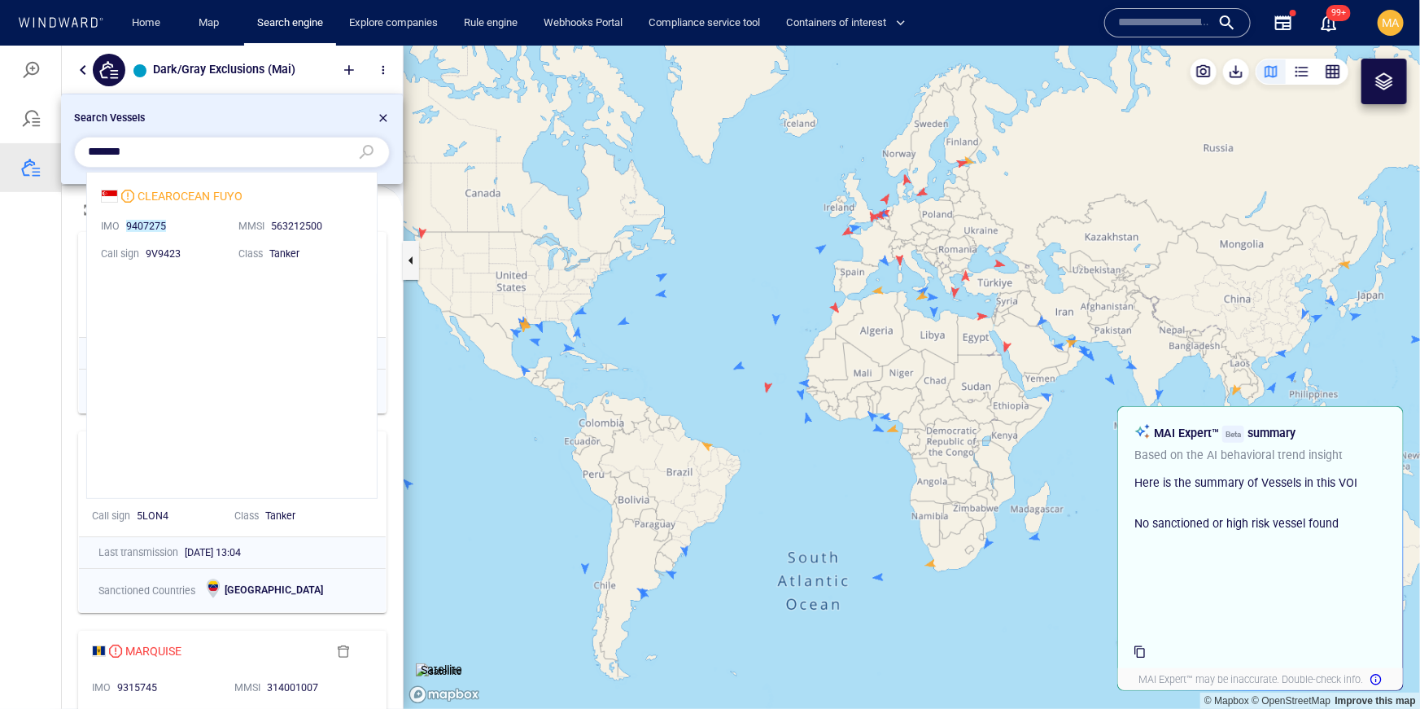
click at [221, 203] on li "CLEAROCEAN FUYO IMO 9407275 MMSI 563212500 Call sign 9V9423 Class Tanker" at bounding box center [232, 223] width 290 height 103
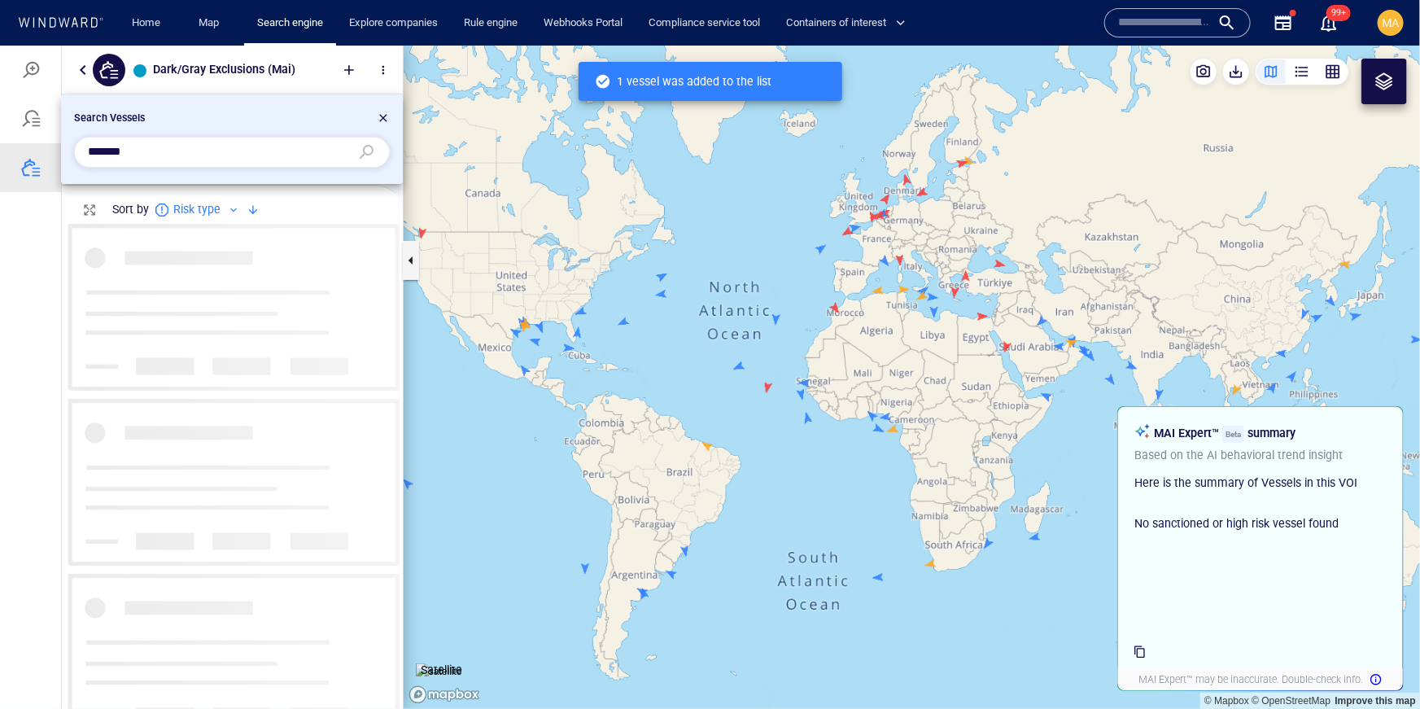
scroll to position [484, 341]
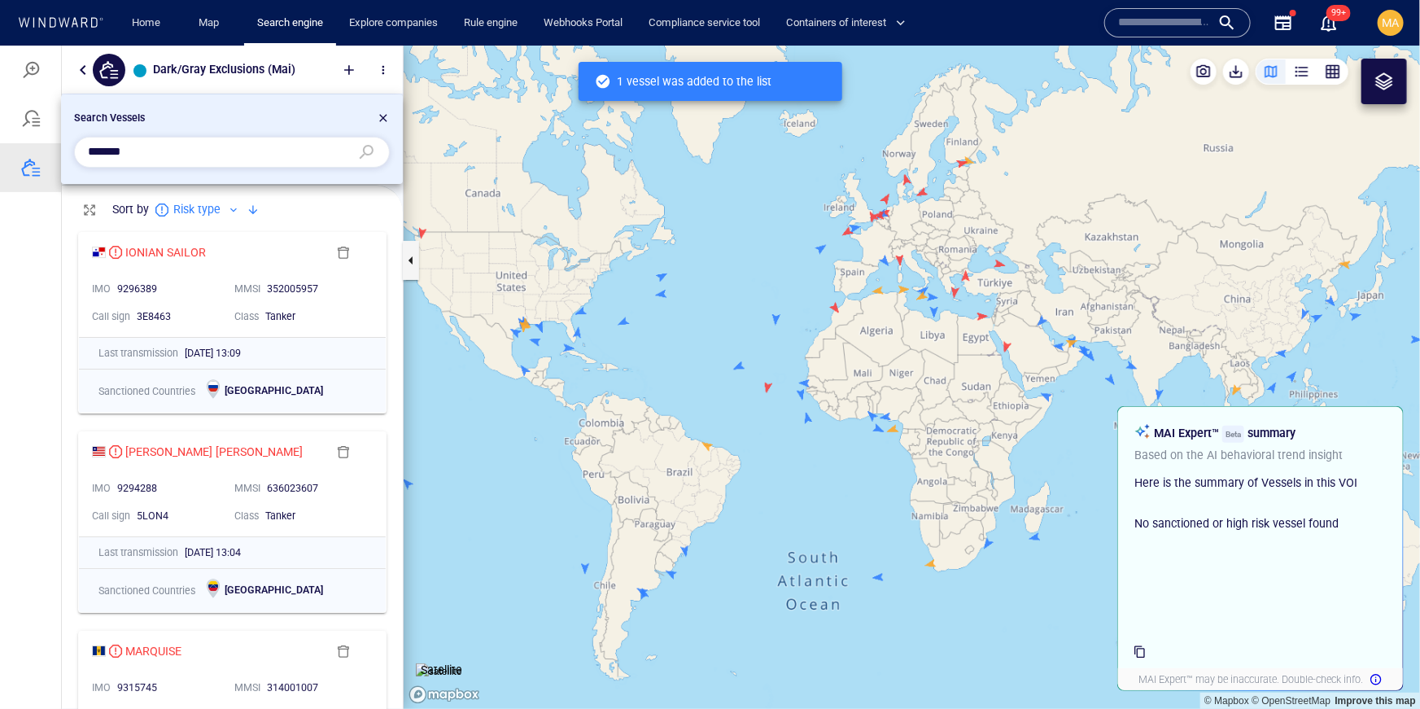
click at [384, 115] on div at bounding box center [383, 120] width 13 height 20
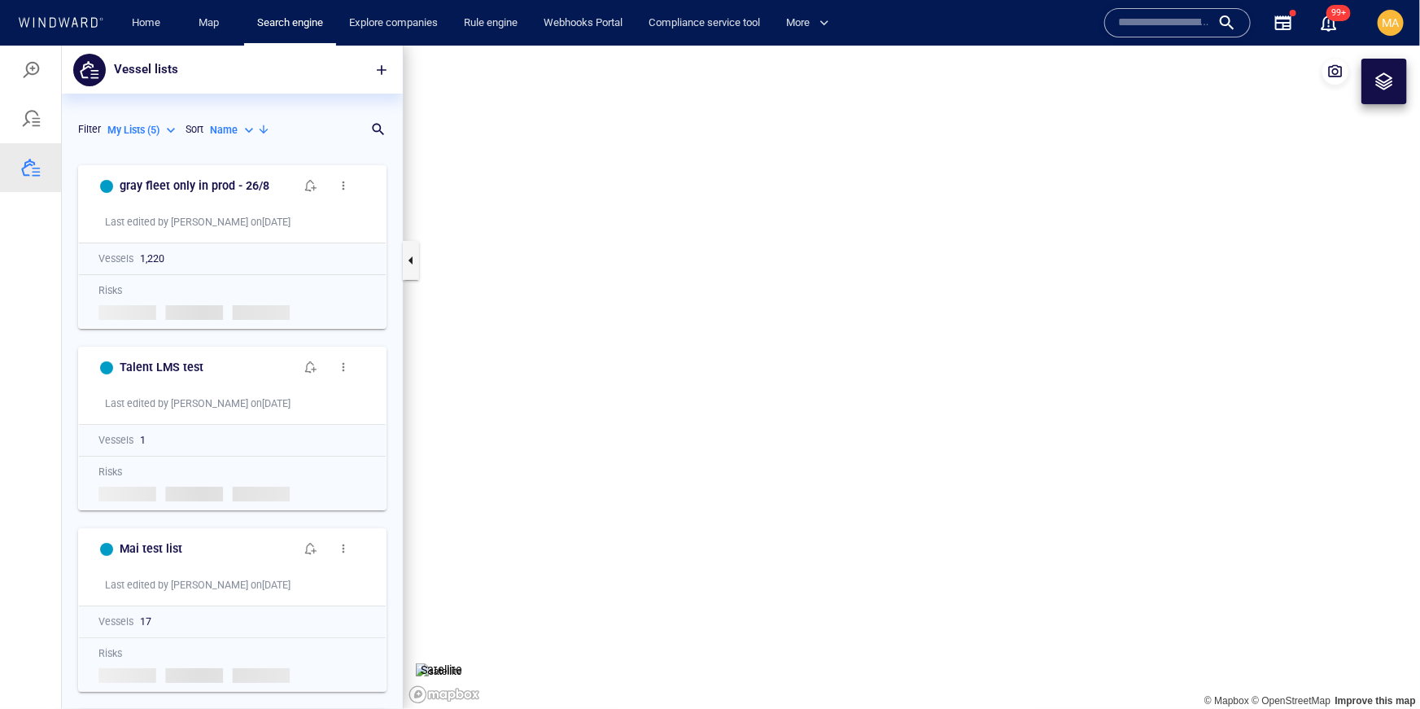
scroll to position [552, 341]
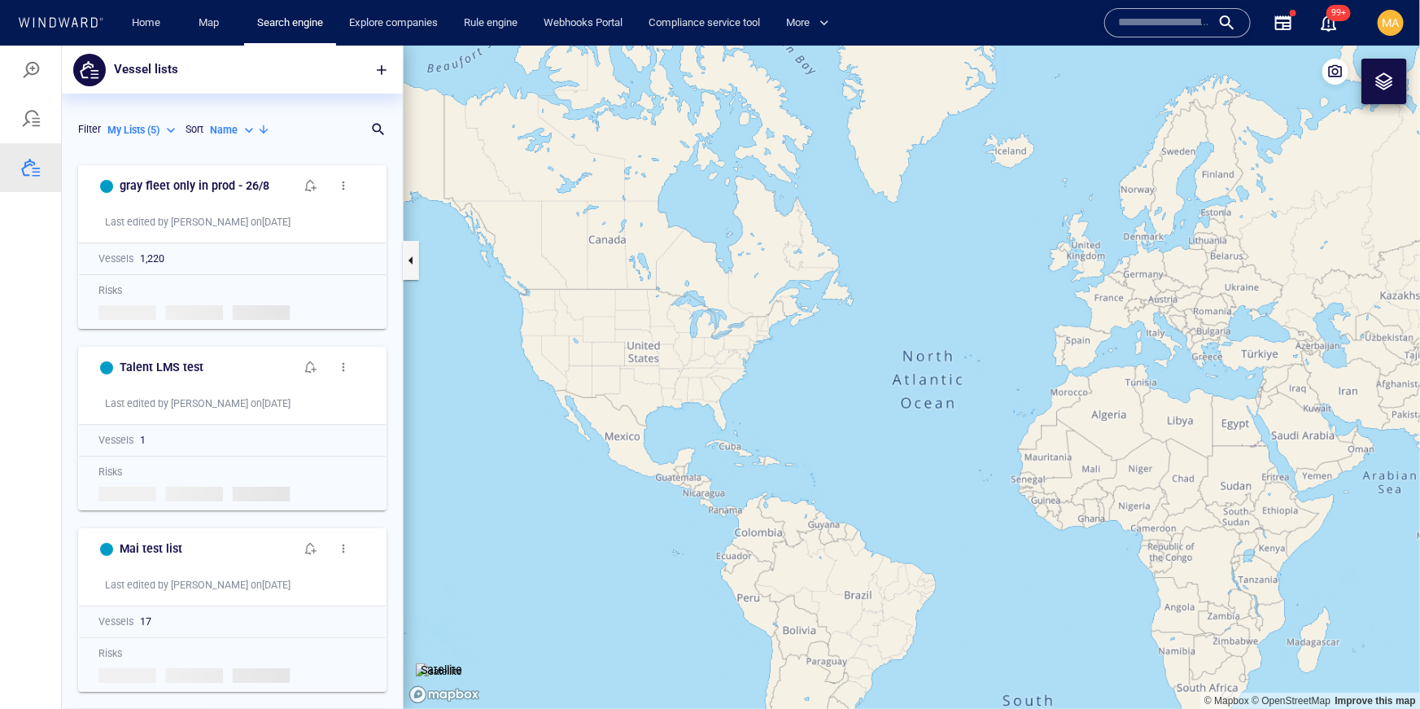
click at [120, 129] on p "My Lists ( 5 )" at bounding box center [133, 129] width 52 height 15
click at [157, 234] on li "System Lists ( 31 )" at bounding box center [158, 228] width 103 height 24
type input "**********"
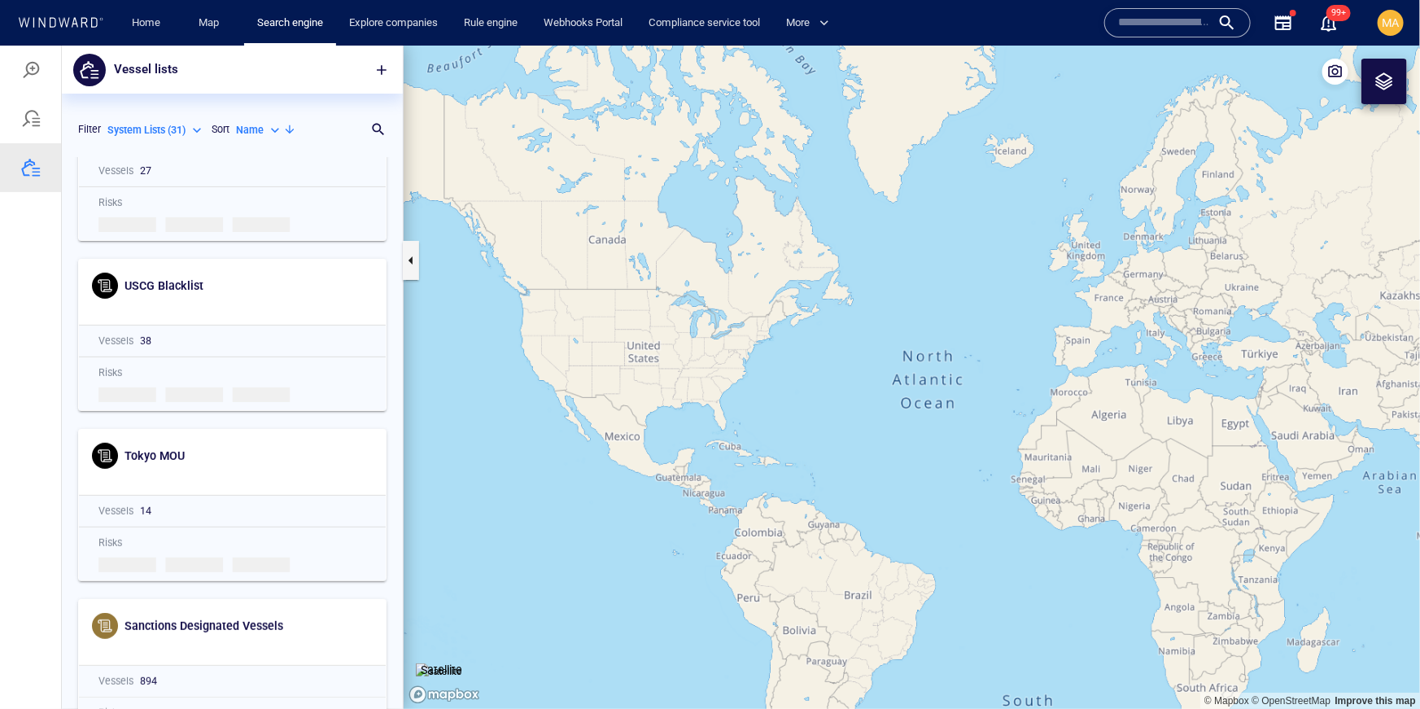
scroll to position [255, 0]
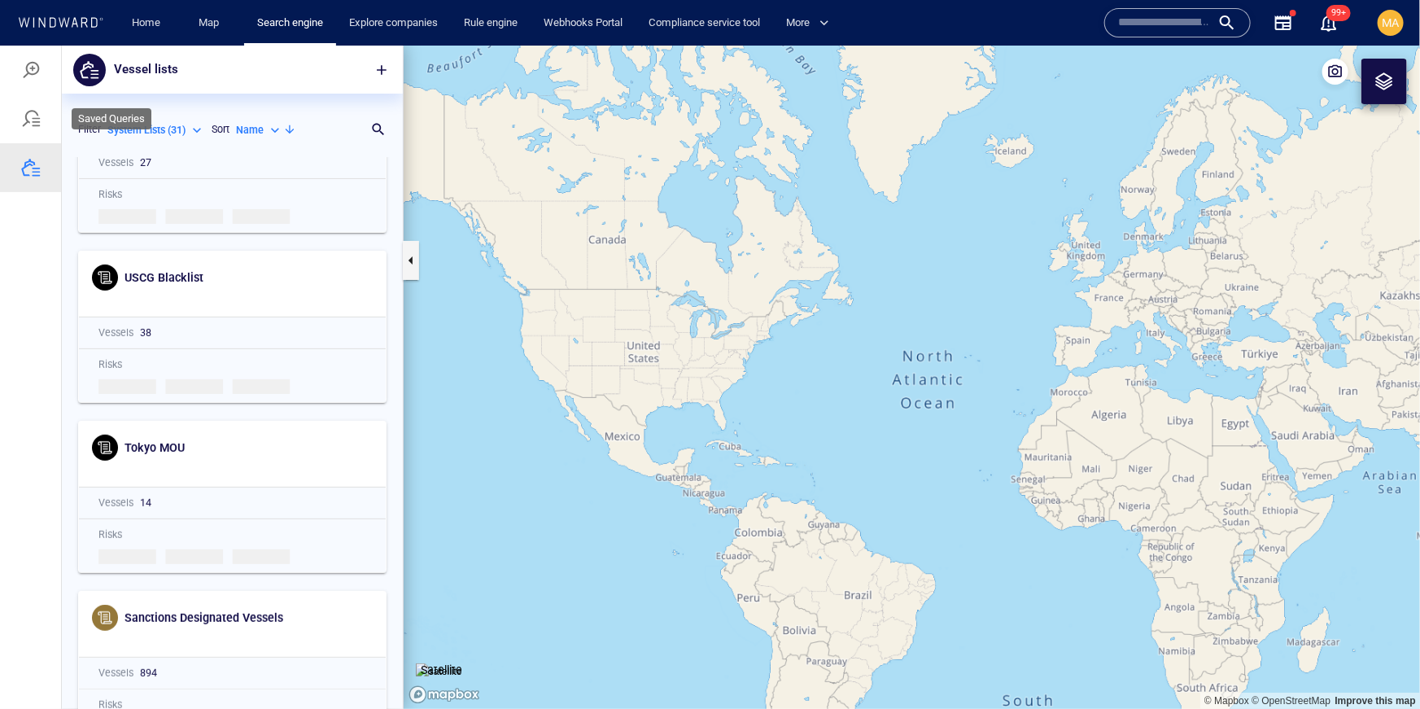
click at [30, 116] on div at bounding box center [31, 118] width 20 height 20
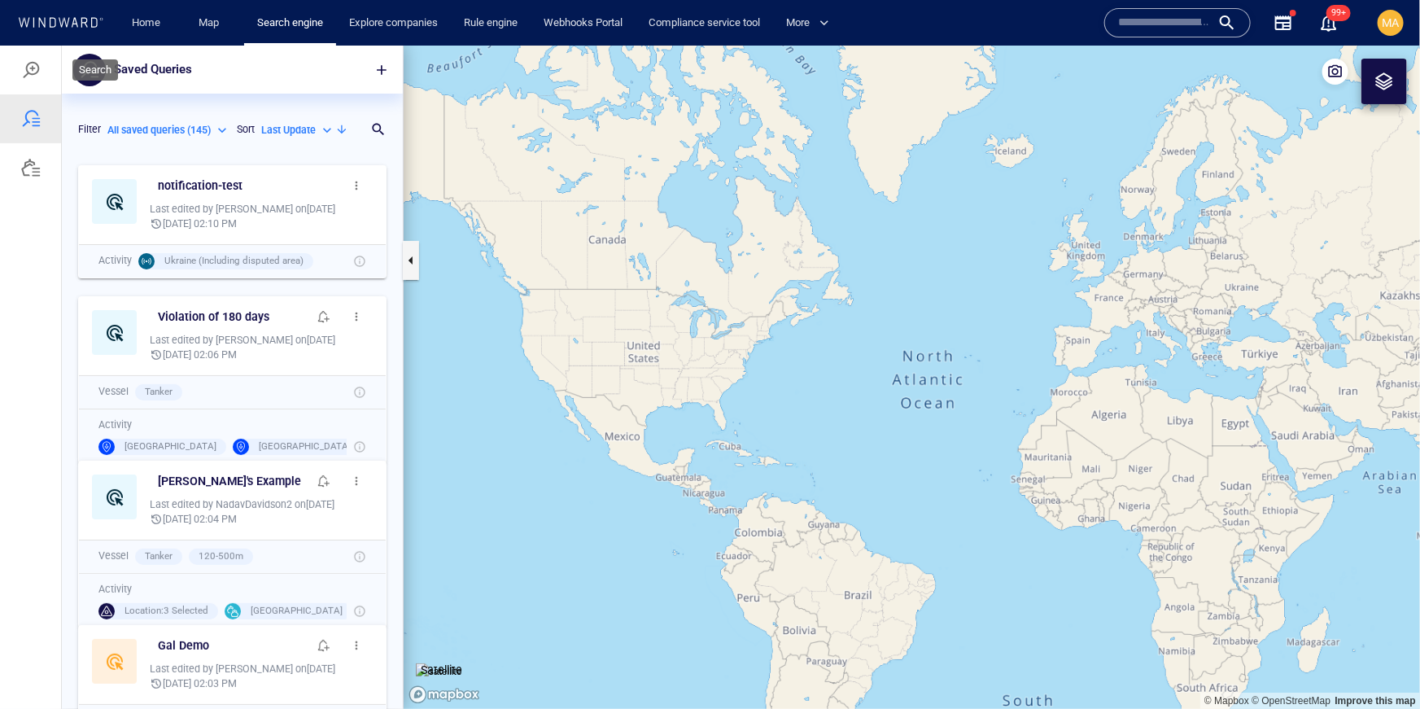
scroll to position [552, 341]
click at [31, 56] on div at bounding box center [30, 69] width 61 height 49
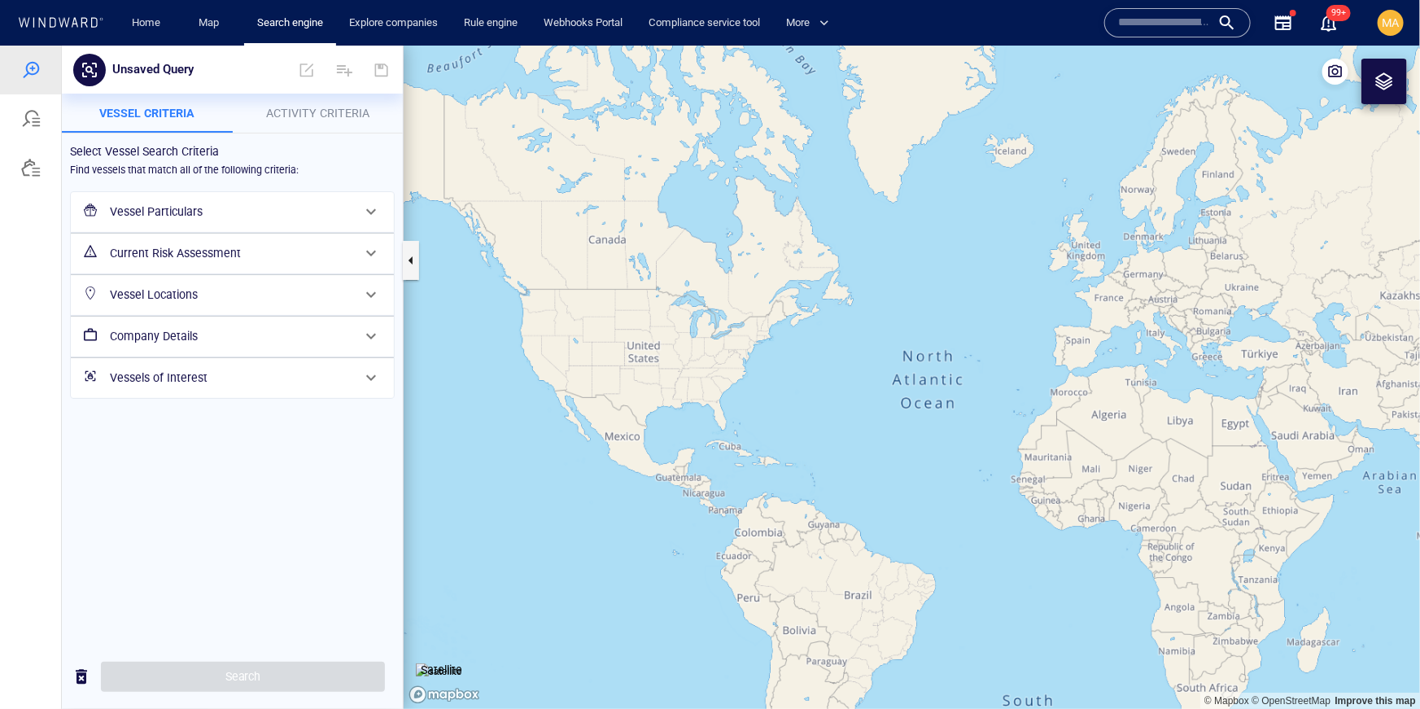
click at [215, 208] on h6 "Vessel Particulars" at bounding box center [231, 211] width 242 height 20
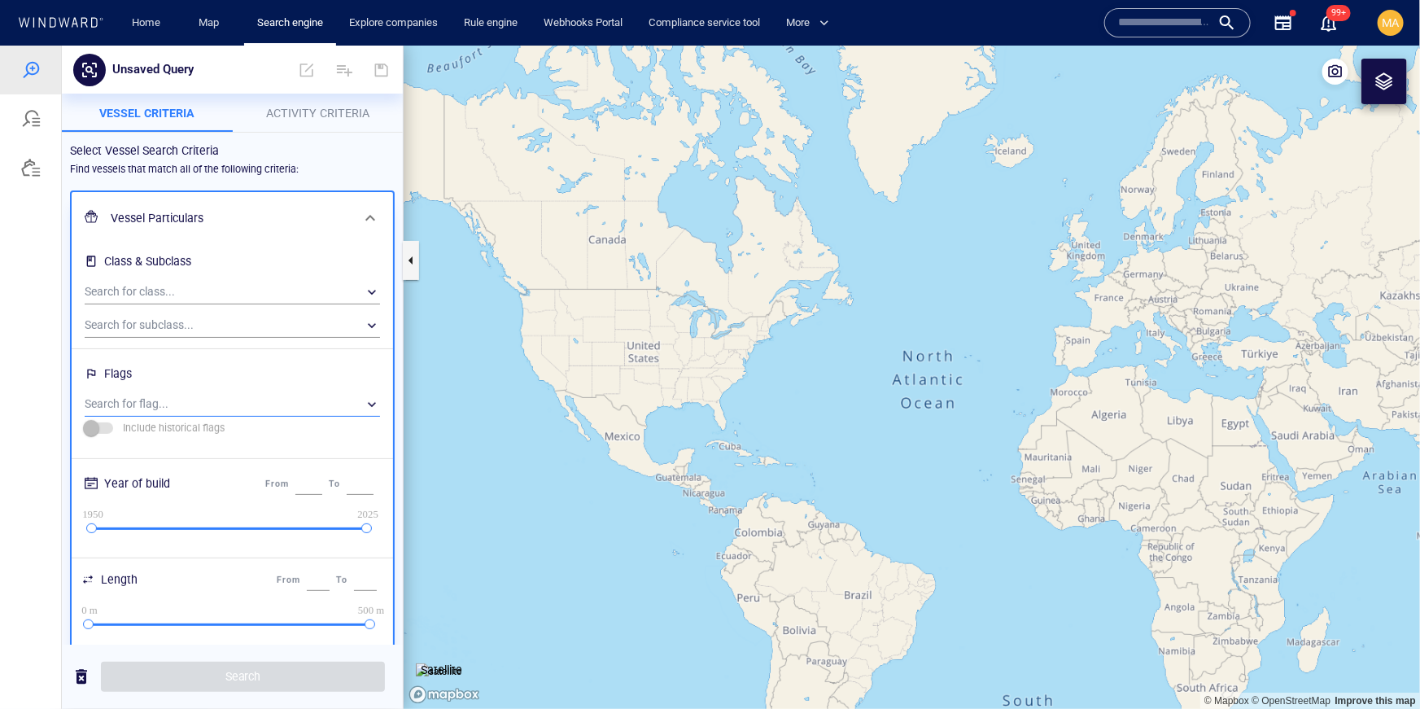
click at [181, 404] on div "​" at bounding box center [232, 403] width 295 height 24
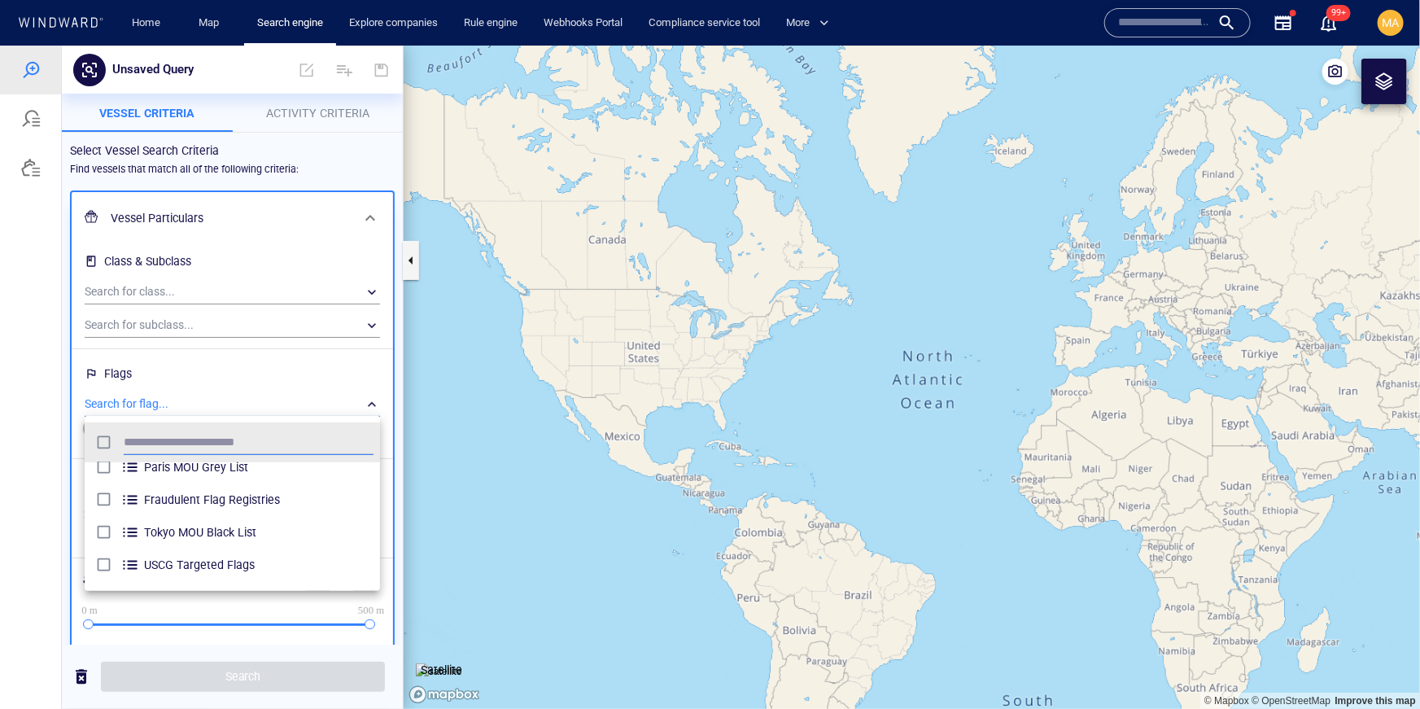
scroll to position [39, 0]
click at [29, 147] on div at bounding box center [710, 376] width 1420 height 663
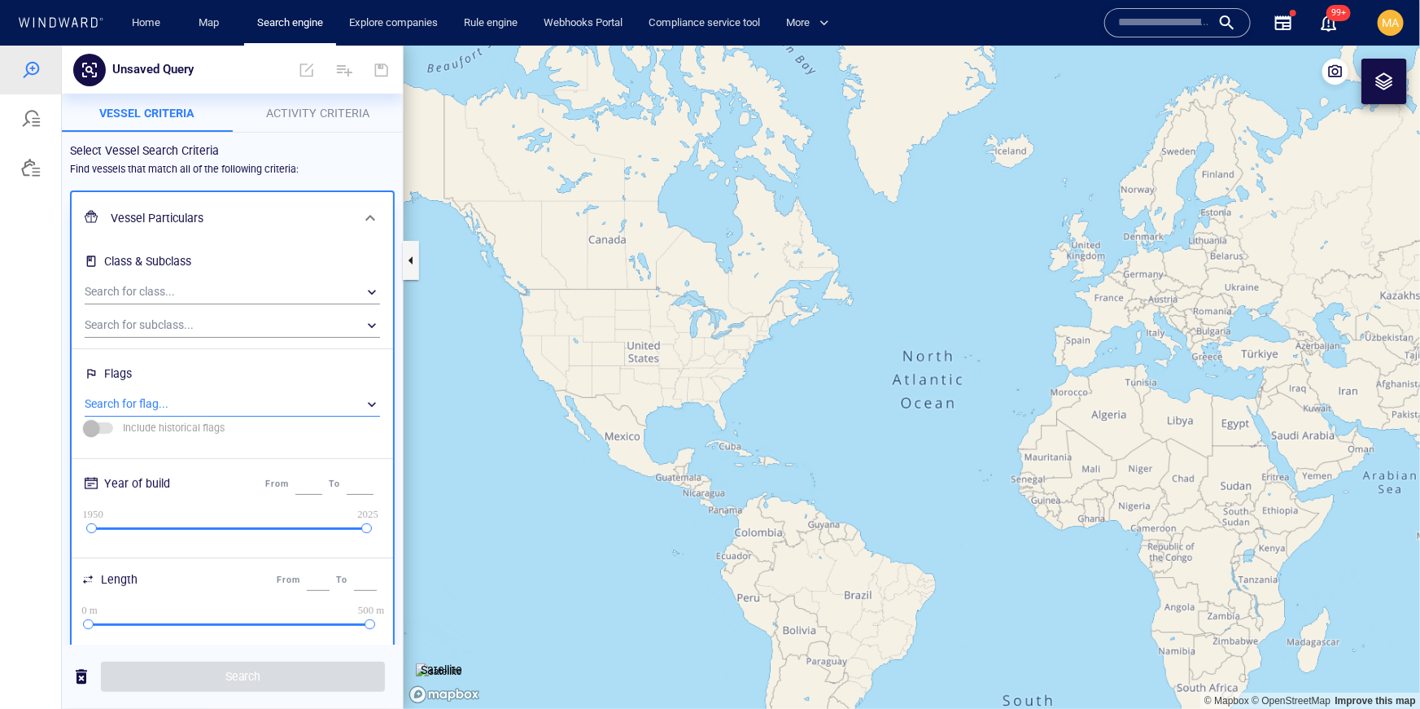
click at [28, 192] on ul at bounding box center [30, 121] width 61 height 153
click at [29, 158] on div at bounding box center [31, 167] width 20 height 20
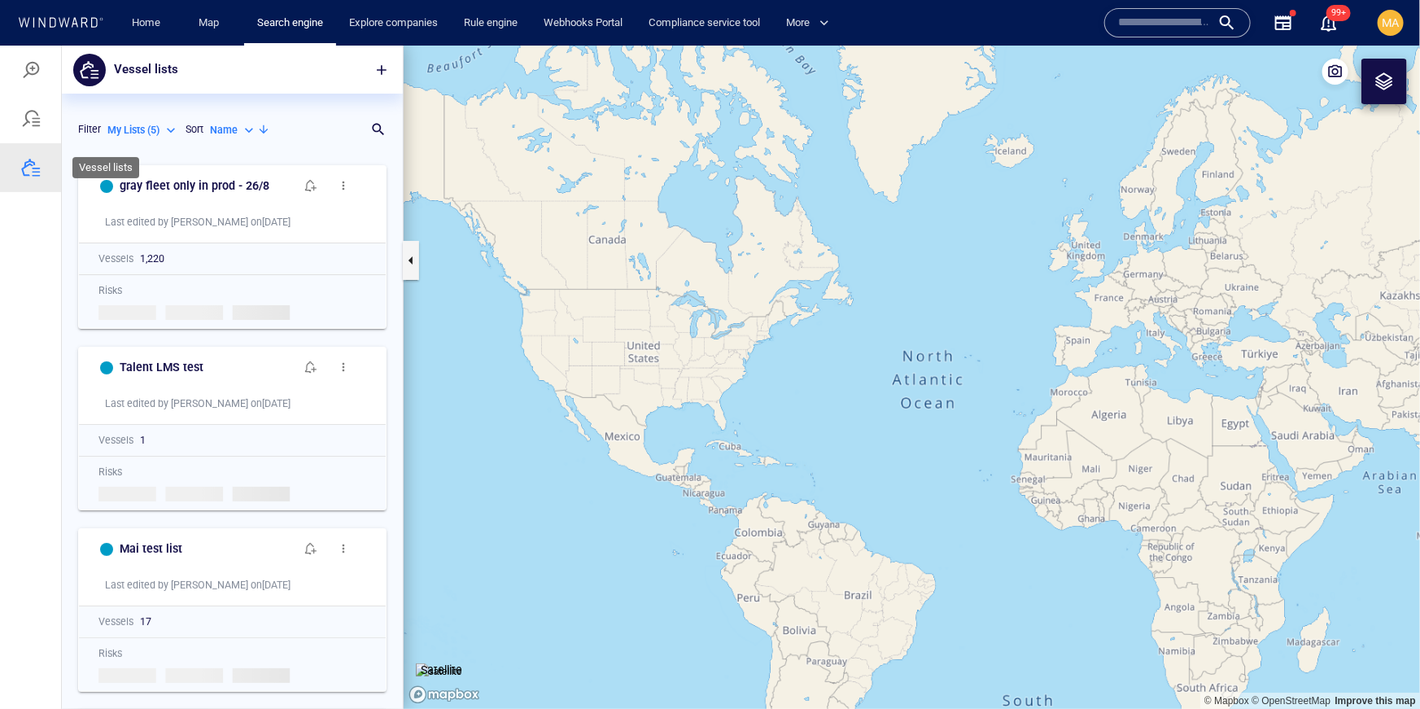
scroll to position [552, 341]
click at [128, 133] on p "My Lists ( 5 )" at bounding box center [133, 129] width 52 height 15
click at [161, 234] on p "System Lists ( 31 )" at bounding box center [158, 228] width 77 height 15
type input "**********"
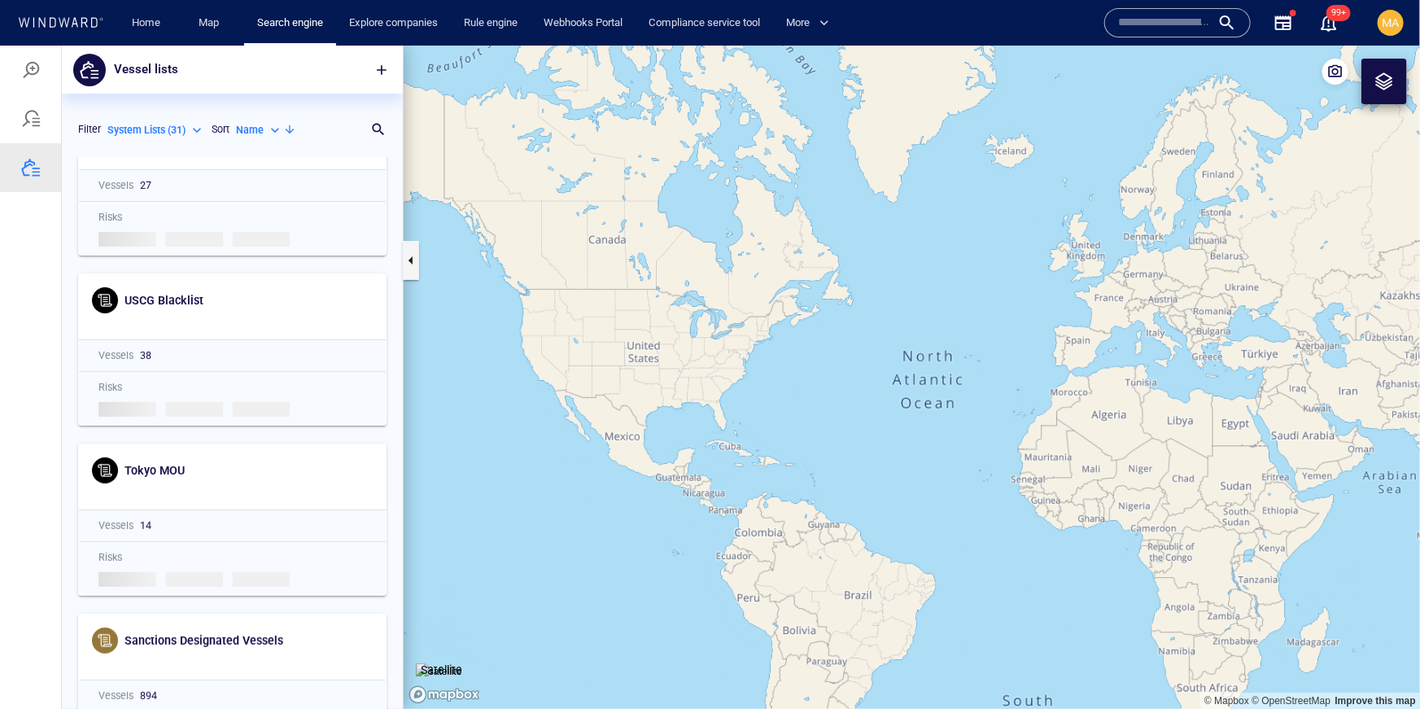
scroll to position [236, 0]
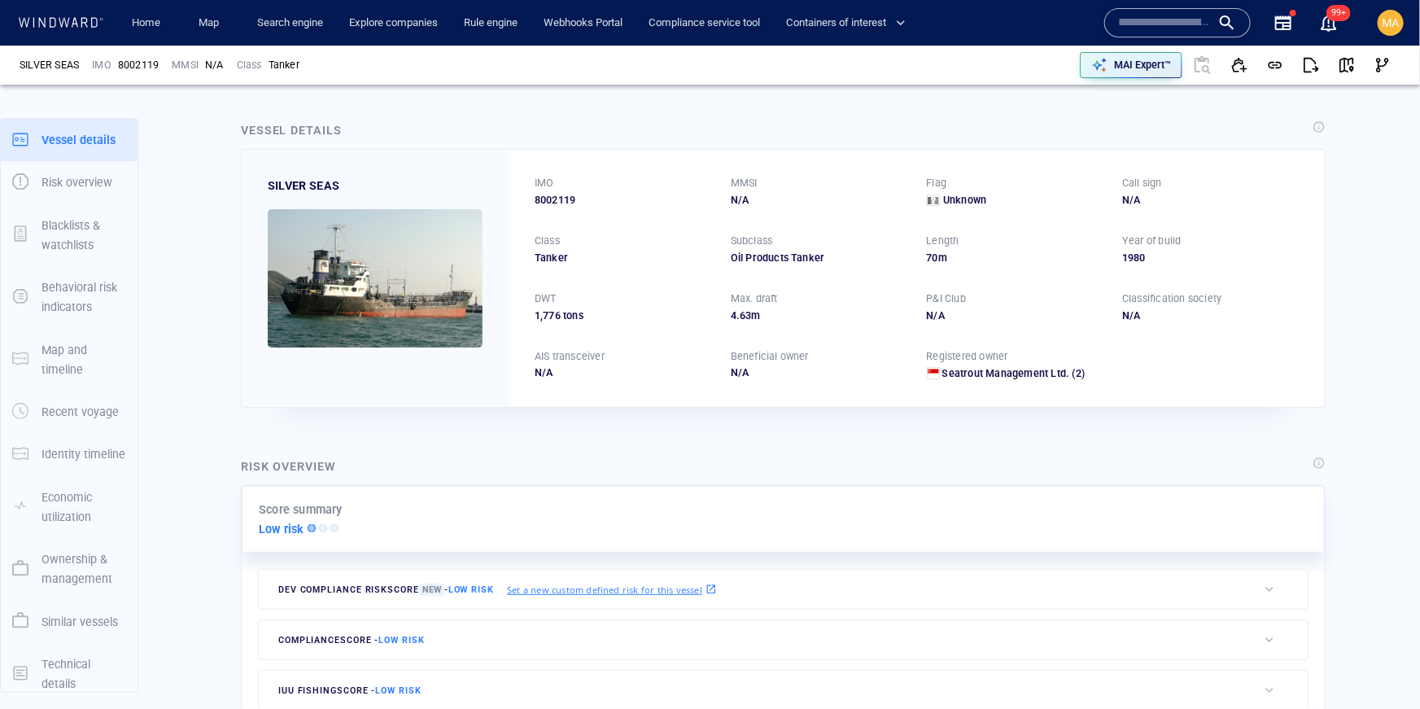
scroll to position [53, 0]
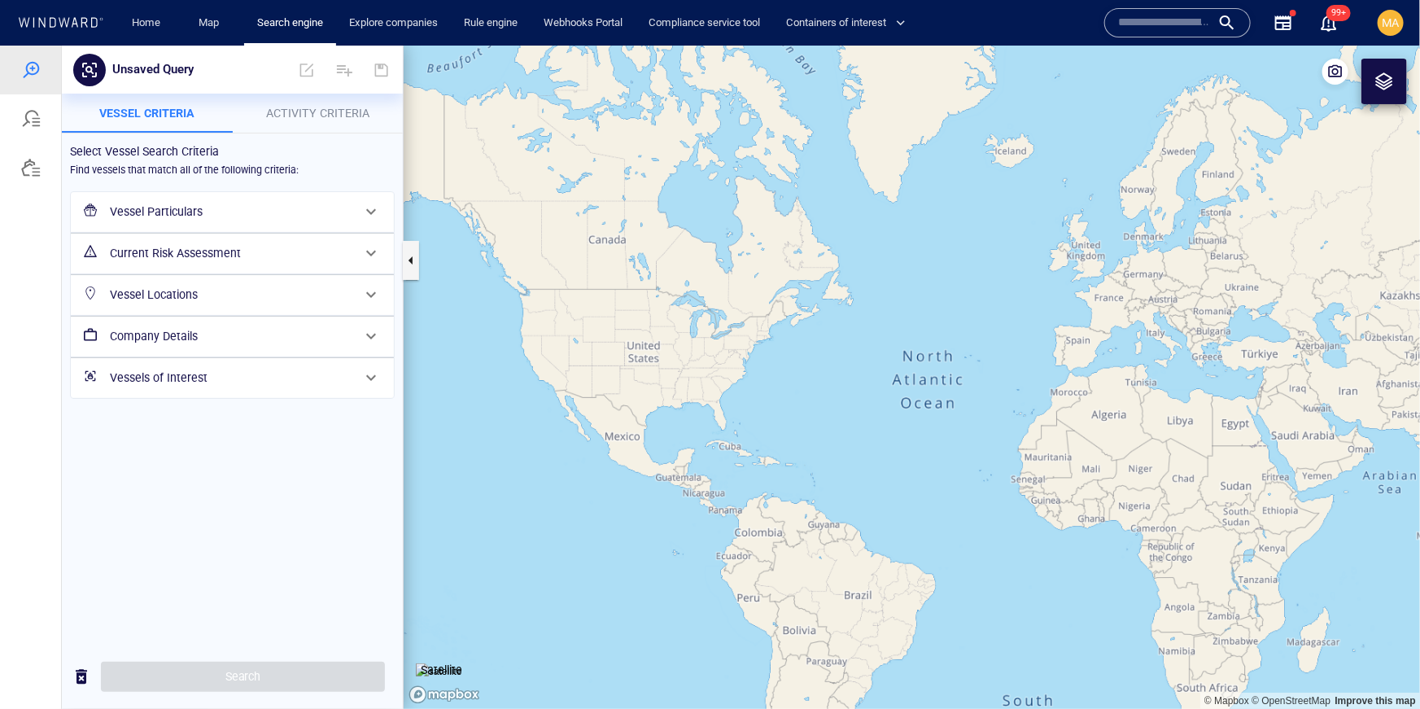
click at [210, 221] on div "Vessel Particulars" at bounding box center [230, 210] width 255 height 33
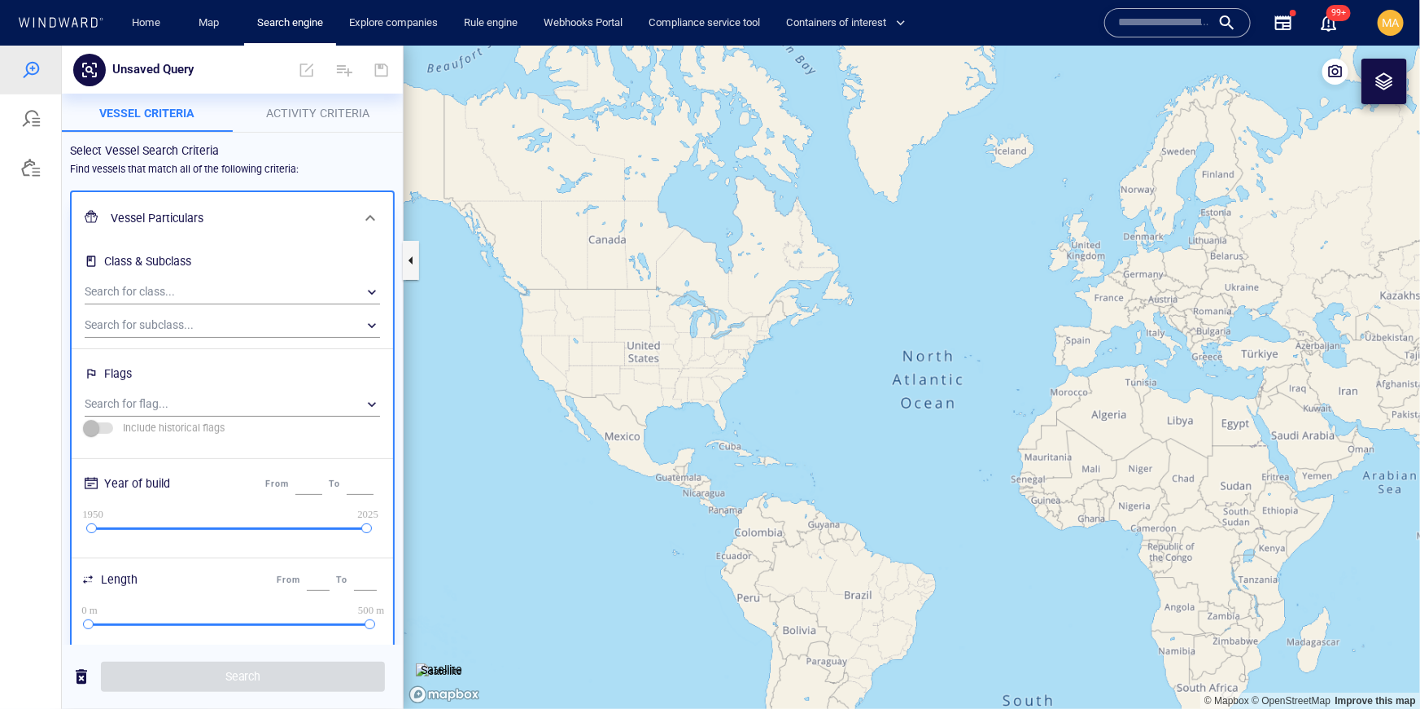
scroll to position [46, 0]
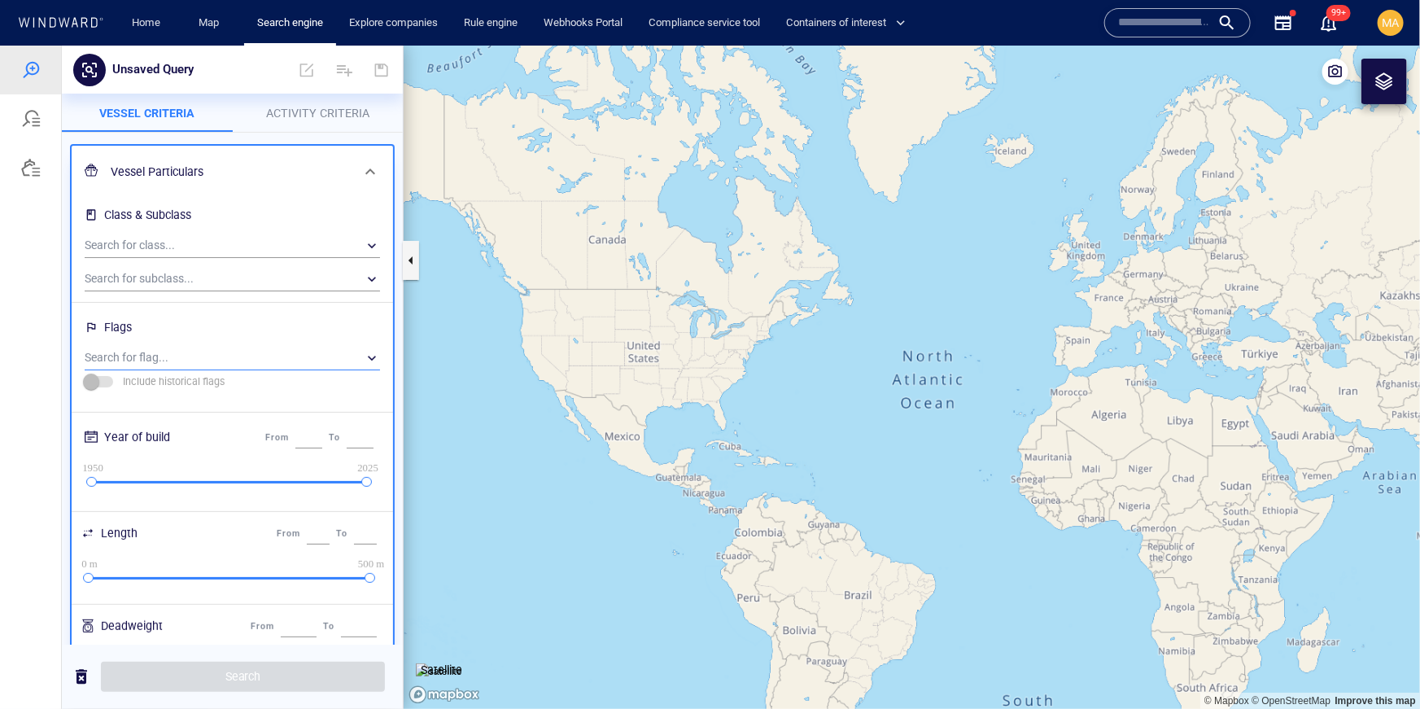
click at [220, 351] on div "​" at bounding box center [232, 357] width 295 height 24
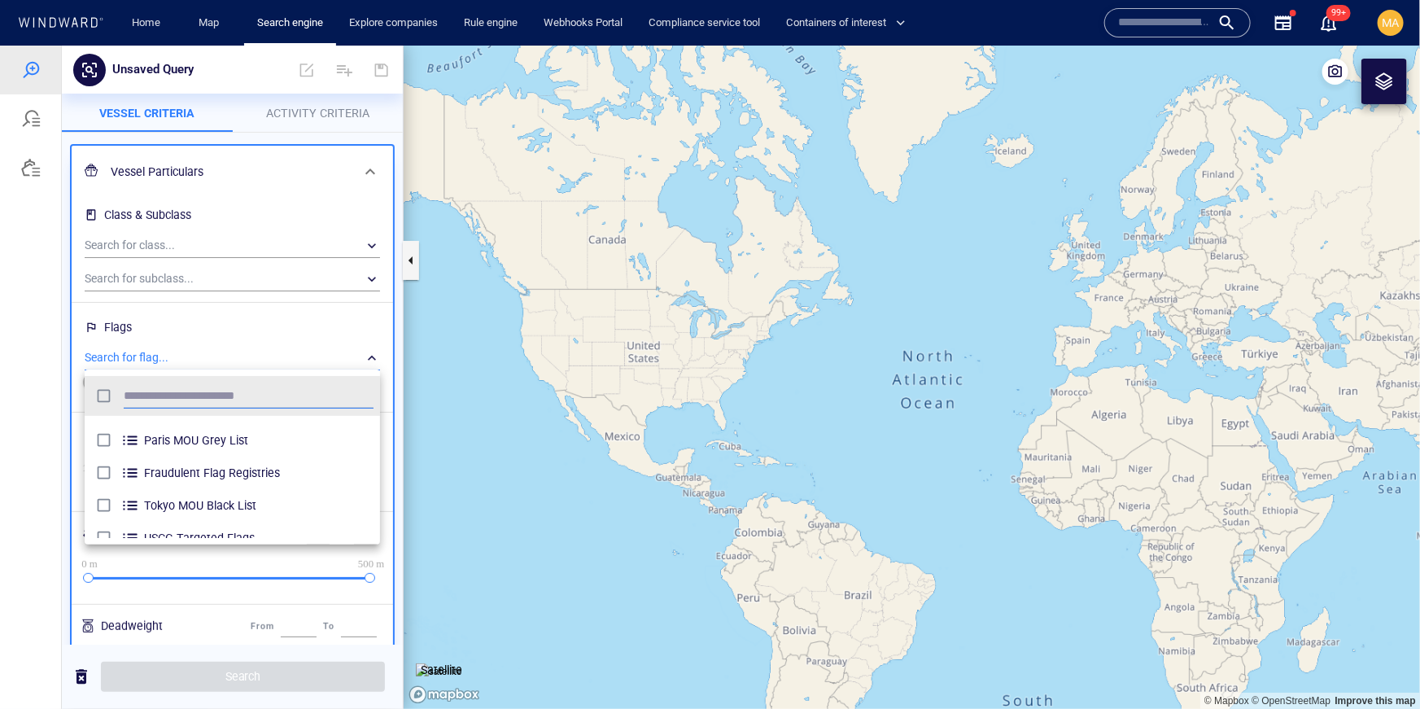
scroll to position [0, 0]
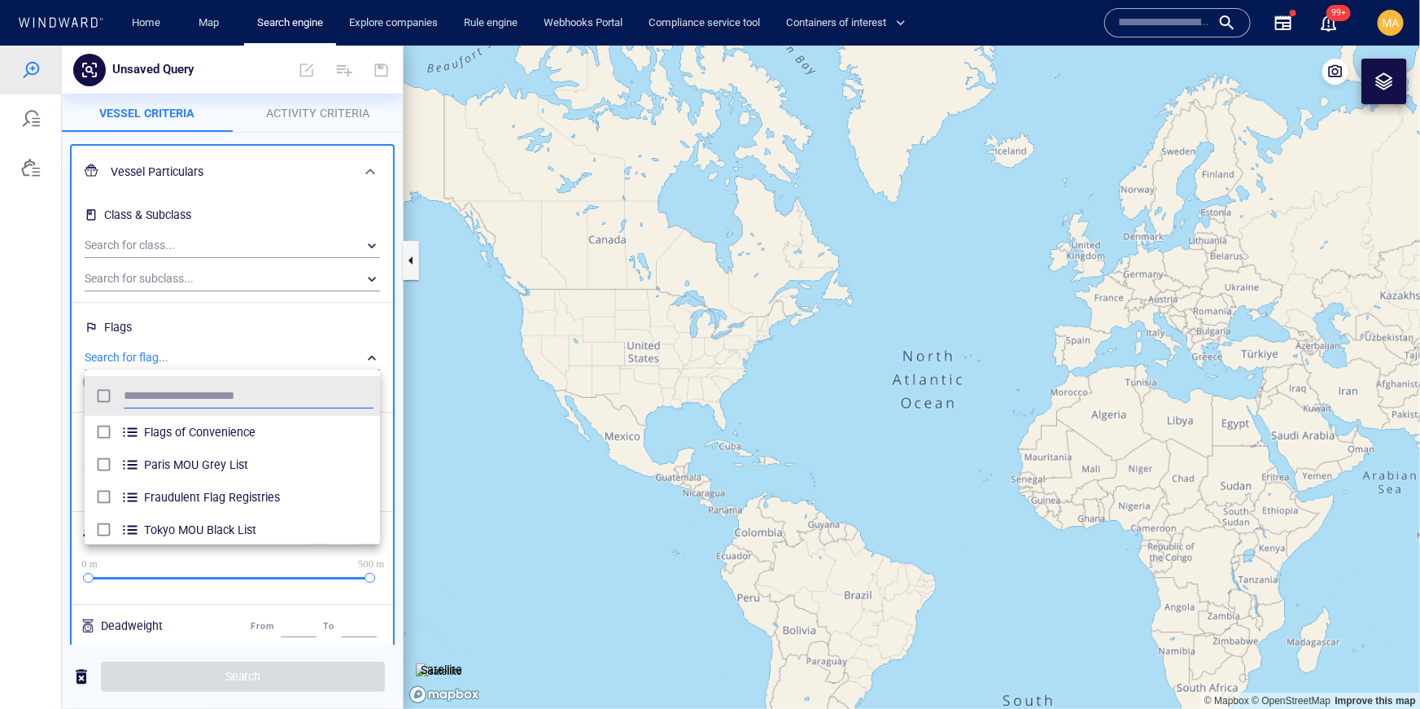
click at [217, 321] on div at bounding box center [710, 376] width 1420 height 663
